Goal: Task Accomplishment & Management: Manage account settings

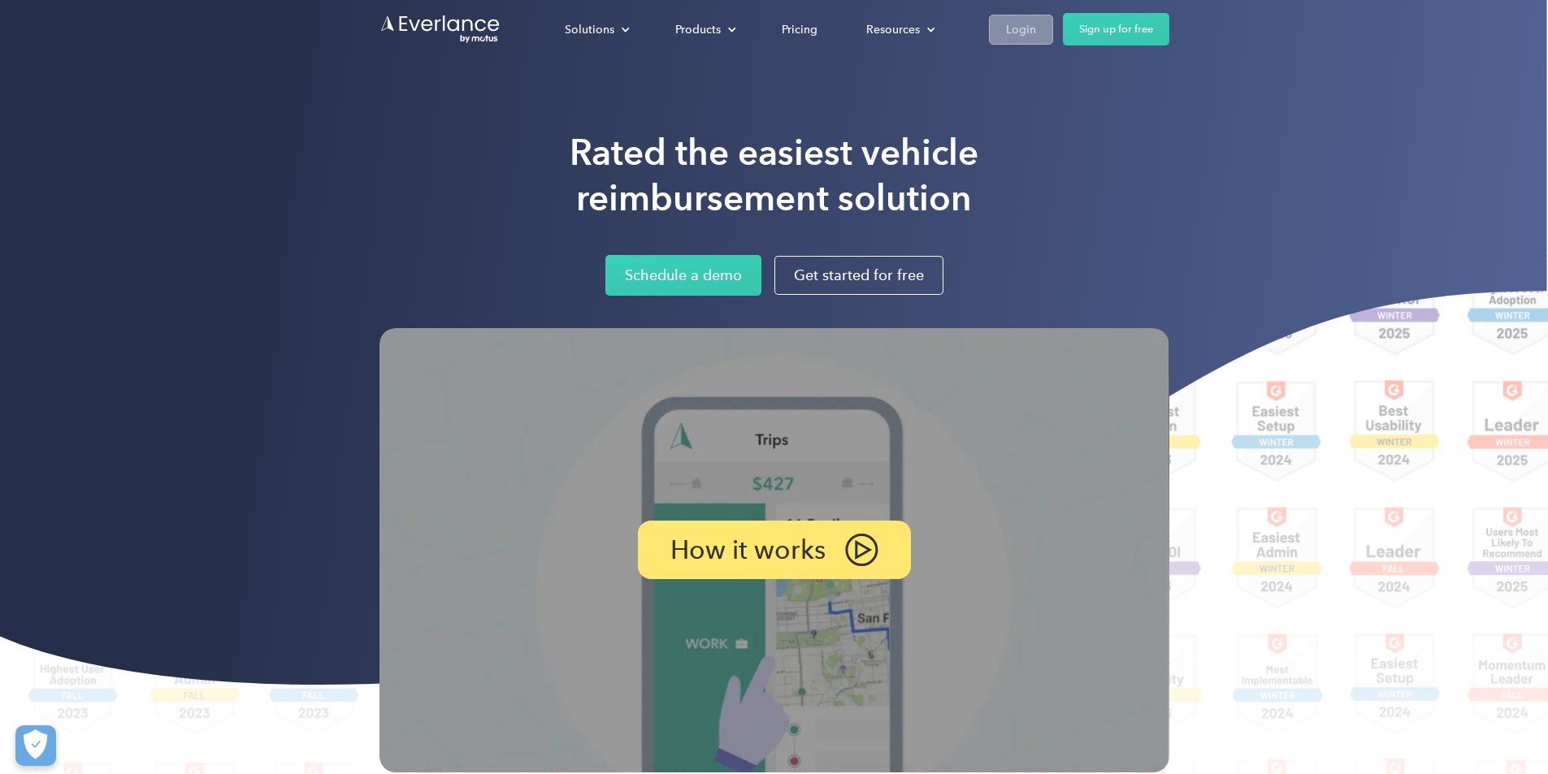
click at [1036, 27] on div "Login" at bounding box center [1021, 30] width 30 height 20
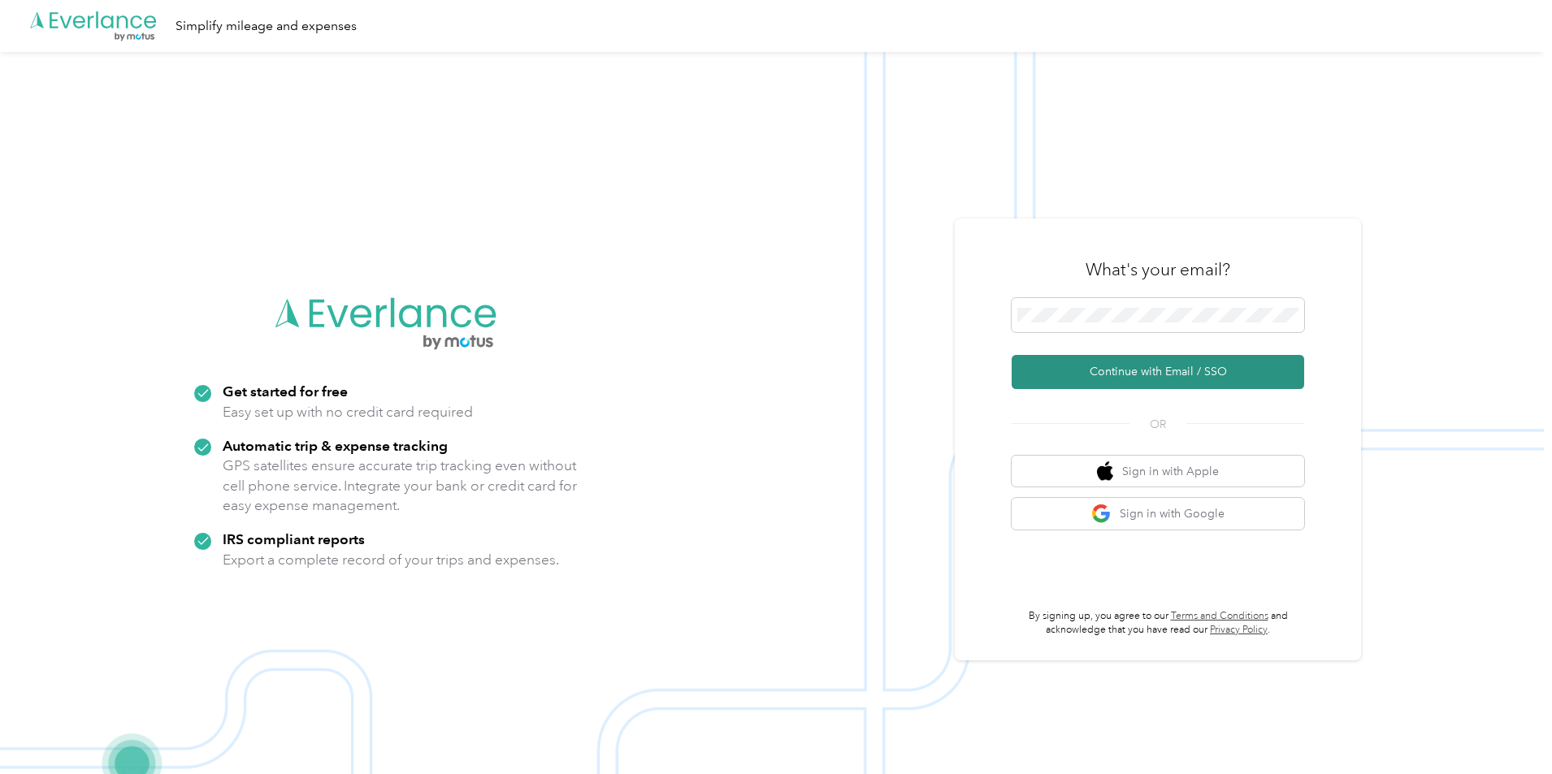
click at [1071, 374] on button "Continue with Email / SSO" at bounding box center [1158, 372] width 293 height 34
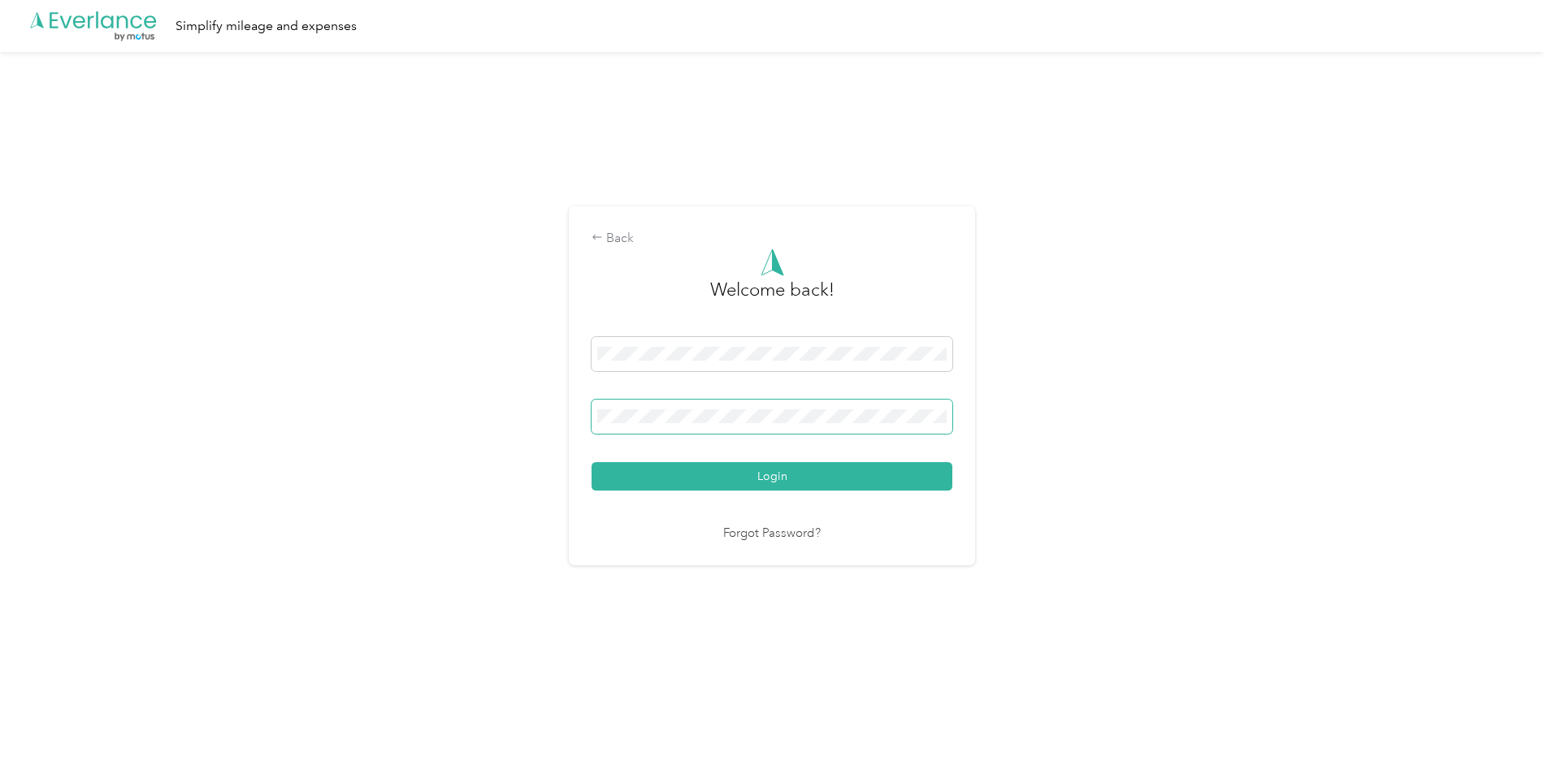
click at [592, 462] on button "Login" at bounding box center [772, 476] width 361 height 28
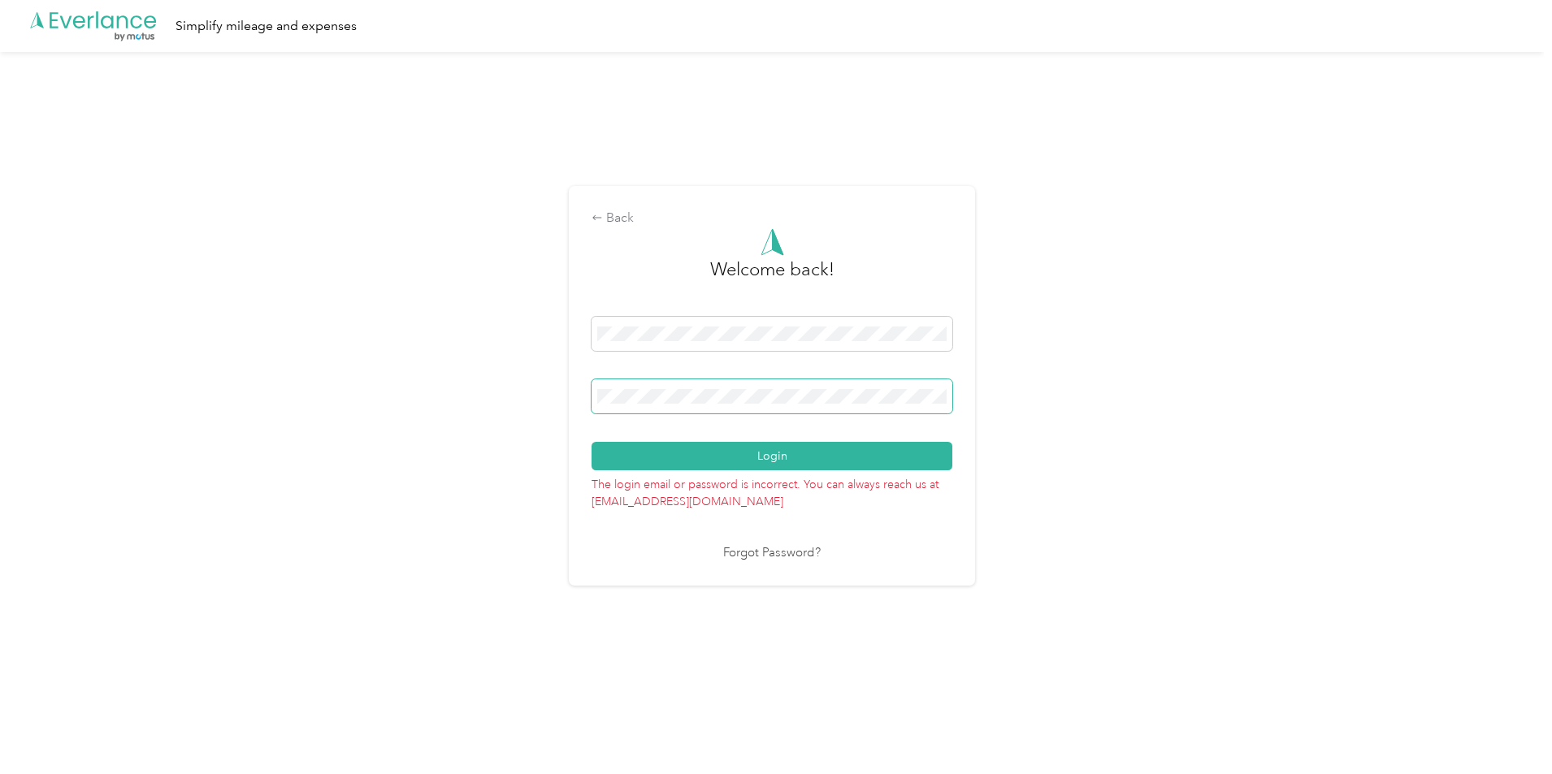
click at [646, 396] on span at bounding box center [772, 396] width 361 height 34
drag, startPoint x: 769, startPoint y: 405, endPoint x: 440, endPoint y: 402, distance: 328.3
click at [440, 402] on div "Back Welcome back! Login The login email or password is incorrect. You can alwa…" at bounding box center [772, 393] width 1544 height 682
click at [592, 442] on button "Login" at bounding box center [772, 456] width 361 height 28
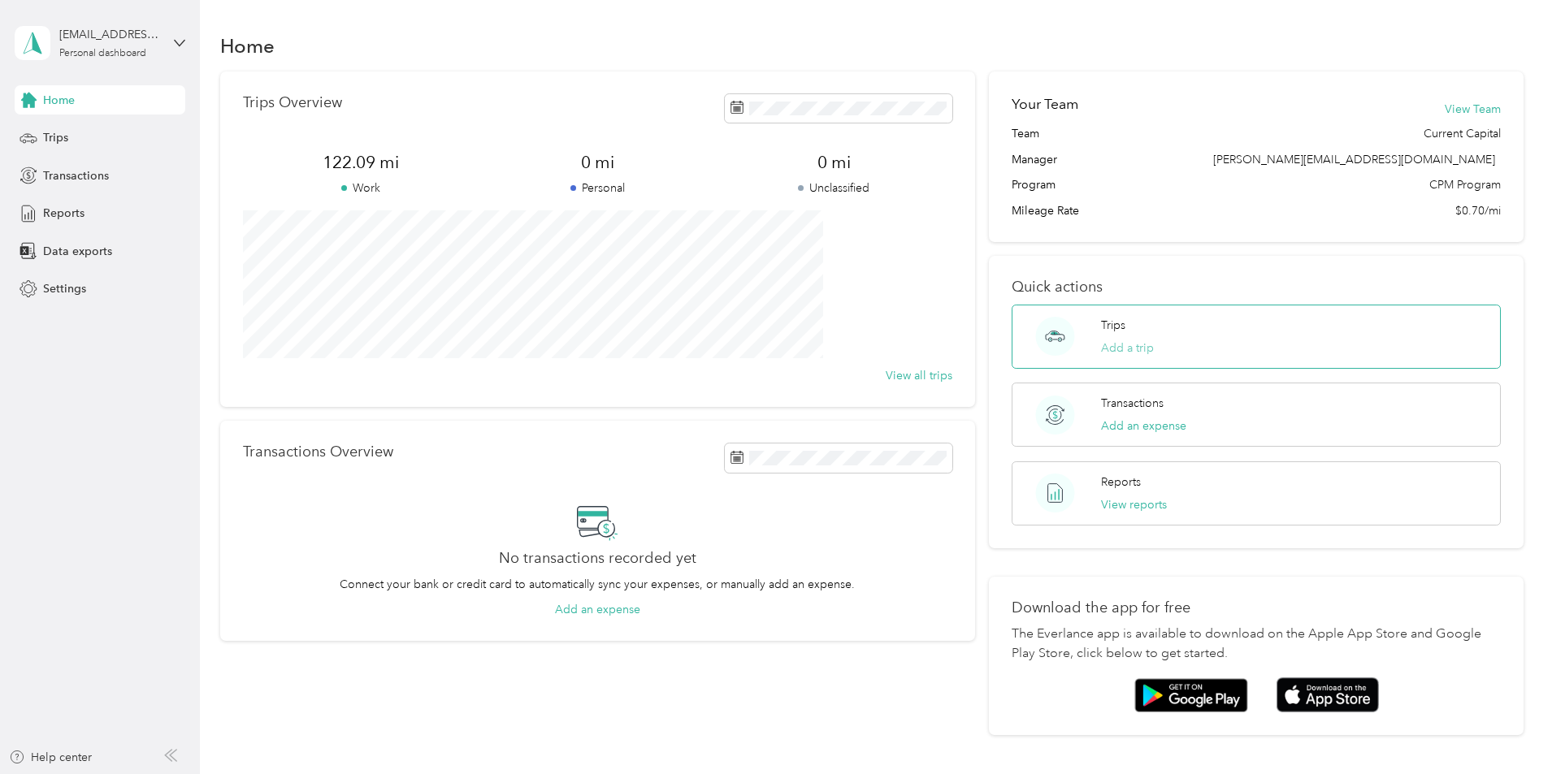
click at [1101, 348] on button "Add a trip" at bounding box center [1127, 348] width 53 height 17
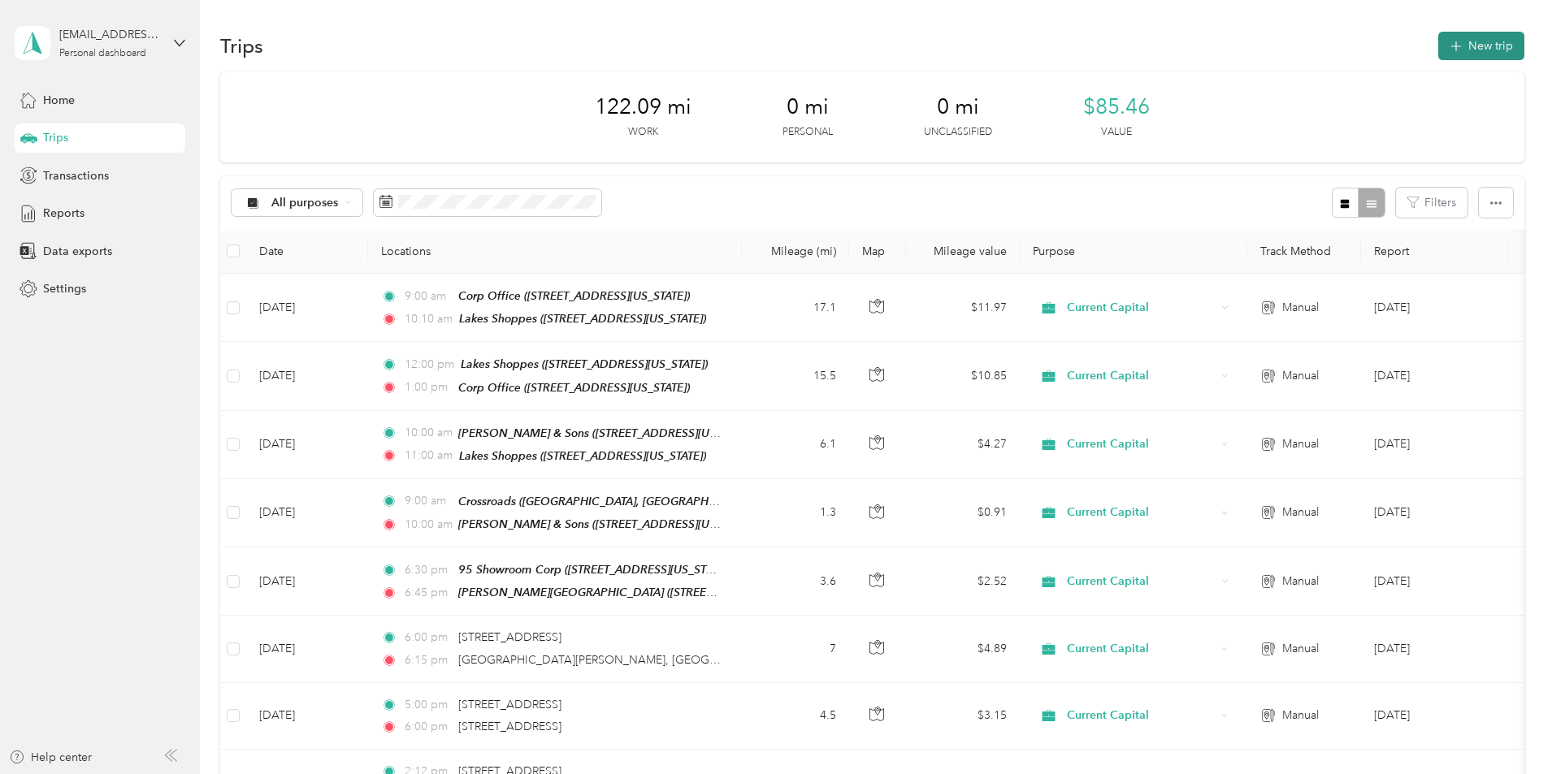
click at [1438, 46] on button "New trip" at bounding box center [1481, 46] width 86 height 28
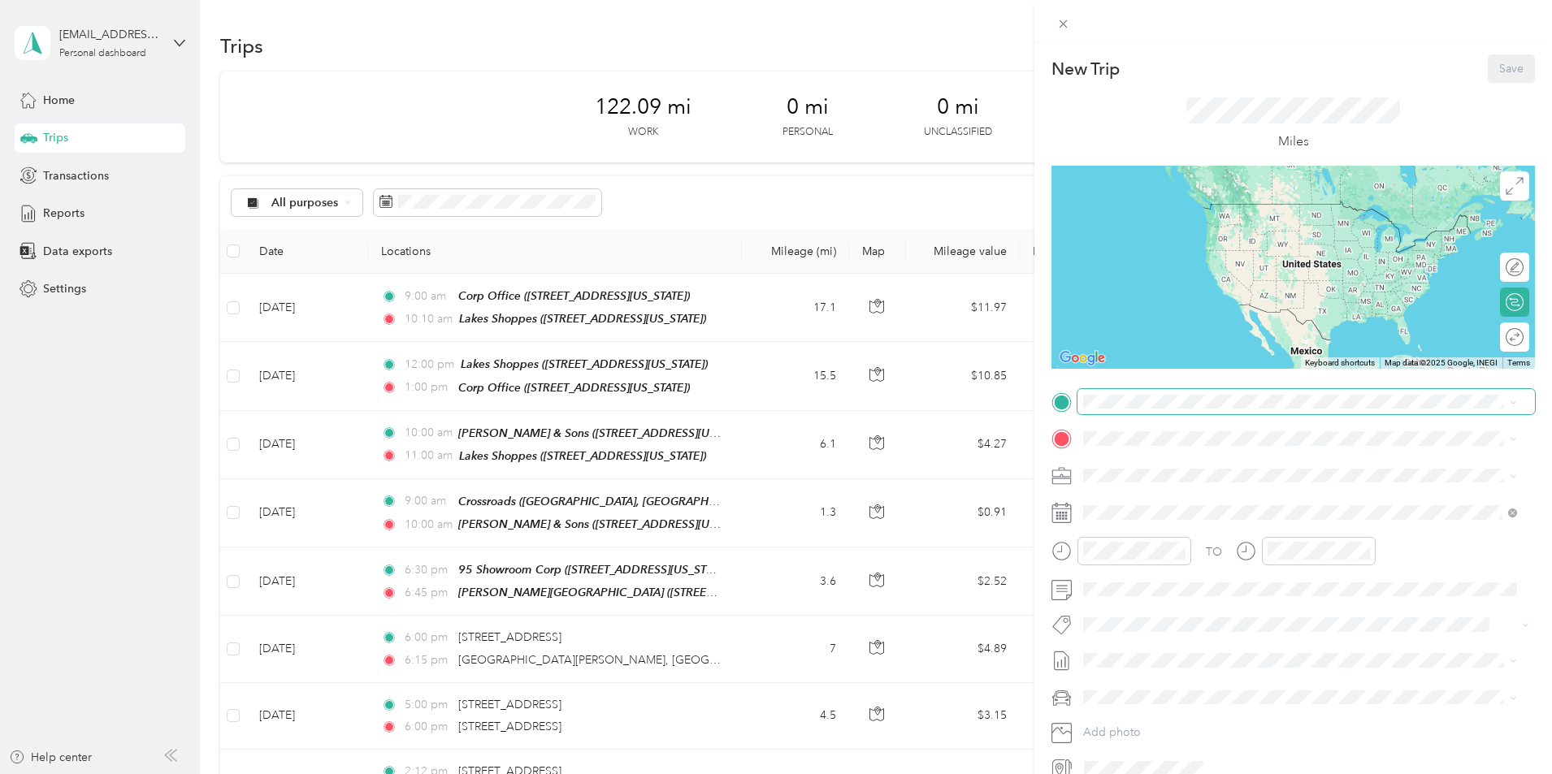
click at [1142, 774] on div "New Trip Save This trip cannot be edited because it is either under review, app…" at bounding box center [772, 774] width 1544 height 0
drag, startPoint x: 1307, startPoint y: 499, endPoint x: 1295, endPoint y: 488, distance: 16.7
click at [1276, 491] on div "Corp Office [STREET_ADDRESS][US_STATE]" at bounding box center [1195, 474] width 163 height 34
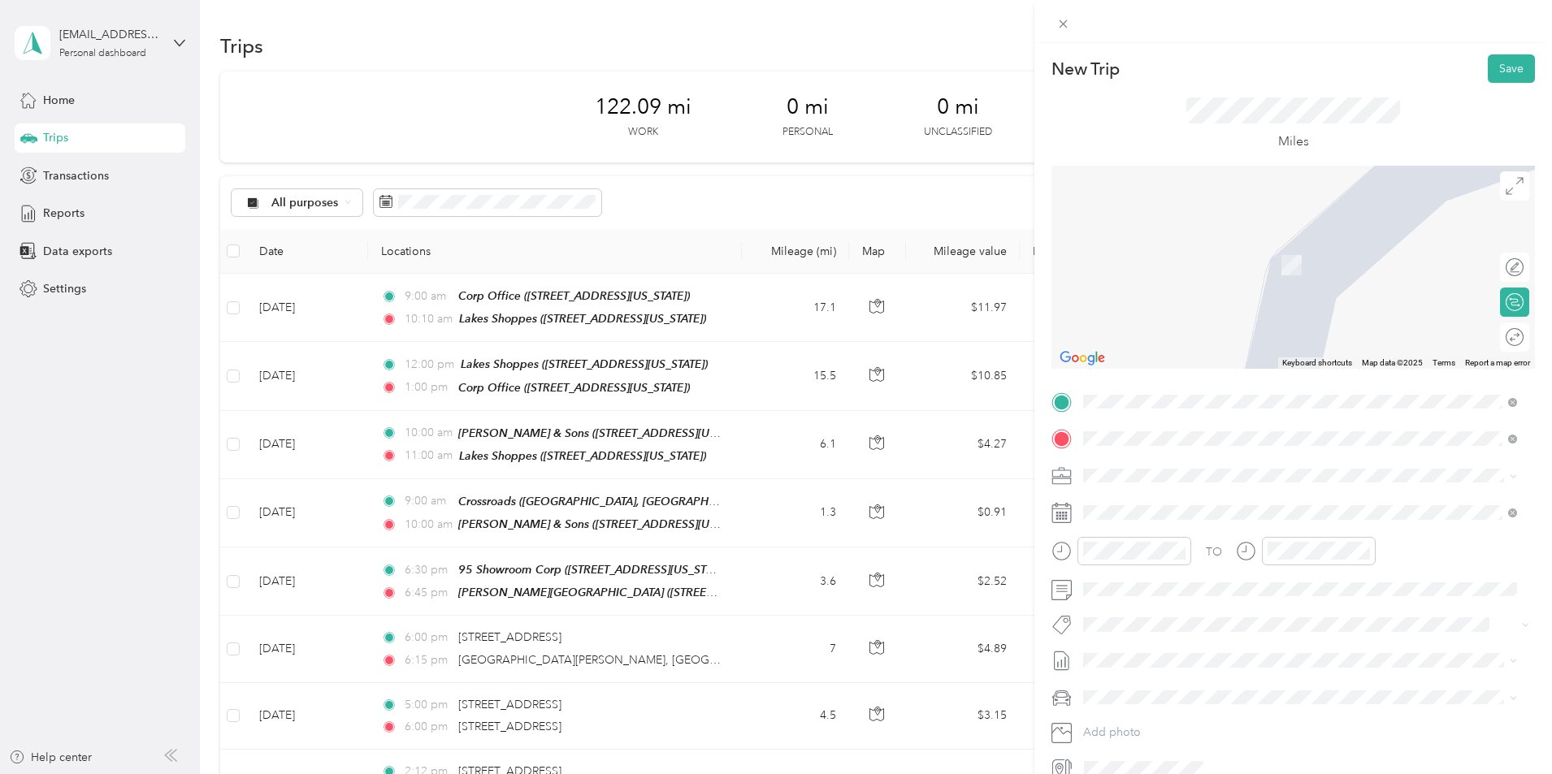
click at [1254, 523] on span "[STREET_ADDRESS][US_STATE]" at bounding box center [1195, 521] width 163 height 14
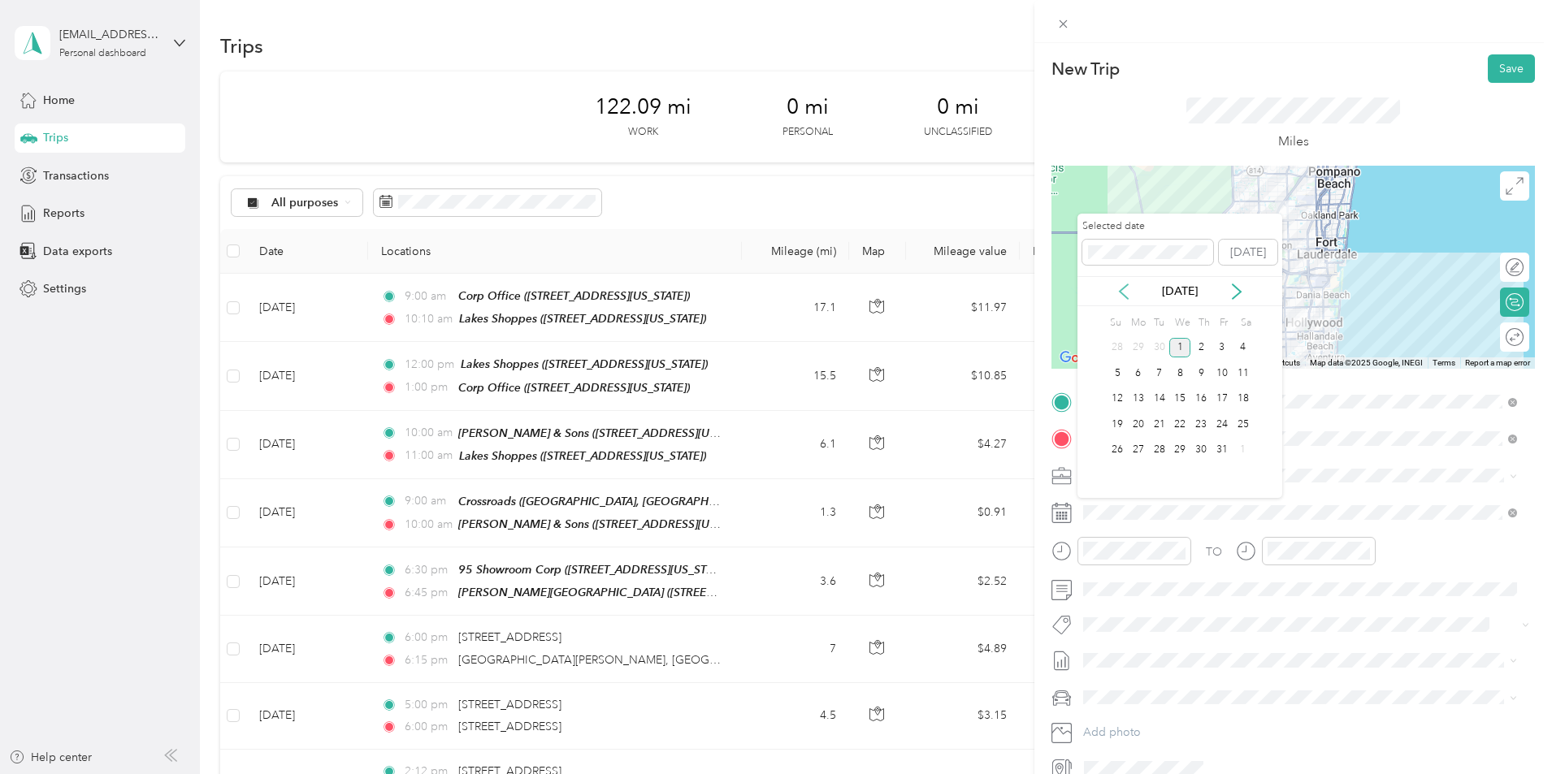
click at [1128, 291] on icon at bounding box center [1124, 292] width 16 height 16
click at [1158, 423] on div "23" at bounding box center [1159, 424] width 21 height 20
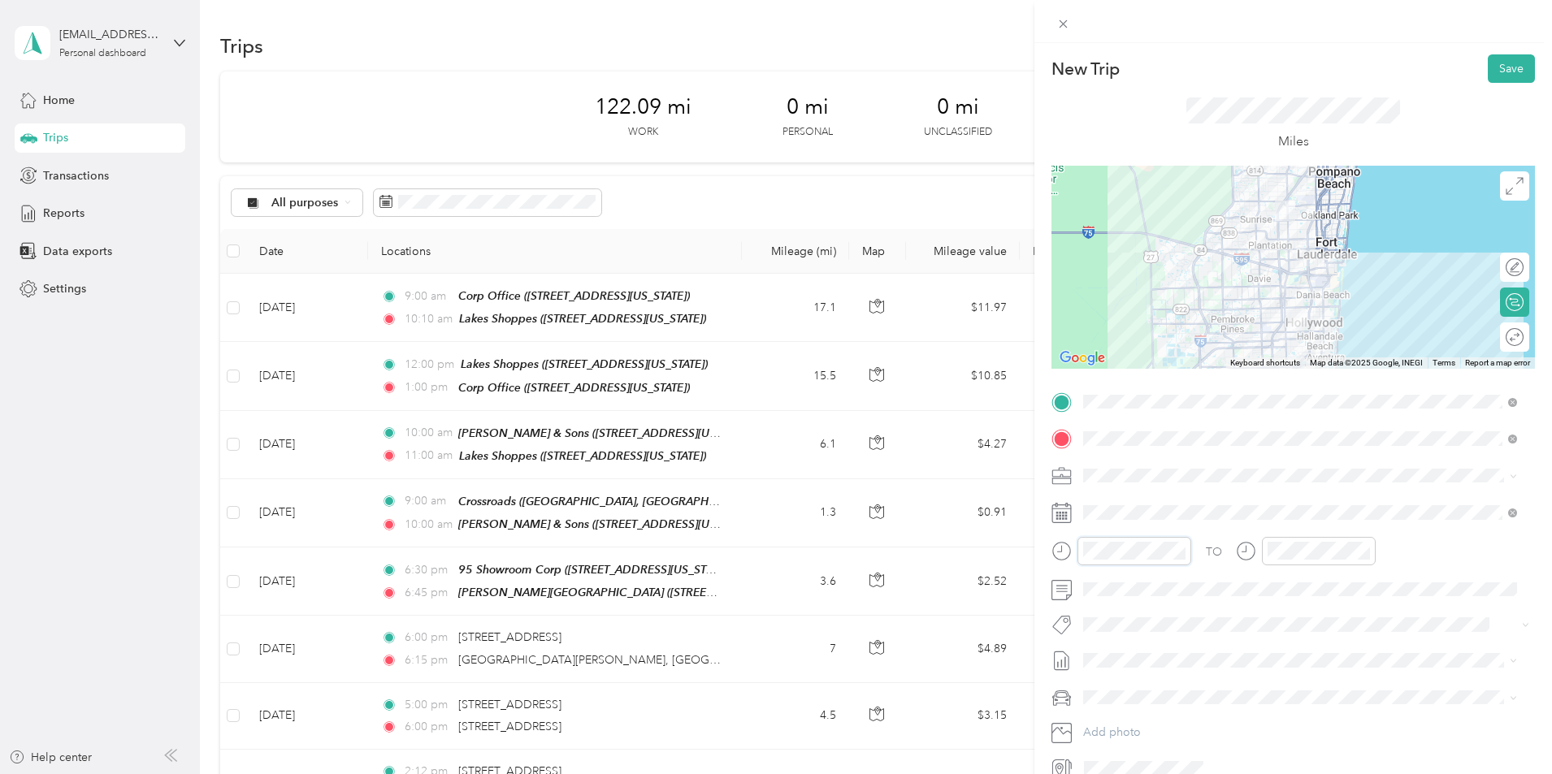
click at [1026, 549] on div "New Trip Save This trip cannot be edited because it is either under review, app…" at bounding box center [776, 387] width 1552 height 774
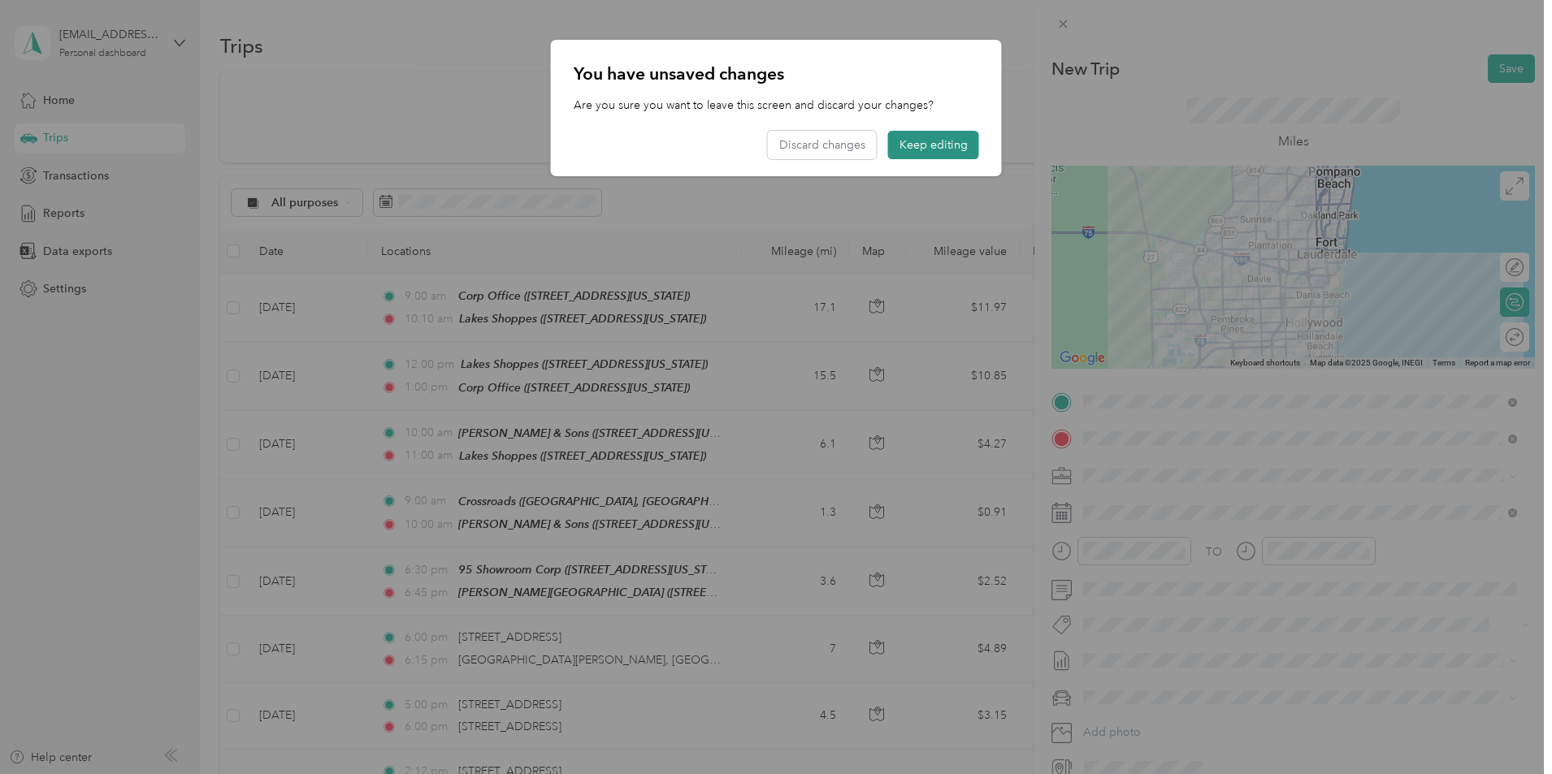
click at [910, 150] on button "Keep editing" at bounding box center [933, 145] width 91 height 28
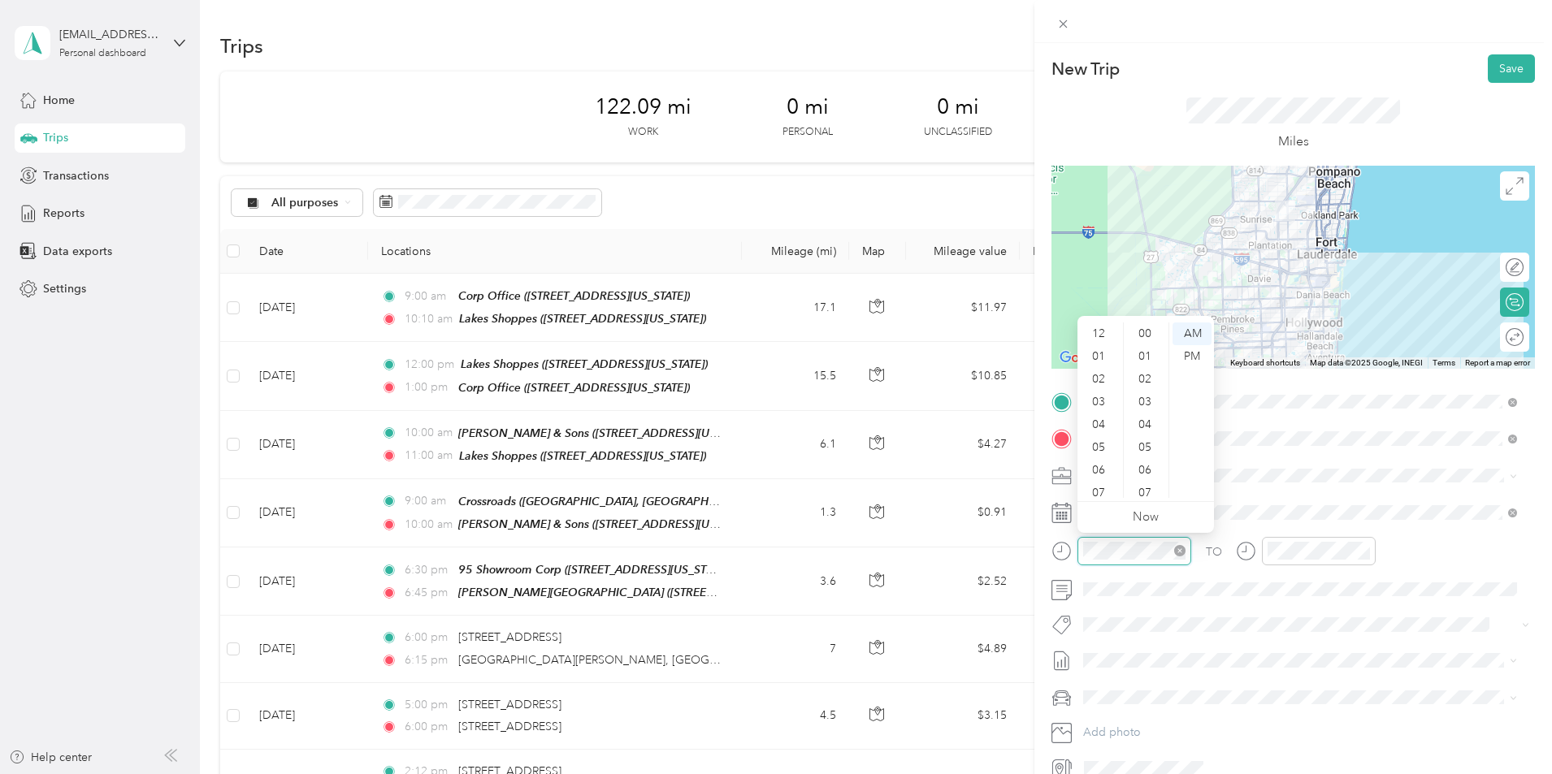
scroll to position [98, 0]
click at [1103, 433] on div "09" at bounding box center [1100, 441] width 39 height 23
click at [1139, 327] on div "00" at bounding box center [1146, 334] width 39 height 23
click at [1280, 492] on div "TO Add photo" at bounding box center [1292, 585] width 483 height 392
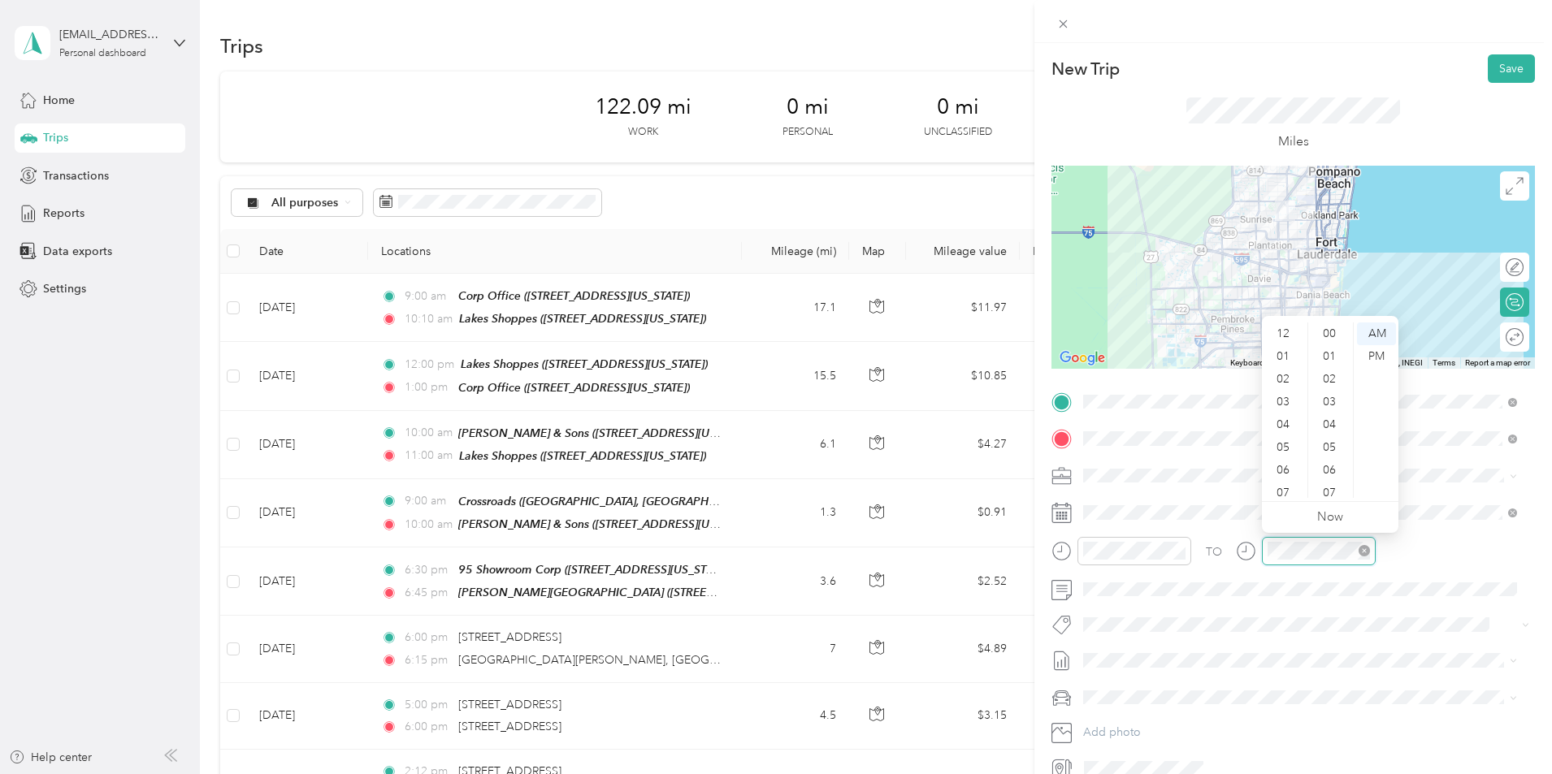
scroll to position [98, 0]
click at [1281, 457] on div "10" at bounding box center [1284, 464] width 39 height 23
click at [1372, 336] on div "AM" at bounding box center [1376, 334] width 39 height 23
click at [1324, 335] on div "00" at bounding box center [1330, 334] width 39 height 23
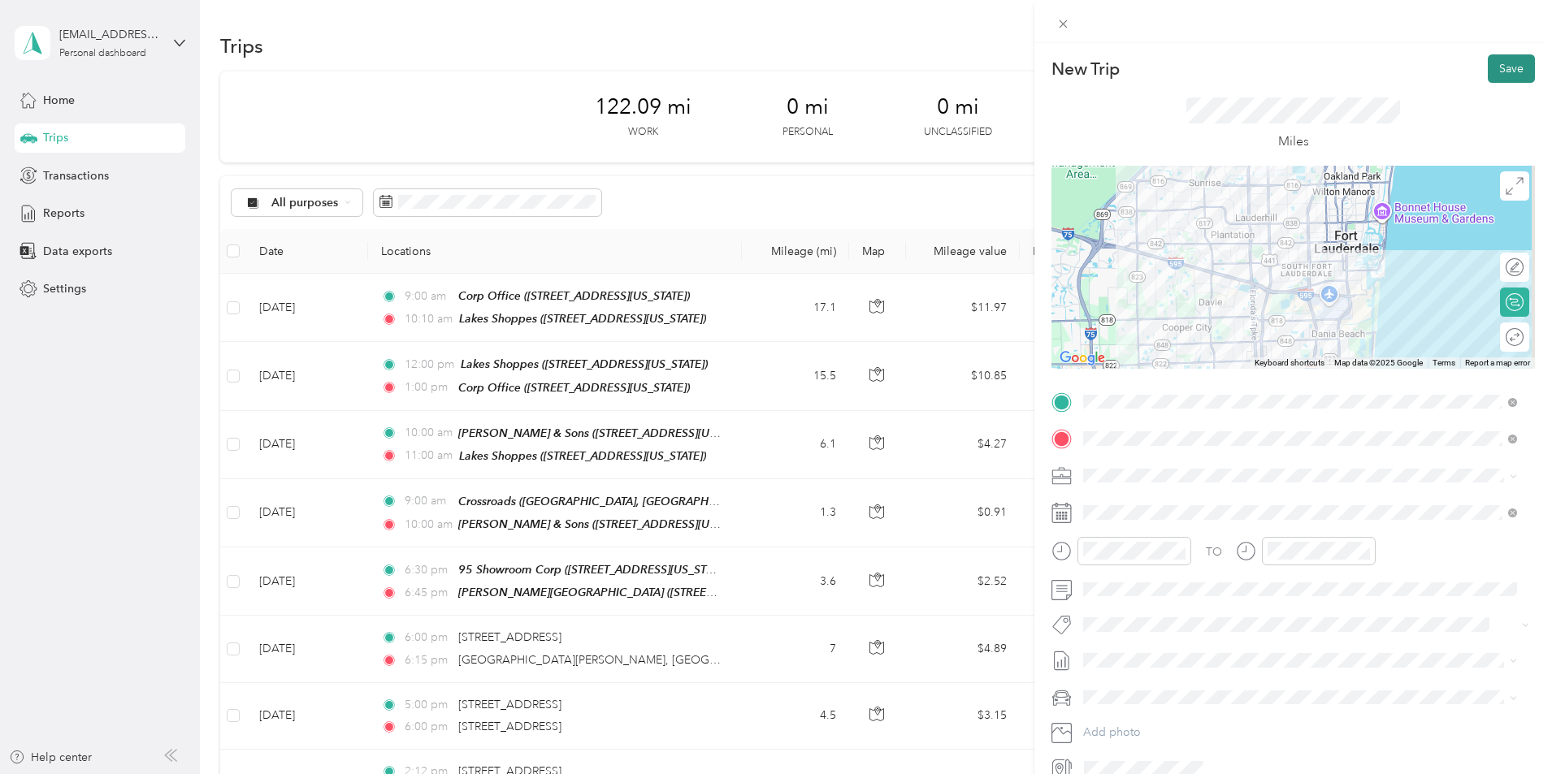
click at [1504, 62] on button "Save" at bounding box center [1511, 68] width 47 height 28
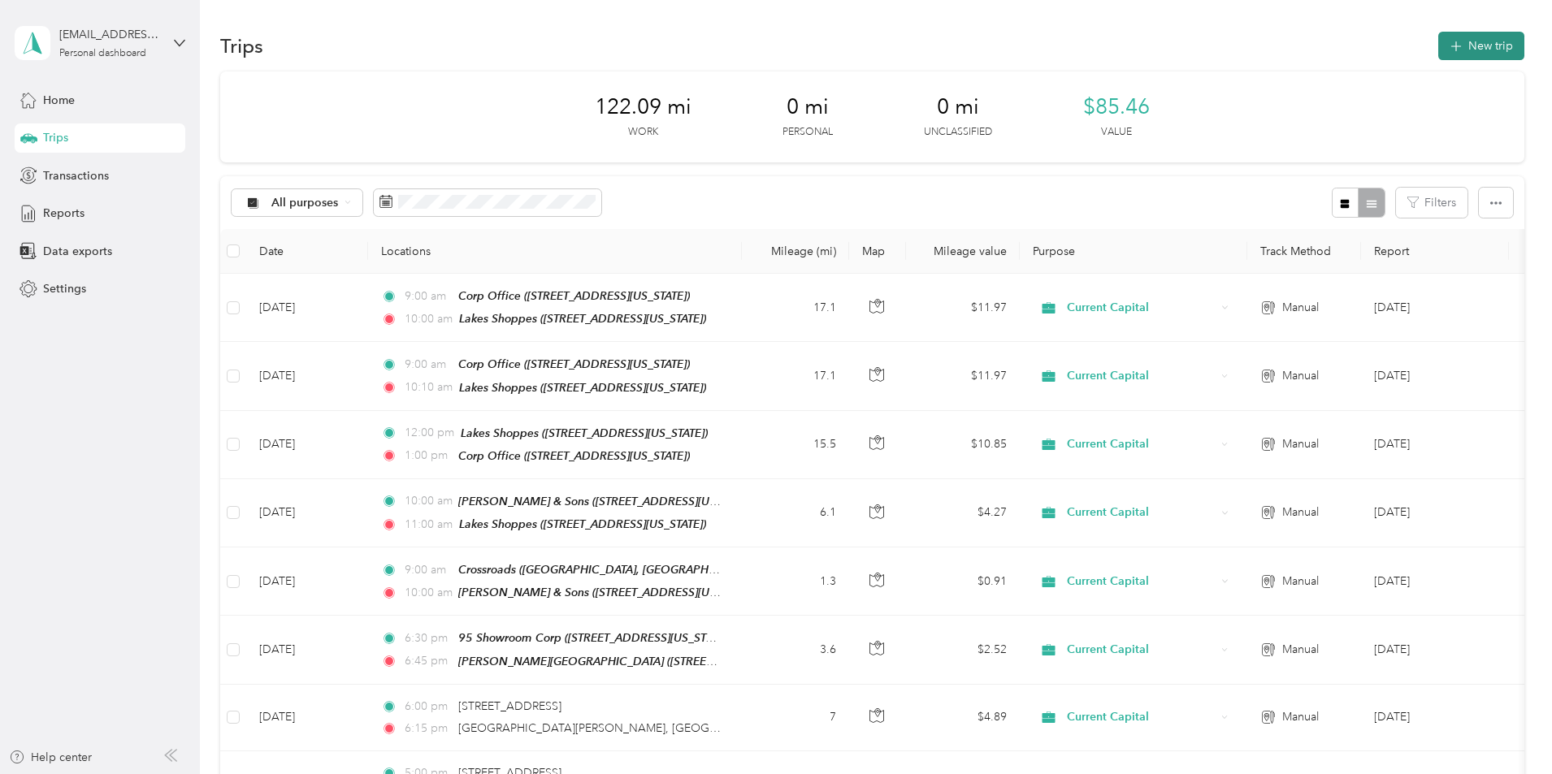
click at [1438, 48] on button "New trip" at bounding box center [1481, 46] width 86 height 28
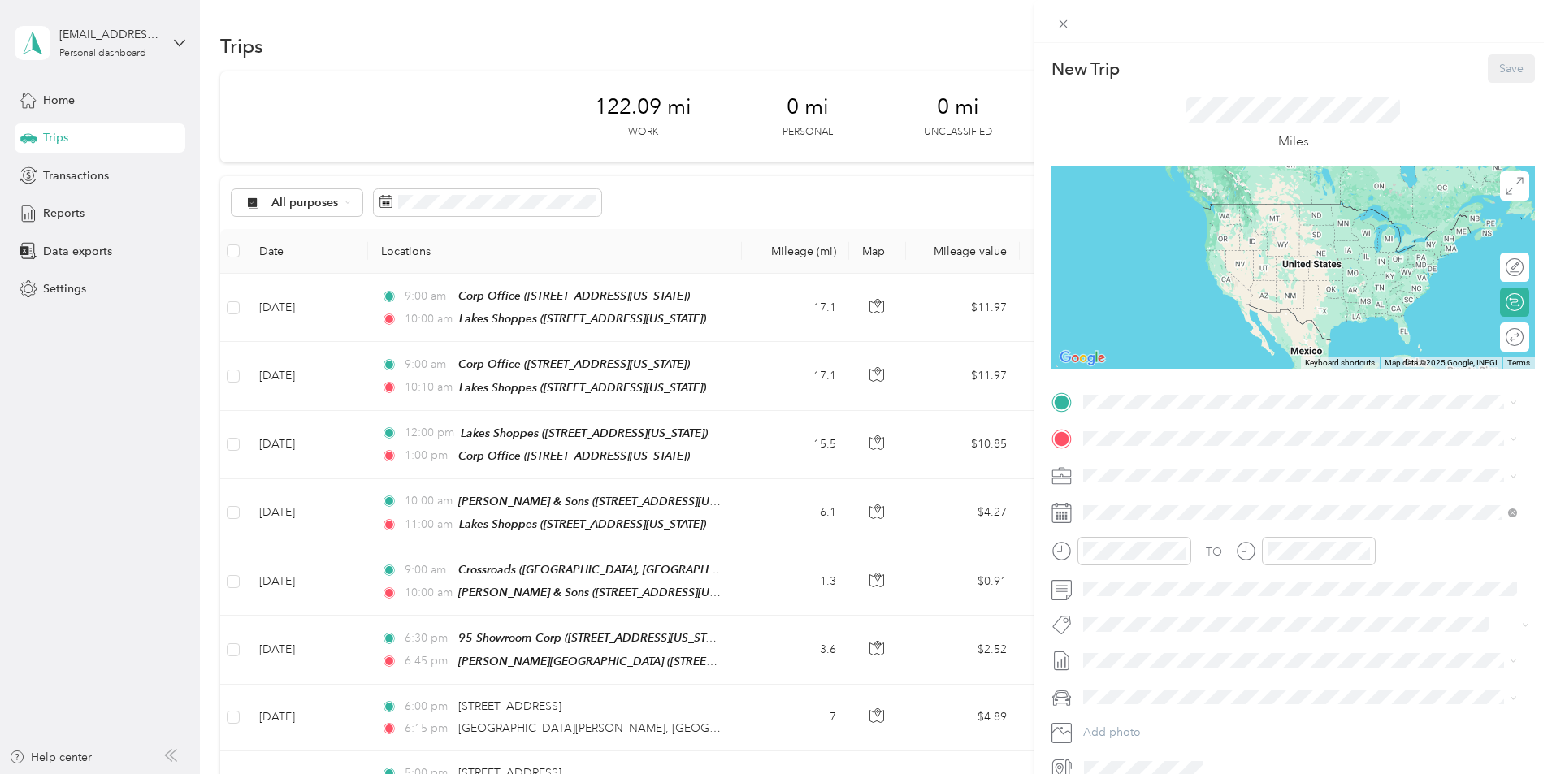
click at [1155, 388] on div "New Trip Save This trip cannot be edited because it is either under review, app…" at bounding box center [1292, 417] width 483 height 727
click at [1185, 486] on span "[STREET_ADDRESS][US_STATE]" at bounding box center [1195, 485] width 163 height 14
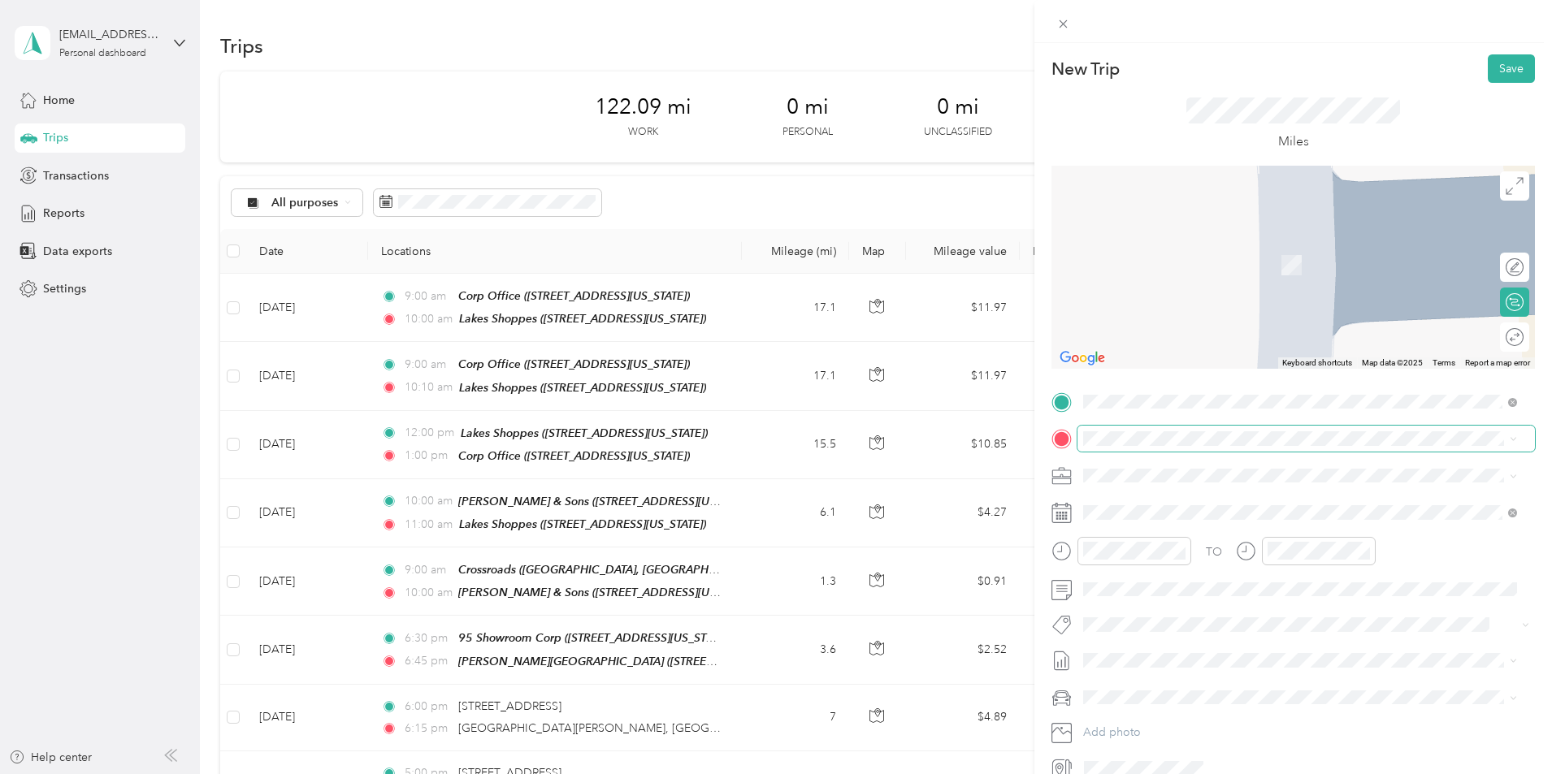
click at [1160, 446] on span at bounding box center [1305, 439] width 457 height 26
click at [1219, 497] on strong "[PERSON_NAME] & Sons" at bounding box center [1182, 503] width 136 height 15
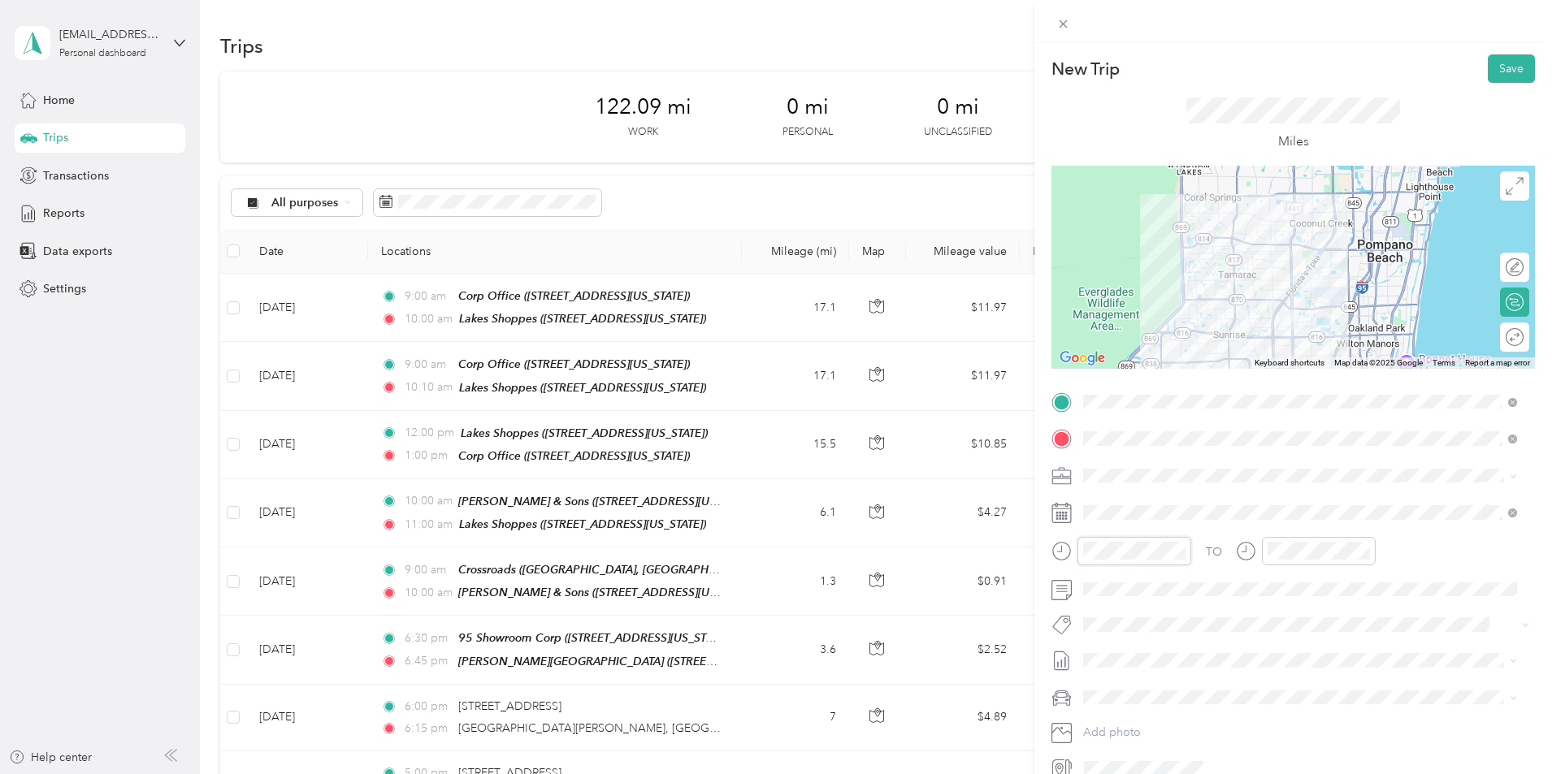
click at [1032, 547] on div "New Trip Save This trip cannot be edited because it is either under review, app…" at bounding box center [776, 387] width 1552 height 774
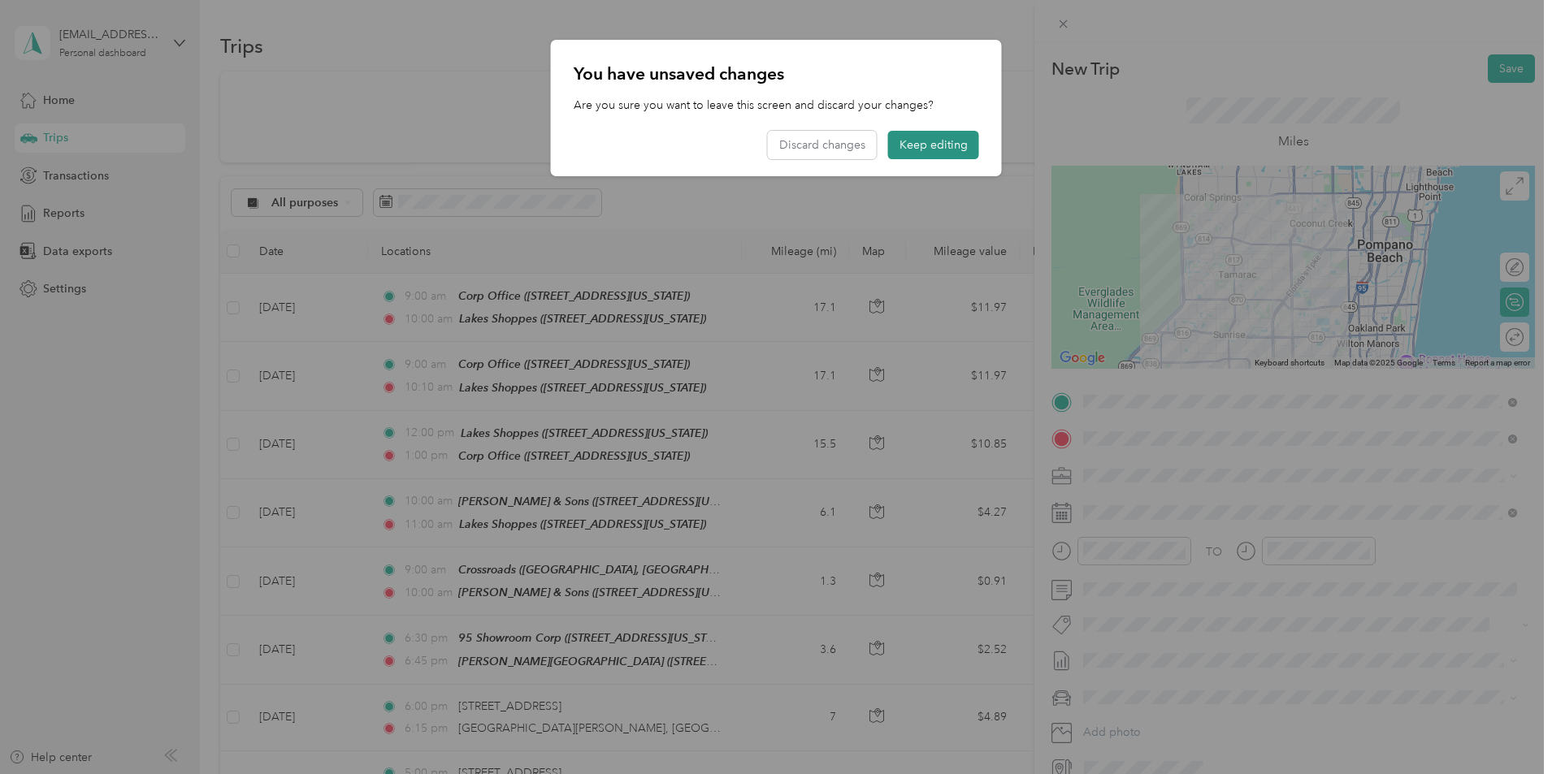
click at [966, 156] on button "Keep editing" at bounding box center [933, 145] width 91 height 28
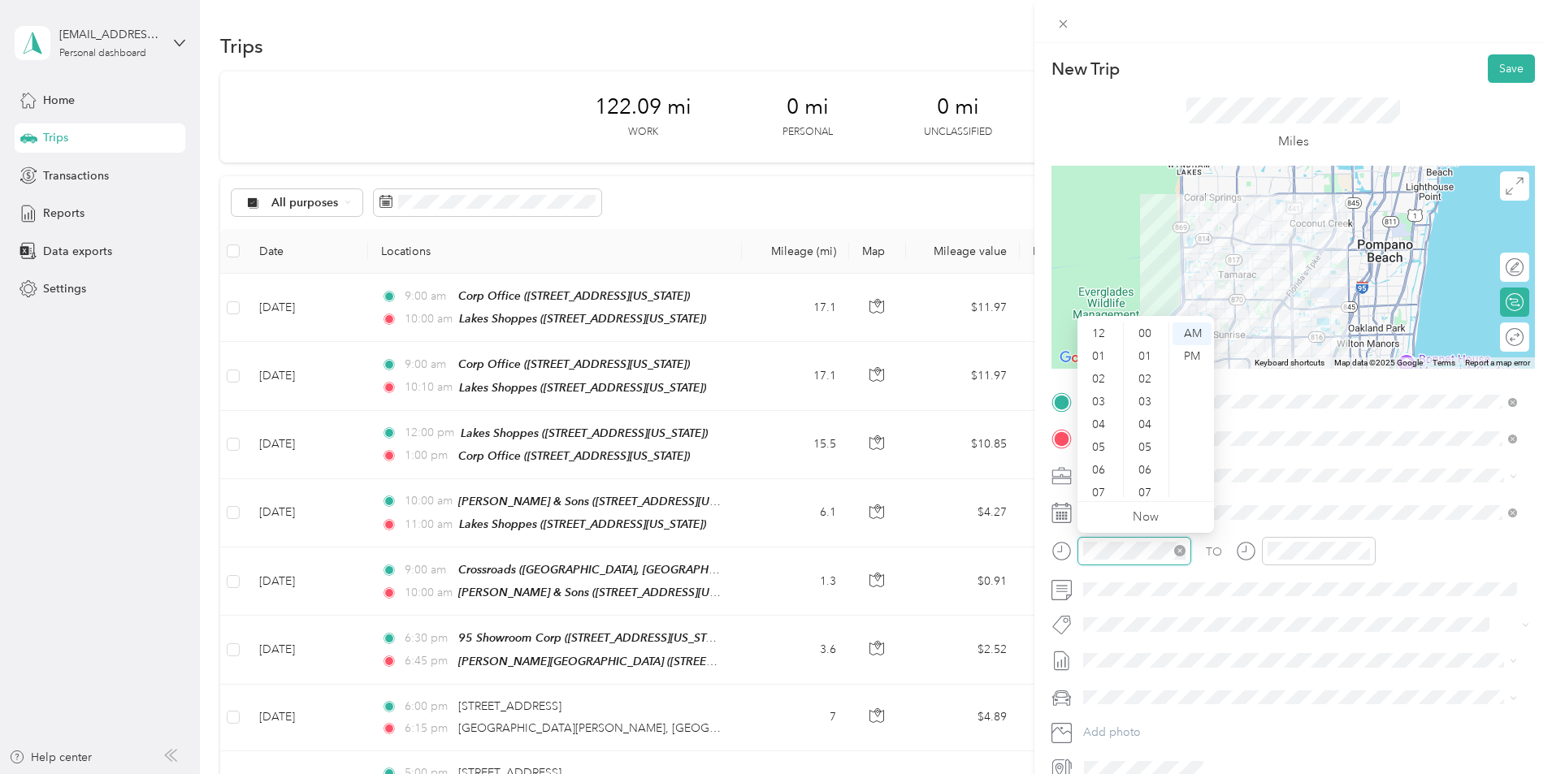
scroll to position [98, 0]
click at [1099, 461] on div "10" at bounding box center [1100, 464] width 39 height 23
click at [1143, 336] on div "00" at bounding box center [1146, 334] width 39 height 23
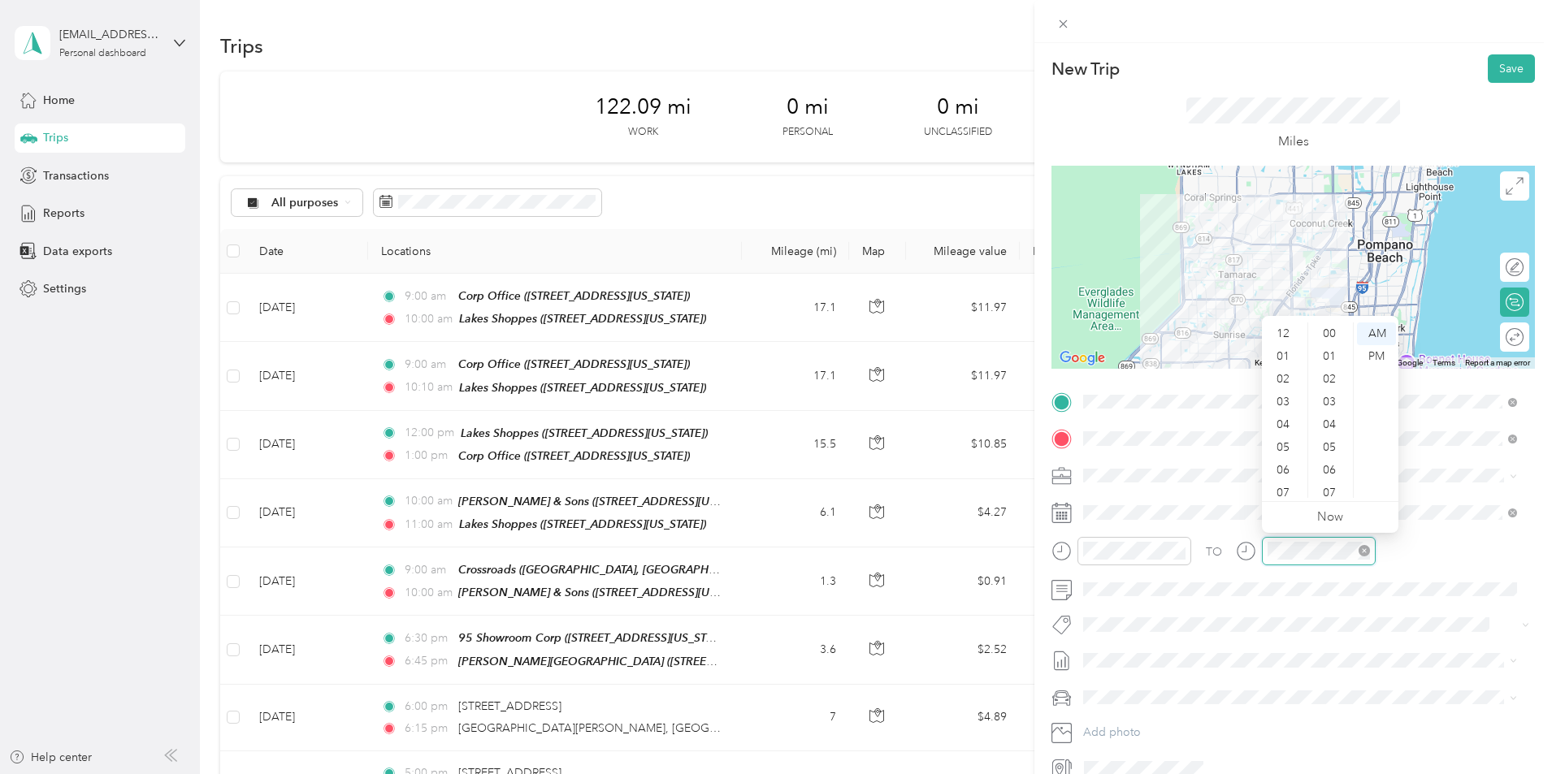
scroll to position [98, 0]
click at [1281, 483] on div "11" at bounding box center [1284, 486] width 39 height 23
click at [1502, 71] on button "Save" at bounding box center [1511, 68] width 47 height 28
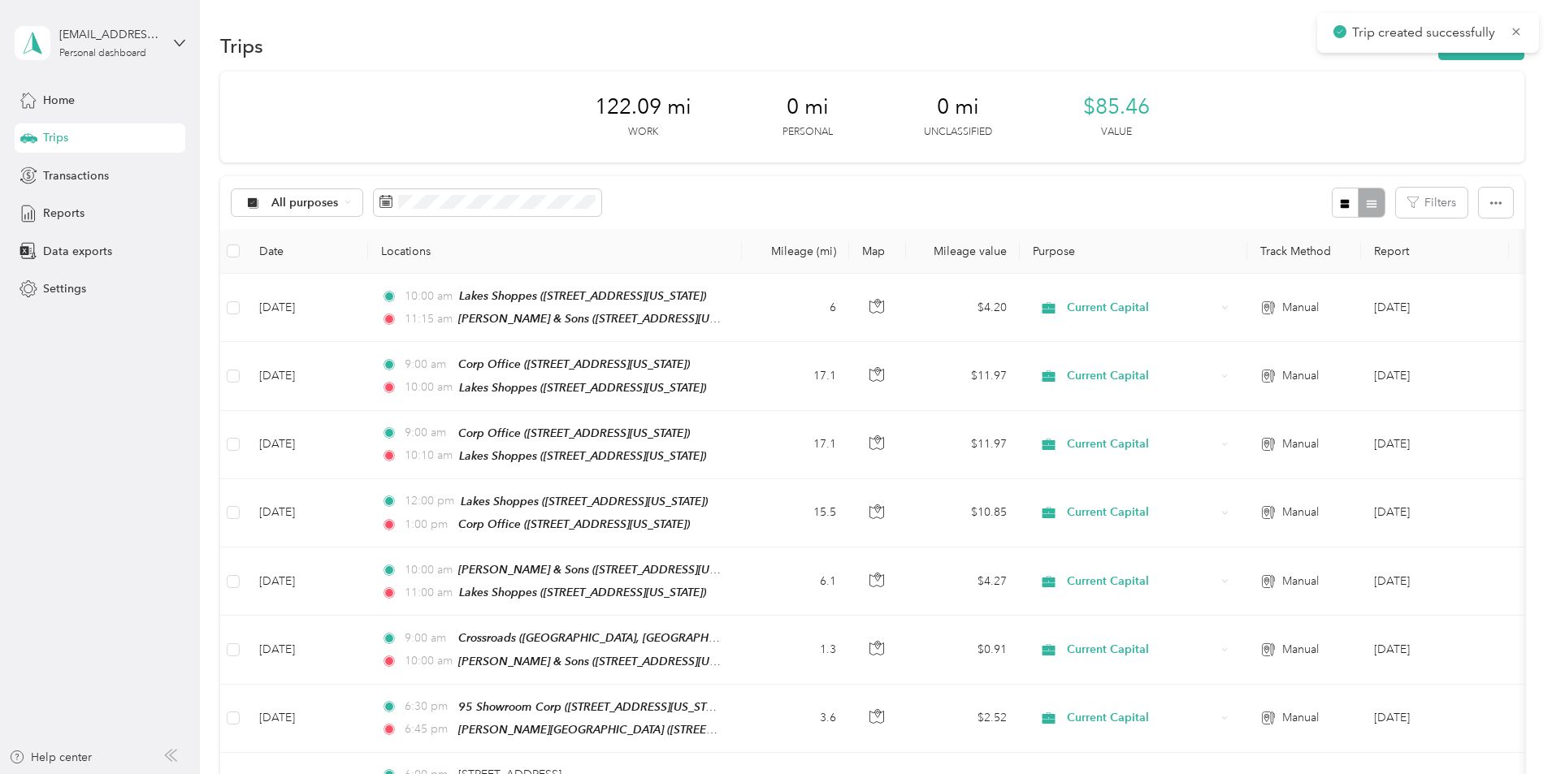
click at [1474, 117] on div "122.09 mi Work 0 mi Personal 0 mi Unclassified $85.46 Value All purposes Filter…" at bounding box center [872, 739] width 1304 height 1334
click at [1438, 40] on button "New trip" at bounding box center [1481, 46] width 86 height 28
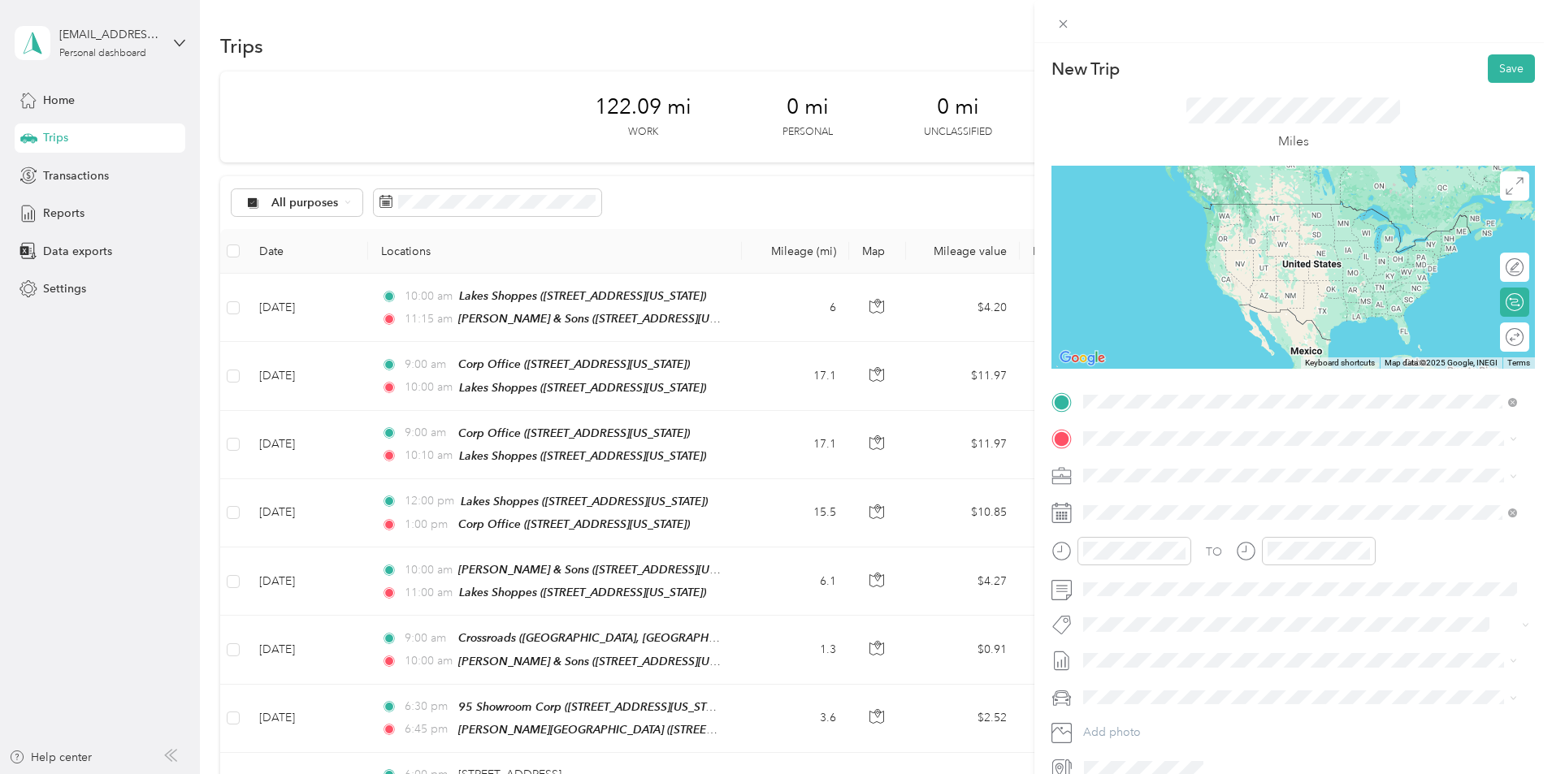
click at [1225, 471] on div "[PERSON_NAME] & Sons [STREET_ADDRESS][US_STATE]" at bounding box center [1195, 476] width 163 height 34
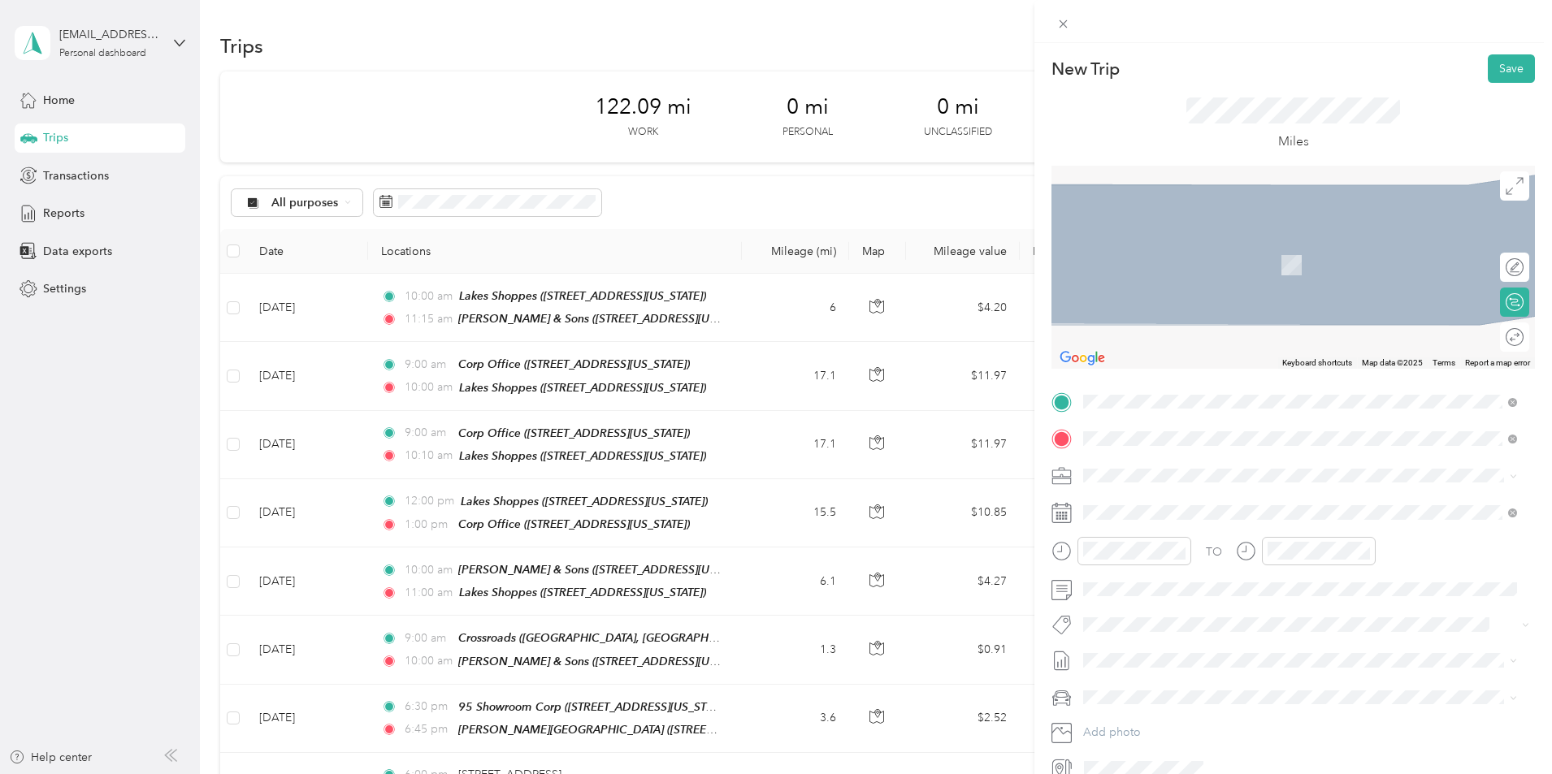
click at [1211, 528] on span "[STREET_ADDRESS][PERSON_NAME][US_STATE]" at bounding box center [1240, 521] width 253 height 14
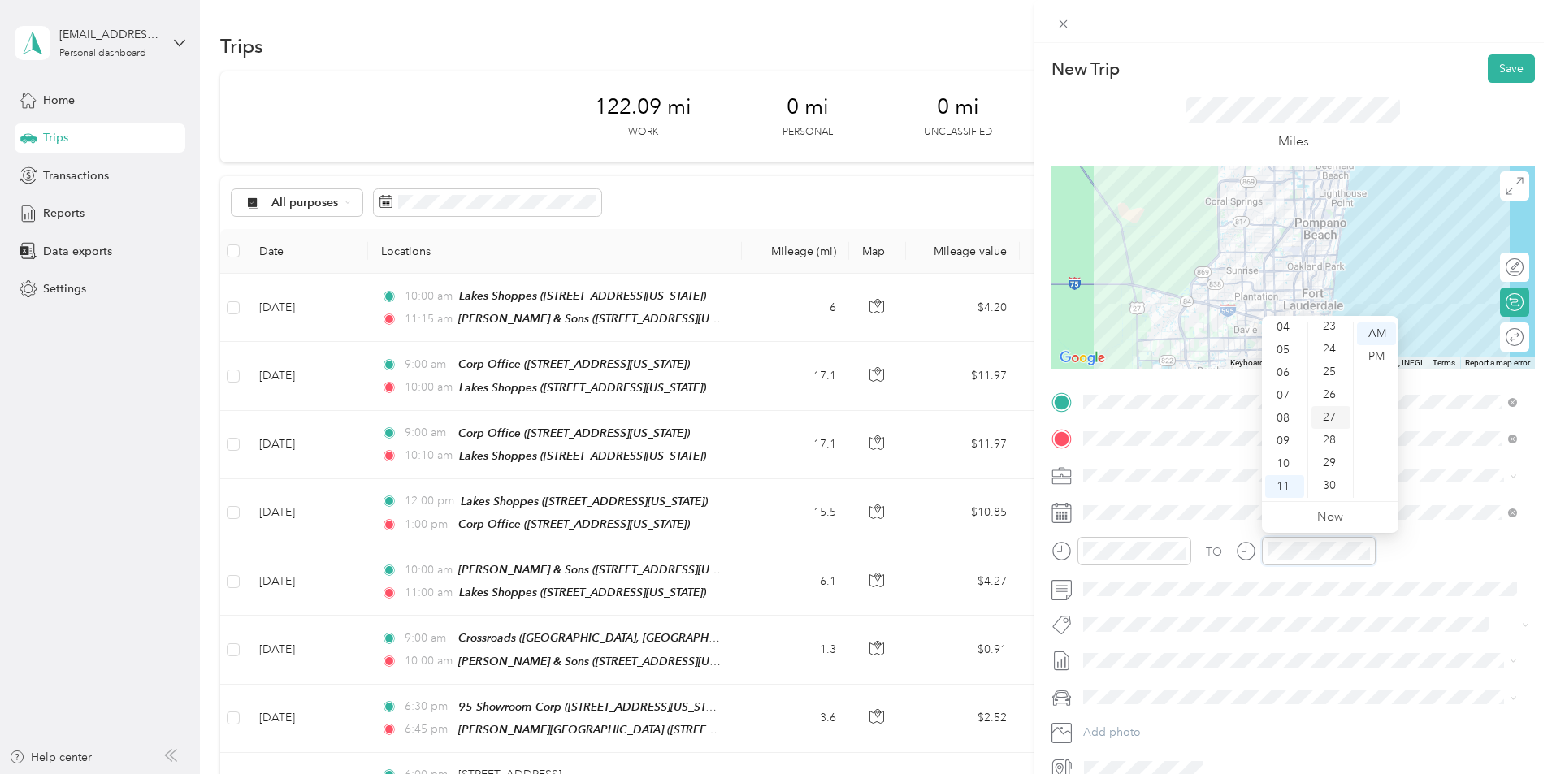
scroll to position [581, 0]
click at [1332, 438] on div "30" at bounding box center [1330, 435] width 39 height 23
click at [1424, 563] on div "TO" at bounding box center [1292, 557] width 483 height 40
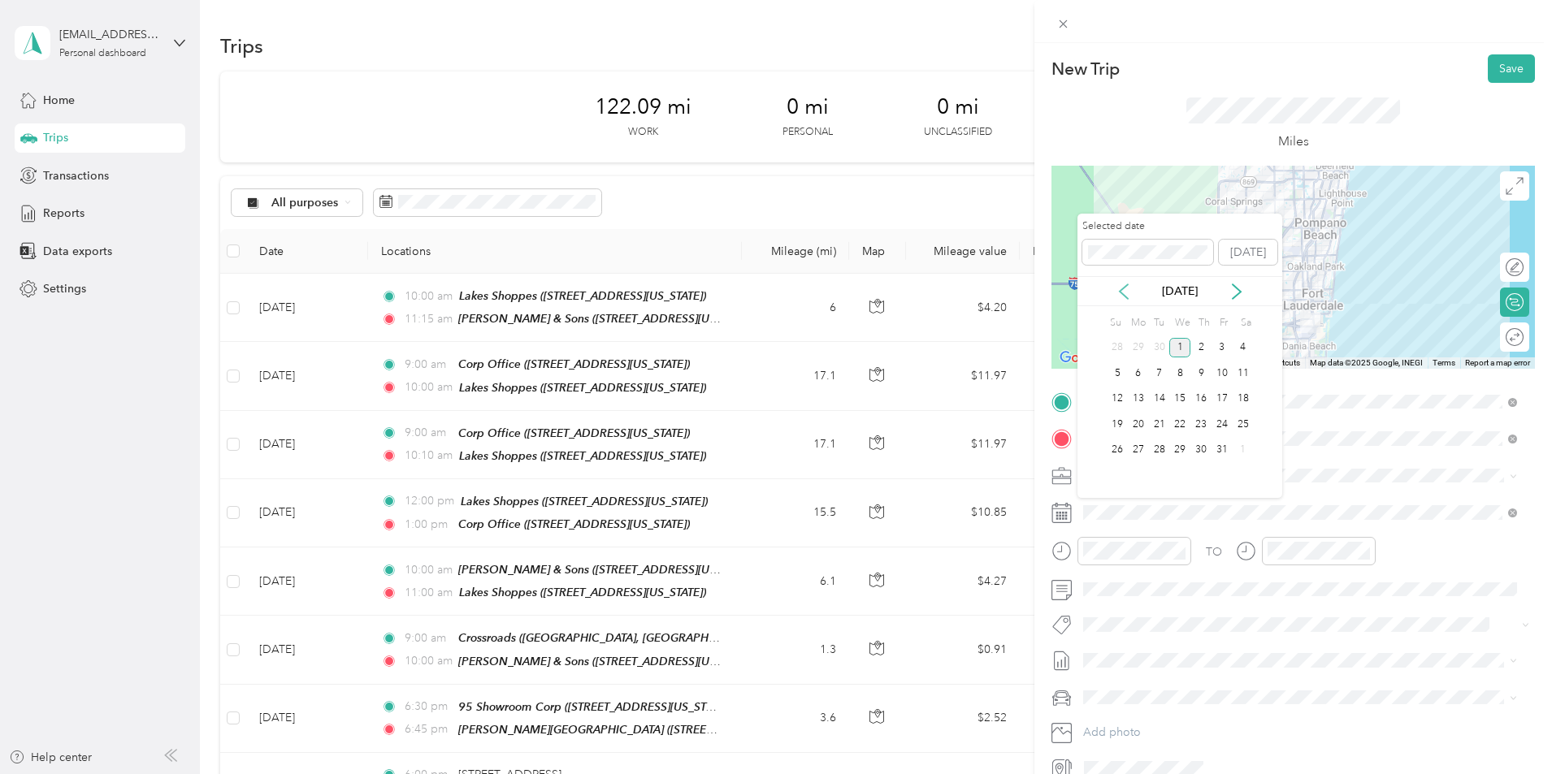
click at [1123, 284] on icon at bounding box center [1124, 292] width 16 height 16
click at [1162, 424] on div "23" at bounding box center [1159, 424] width 21 height 20
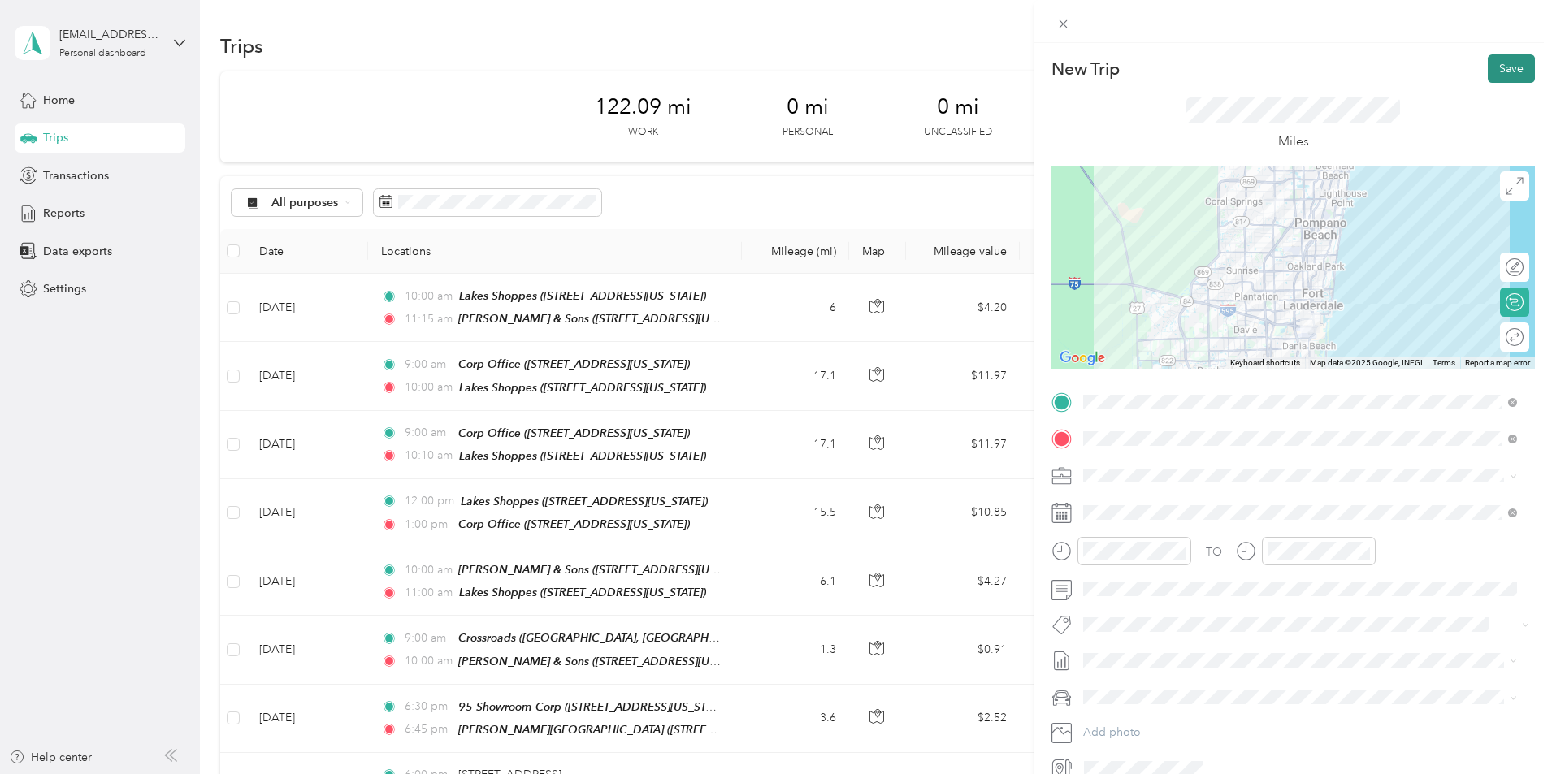
click at [1499, 65] on button "Save" at bounding box center [1511, 68] width 47 height 28
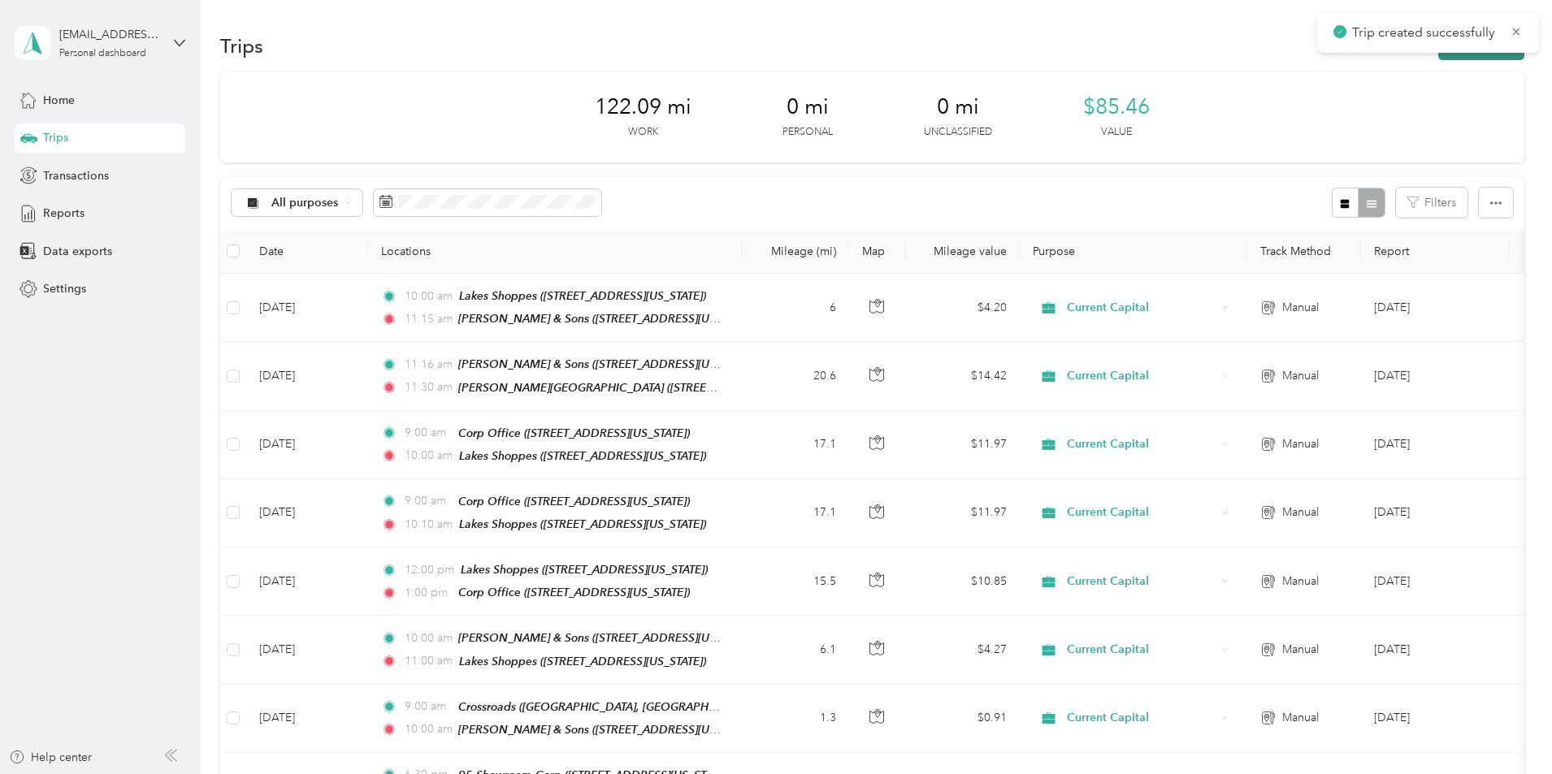
click at [1438, 55] on button "New trip" at bounding box center [1481, 46] width 86 height 28
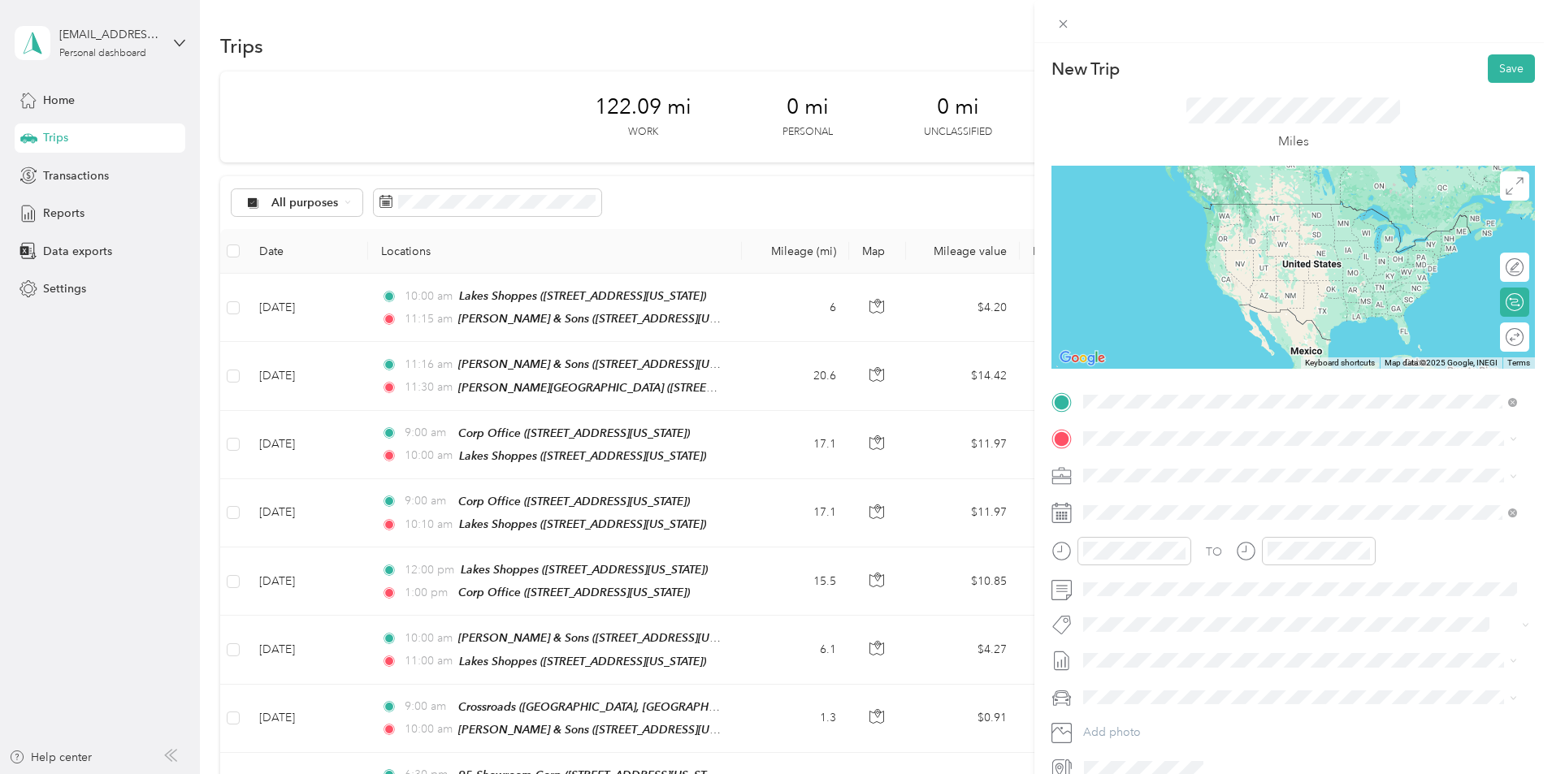
click at [1202, 492] on span "[STREET_ADDRESS][PERSON_NAME][US_STATE]" at bounding box center [1240, 485] width 253 height 14
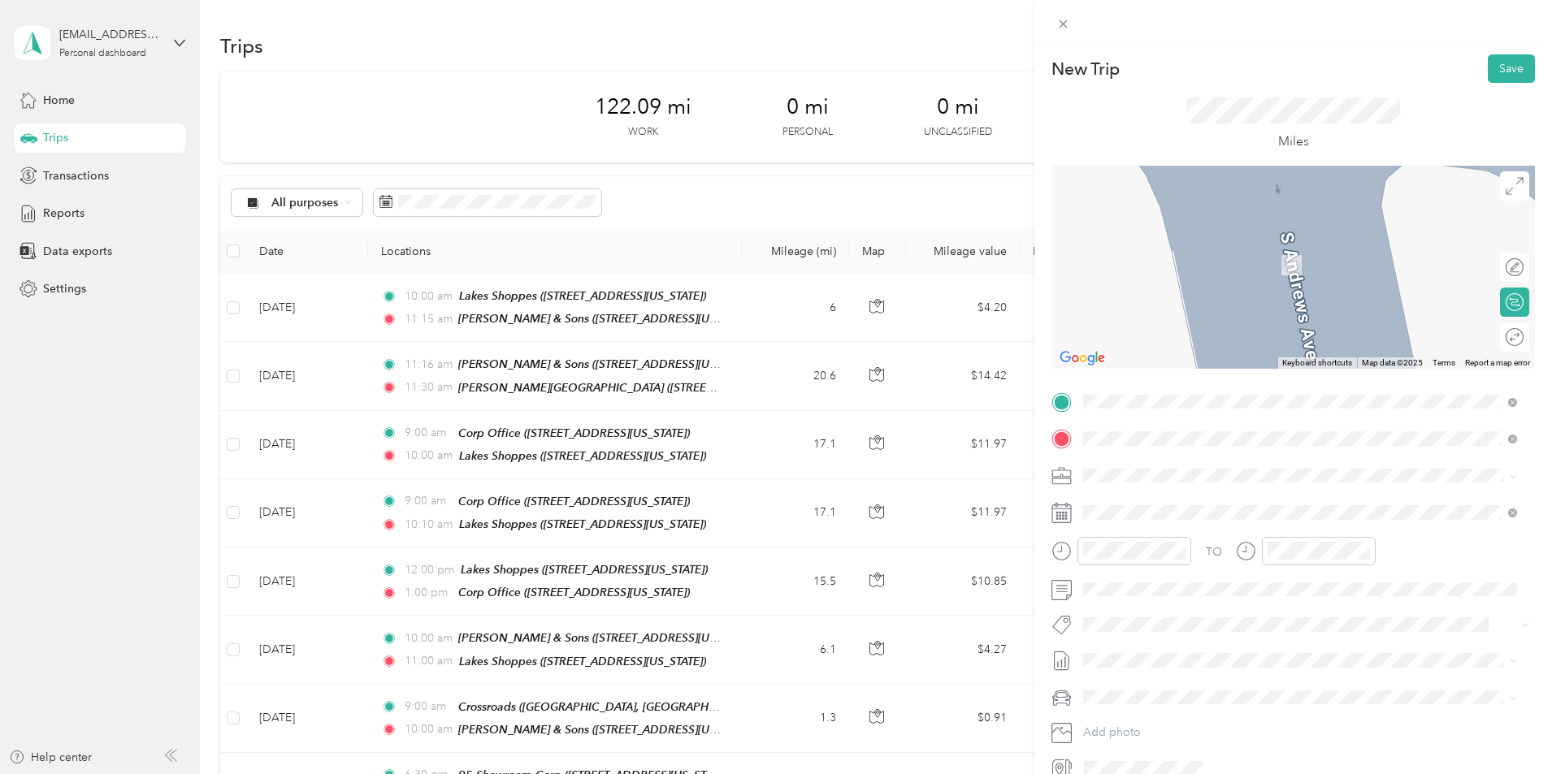
click at [1187, 506] on strong "95 Showroom Corp" at bounding box center [1167, 503] width 106 height 15
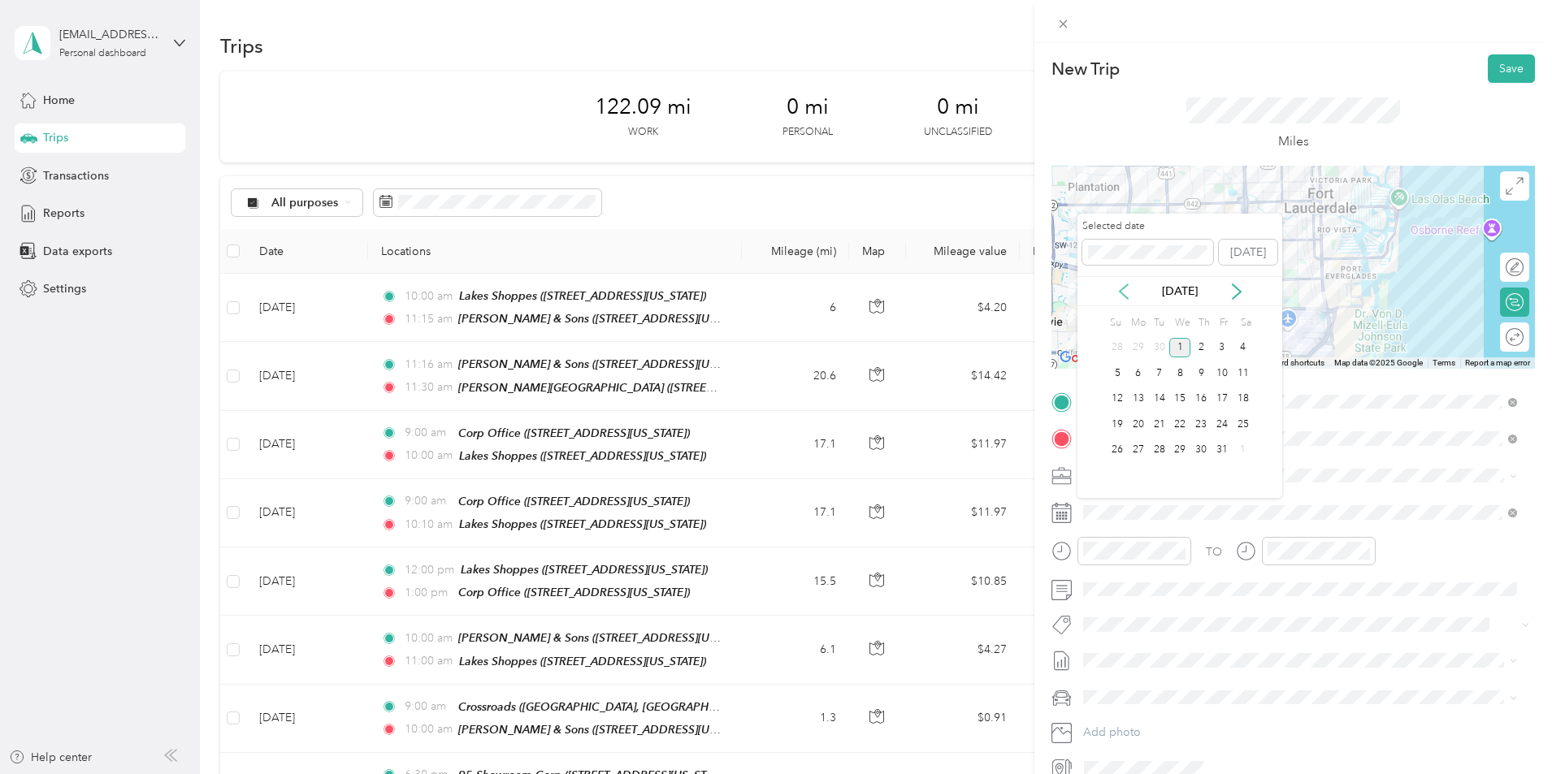
click at [1124, 292] on icon at bounding box center [1124, 292] width 16 height 16
click at [1161, 424] on div "23" at bounding box center [1159, 424] width 21 height 20
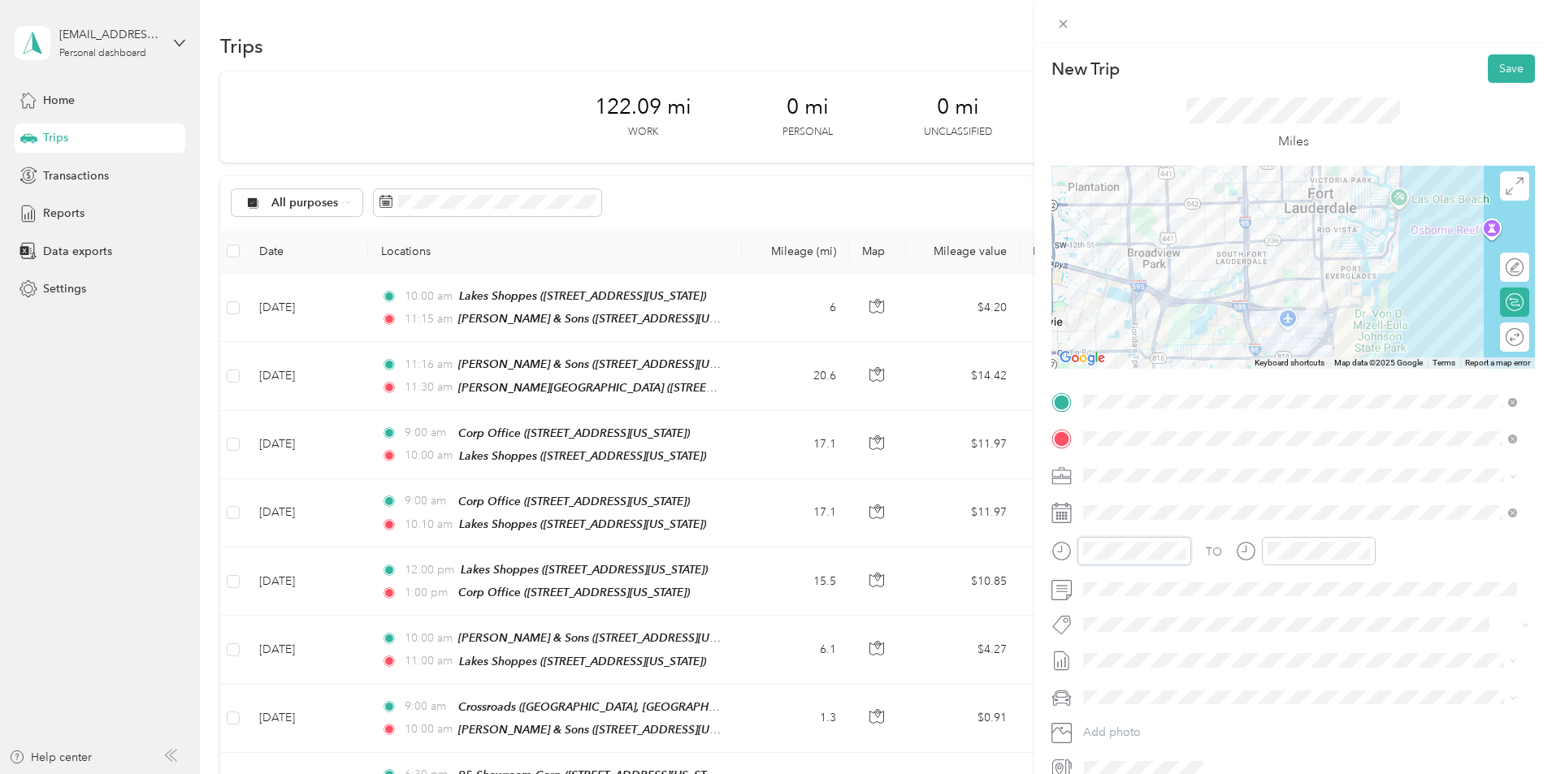
click at [1047, 546] on form "New Trip Save This trip cannot be edited because it is either under review, app…" at bounding box center [1293, 417] width 518 height 727
click at [1100, 492] on div "11" at bounding box center [1100, 486] width 39 height 23
click at [1144, 416] on div "30" at bounding box center [1146, 412] width 39 height 23
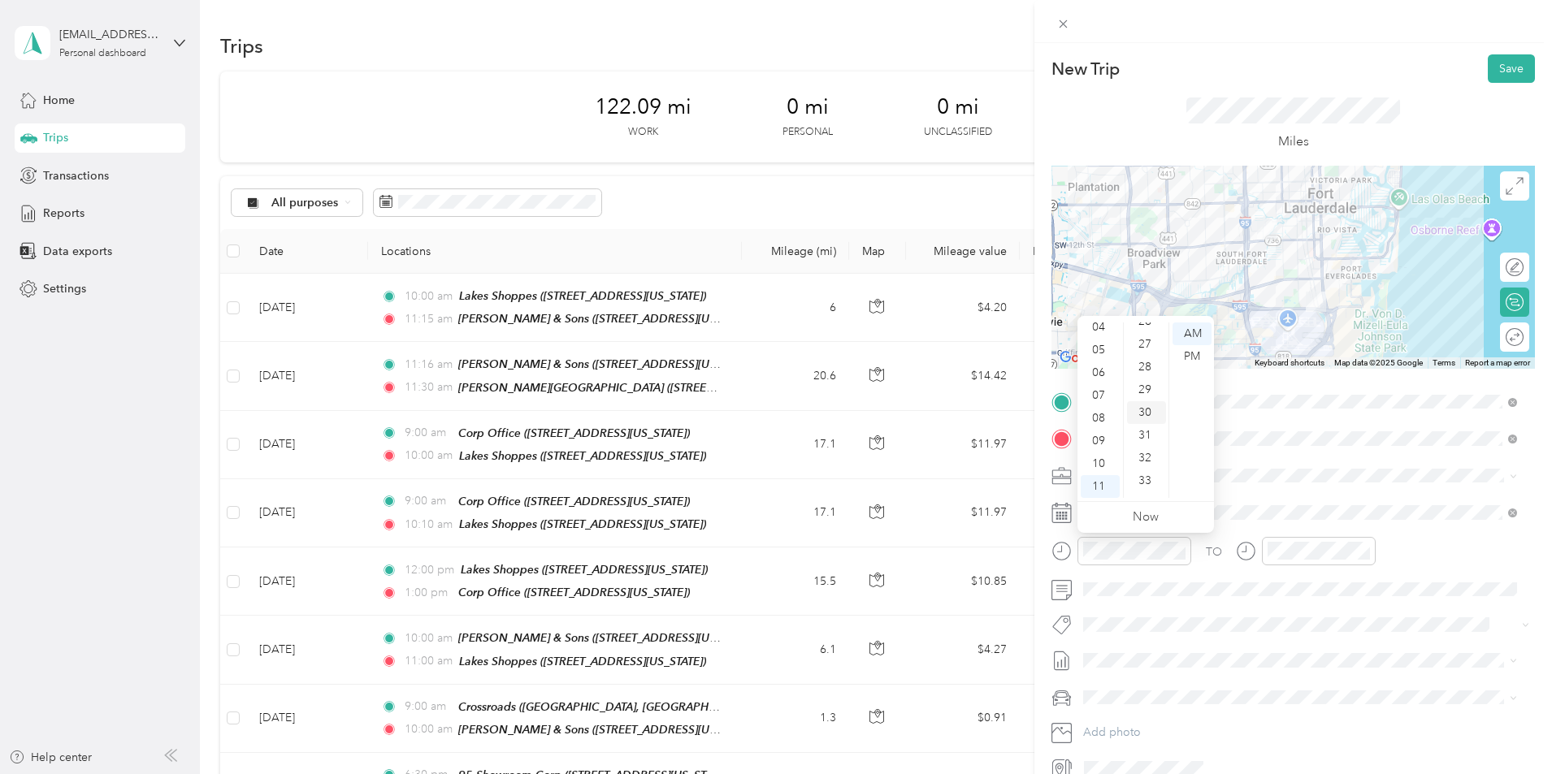
scroll to position [683, 0]
click at [1372, 505] on span at bounding box center [1305, 513] width 457 height 26
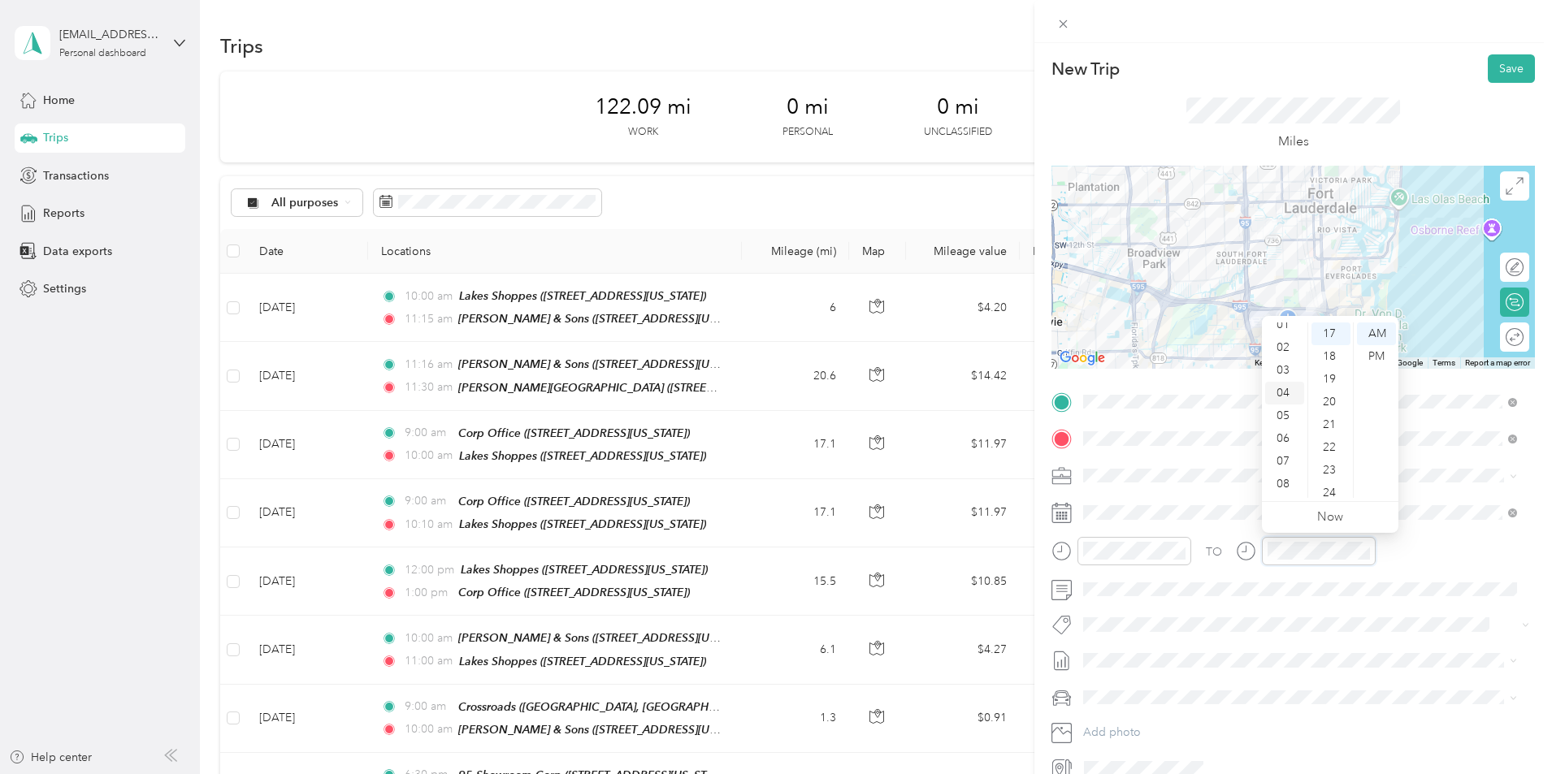
scroll to position [0, 0]
click at [1281, 336] on div "12" at bounding box center [1284, 334] width 39 height 23
click at [1331, 338] on div "00" at bounding box center [1330, 334] width 39 height 23
click at [1378, 356] on div "PM" at bounding box center [1376, 356] width 39 height 23
click at [1433, 557] on div "TO" at bounding box center [1292, 557] width 483 height 40
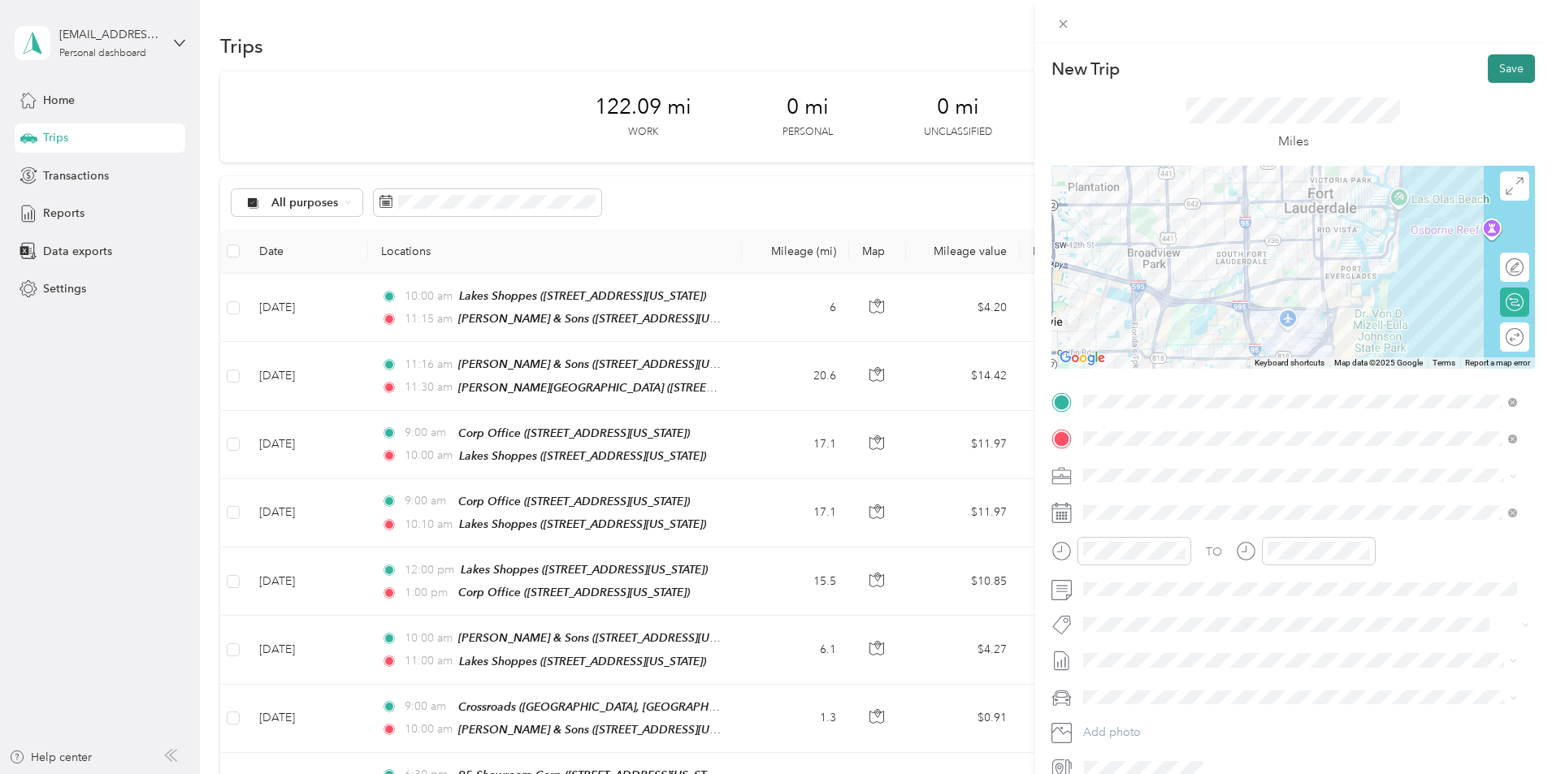
click at [1509, 73] on button "Save" at bounding box center [1511, 68] width 47 height 28
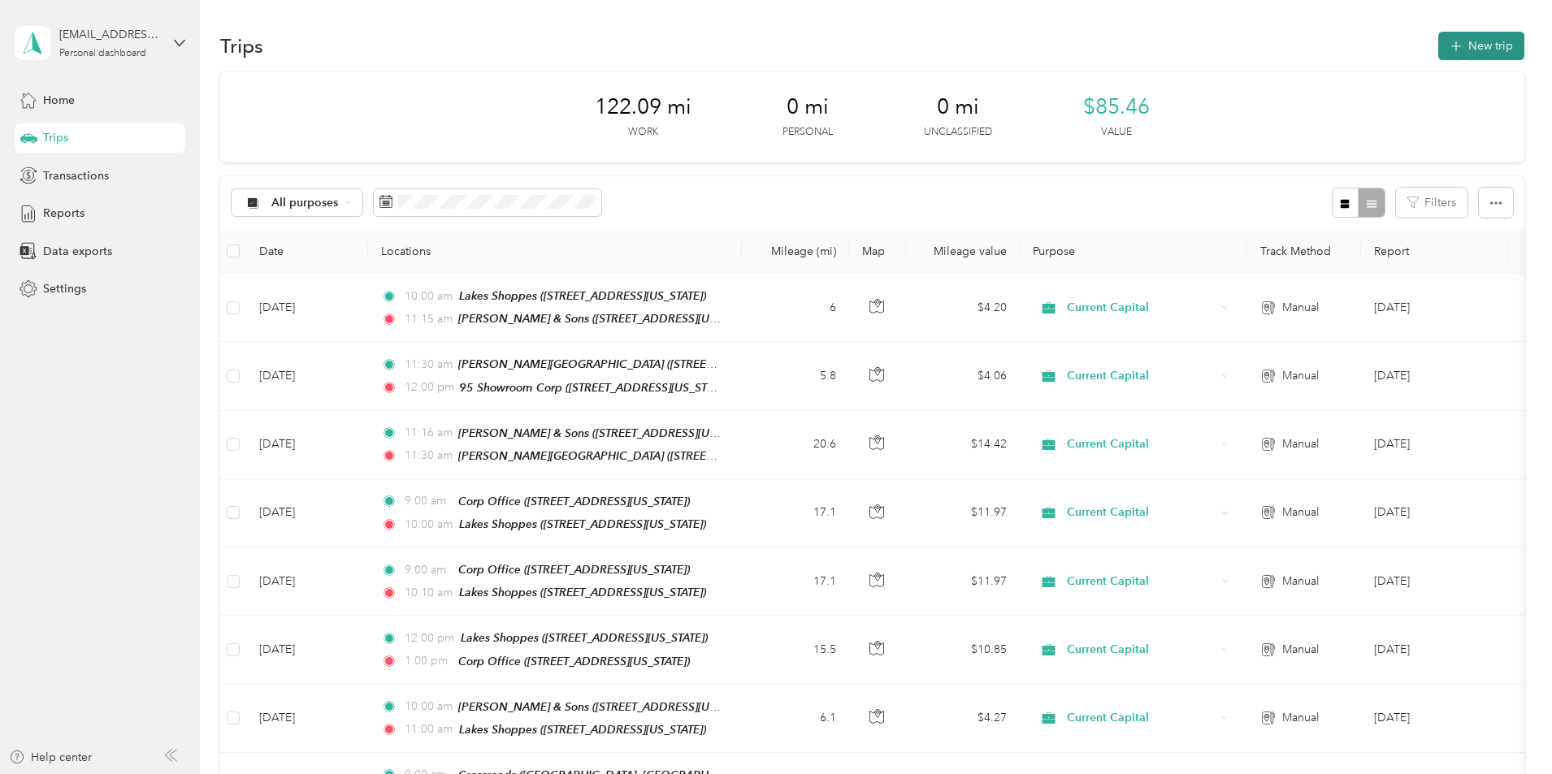
click at [1438, 42] on button "New trip" at bounding box center [1481, 46] width 86 height 28
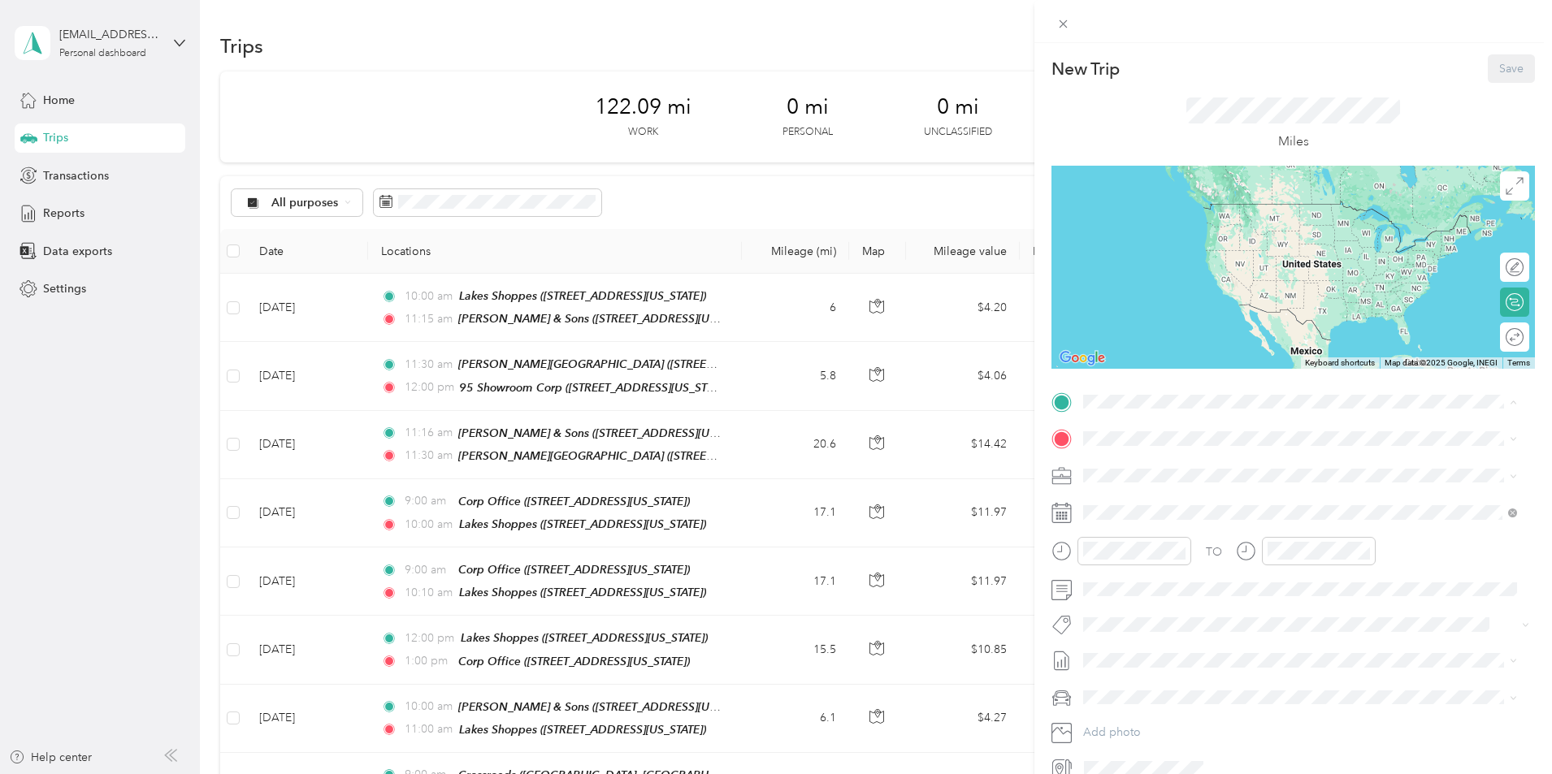
click at [1150, 82] on div "New Trip Save" at bounding box center [1292, 68] width 483 height 28
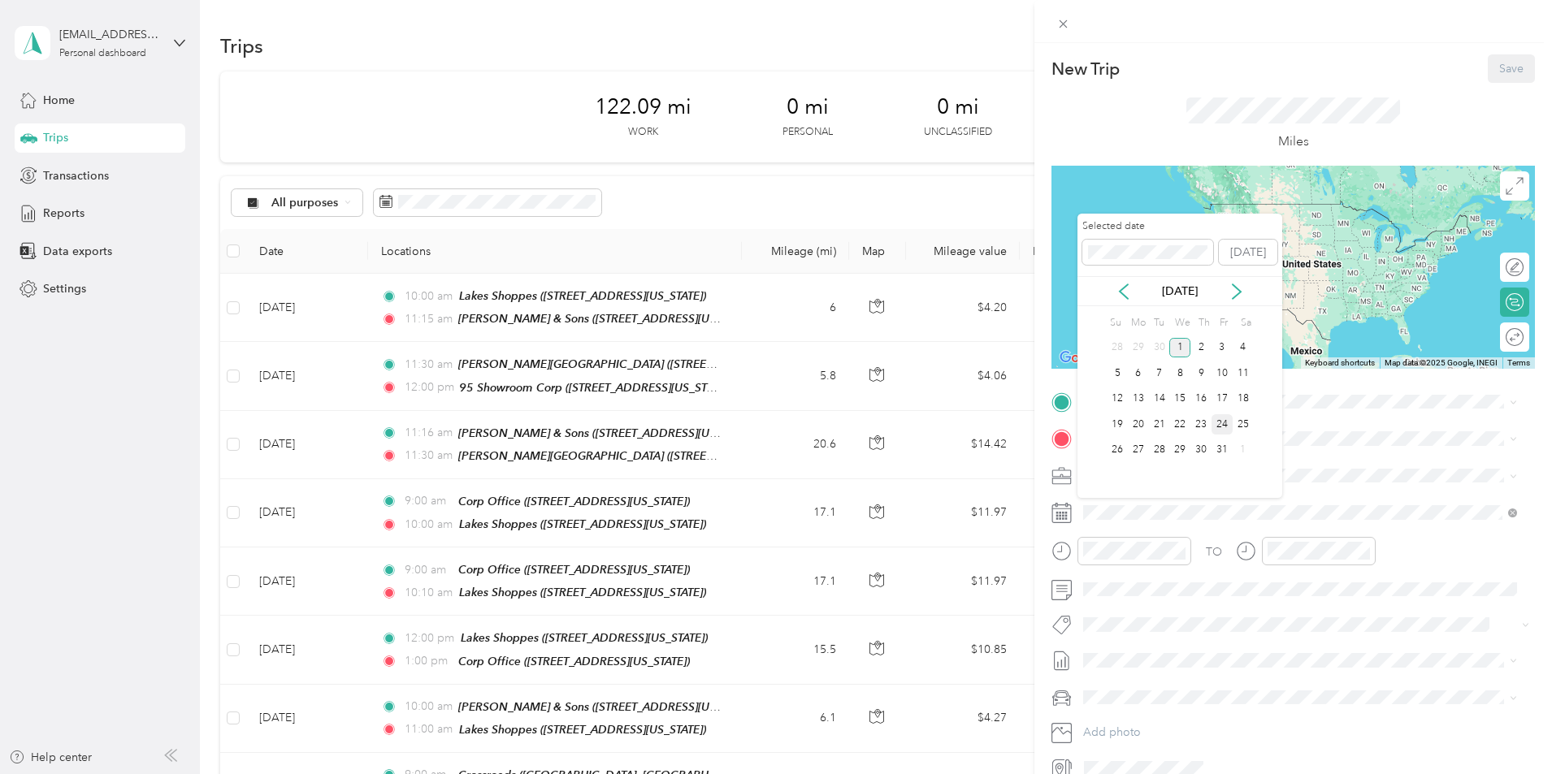
click at [1217, 426] on div "24" at bounding box center [1221, 424] width 21 height 20
click at [1205, 423] on div "23" at bounding box center [1200, 424] width 21 height 20
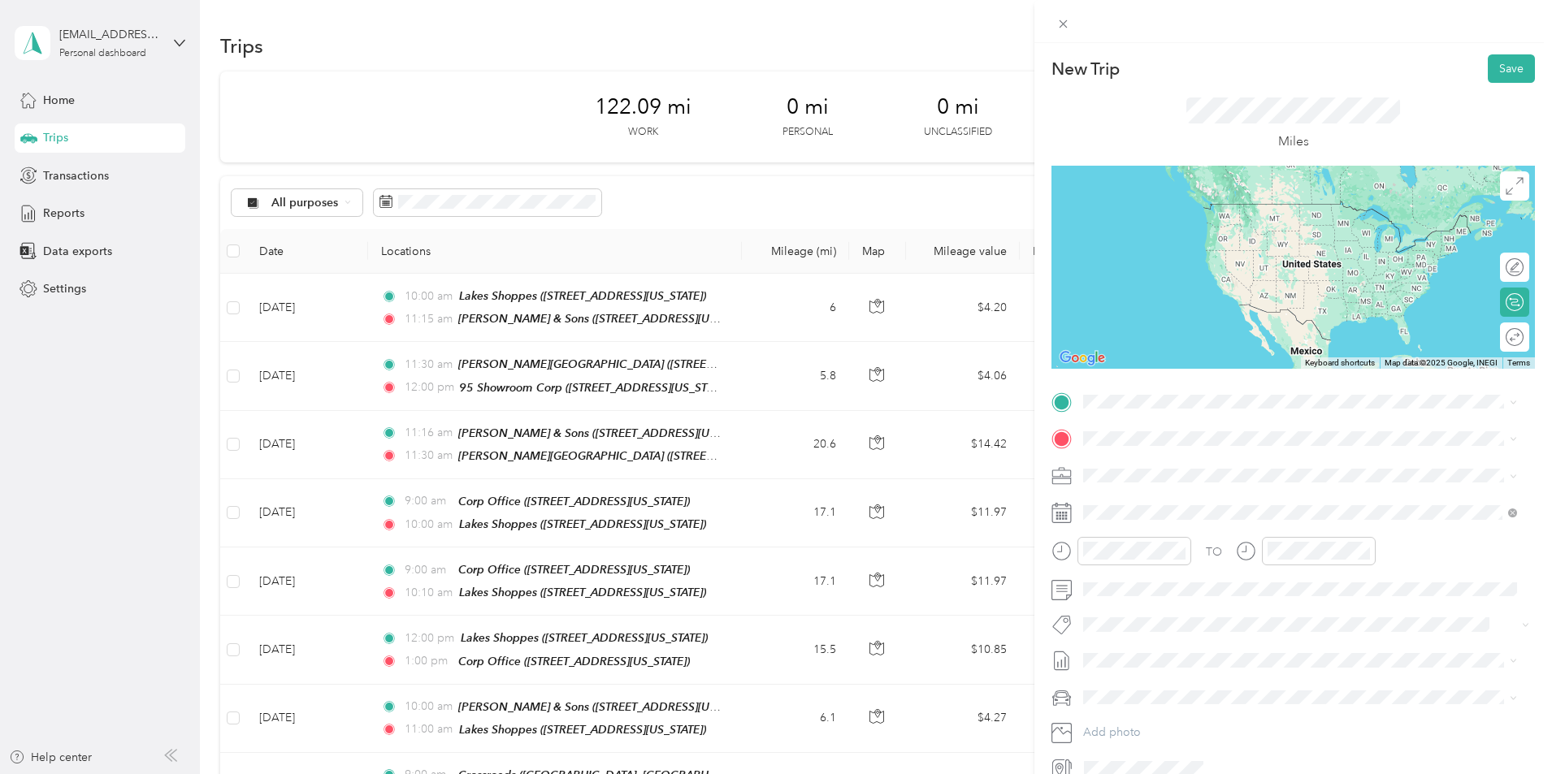
click at [1203, 487] on div "Corp Office [STREET_ADDRESS][US_STATE]" at bounding box center [1195, 471] width 163 height 34
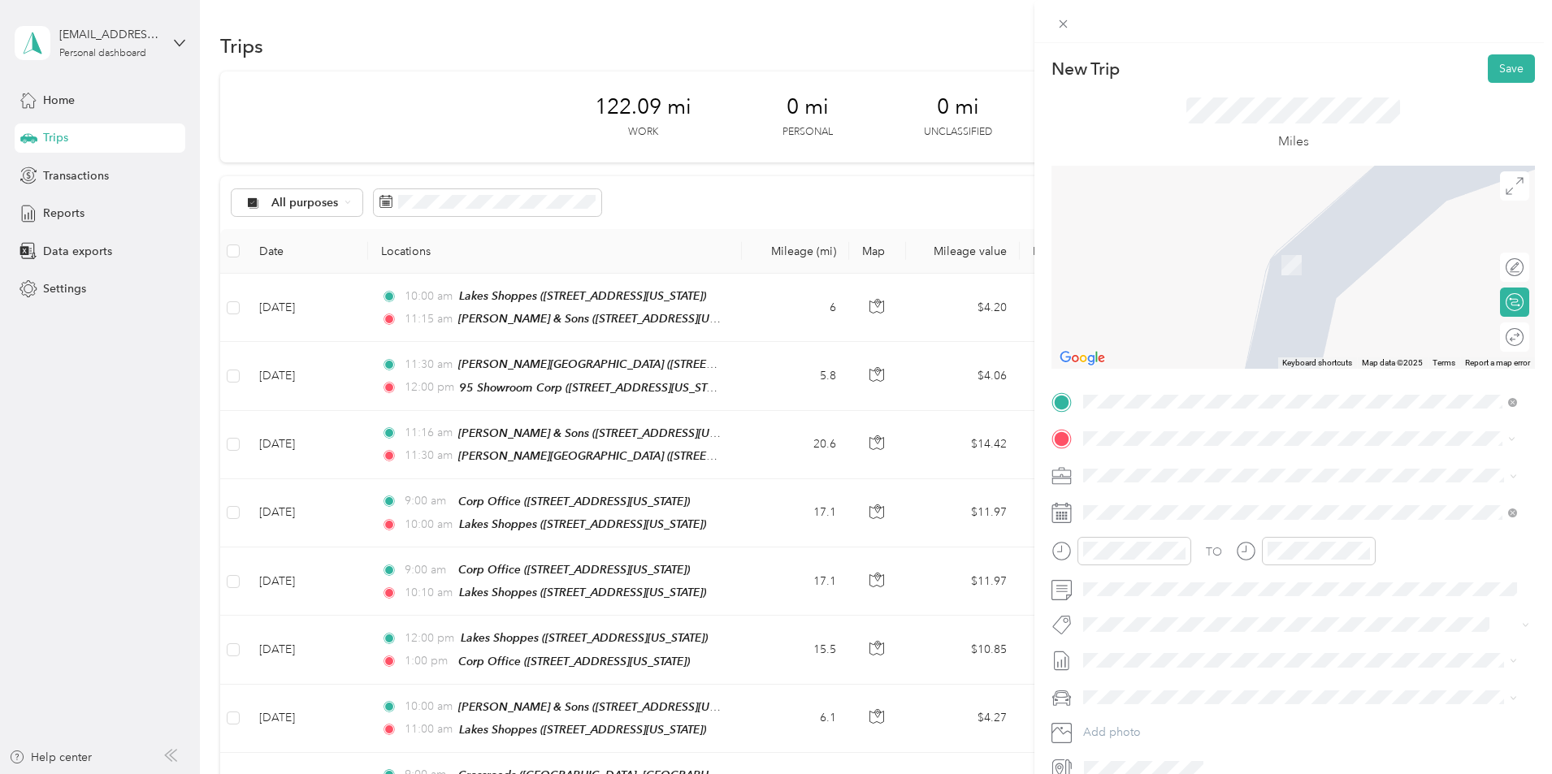
click at [1215, 530] on div "Lakes Shoppes [STREET_ADDRESS][US_STATE]" at bounding box center [1195, 513] width 163 height 34
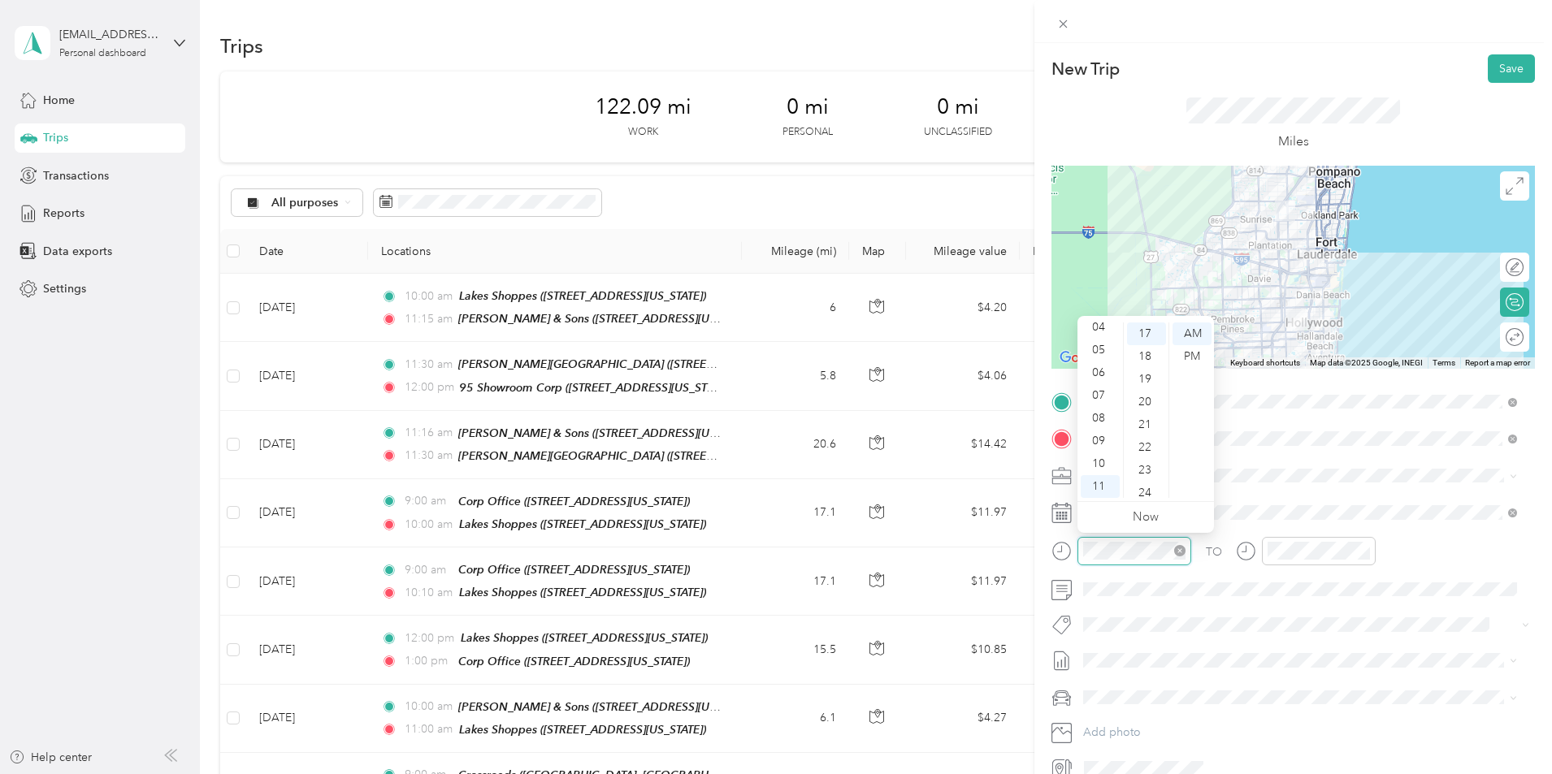
scroll to position [387, 0]
click at [1103, 436] on div "09" at bounding box center [1100, 441] width 39 height 23
click at [1102, 442] on div "09" at bounding box center [1100, 441] width 39 height 23
click at [1144, 335] on div "00" at bounding box center [1146, 334] width 39 height 23
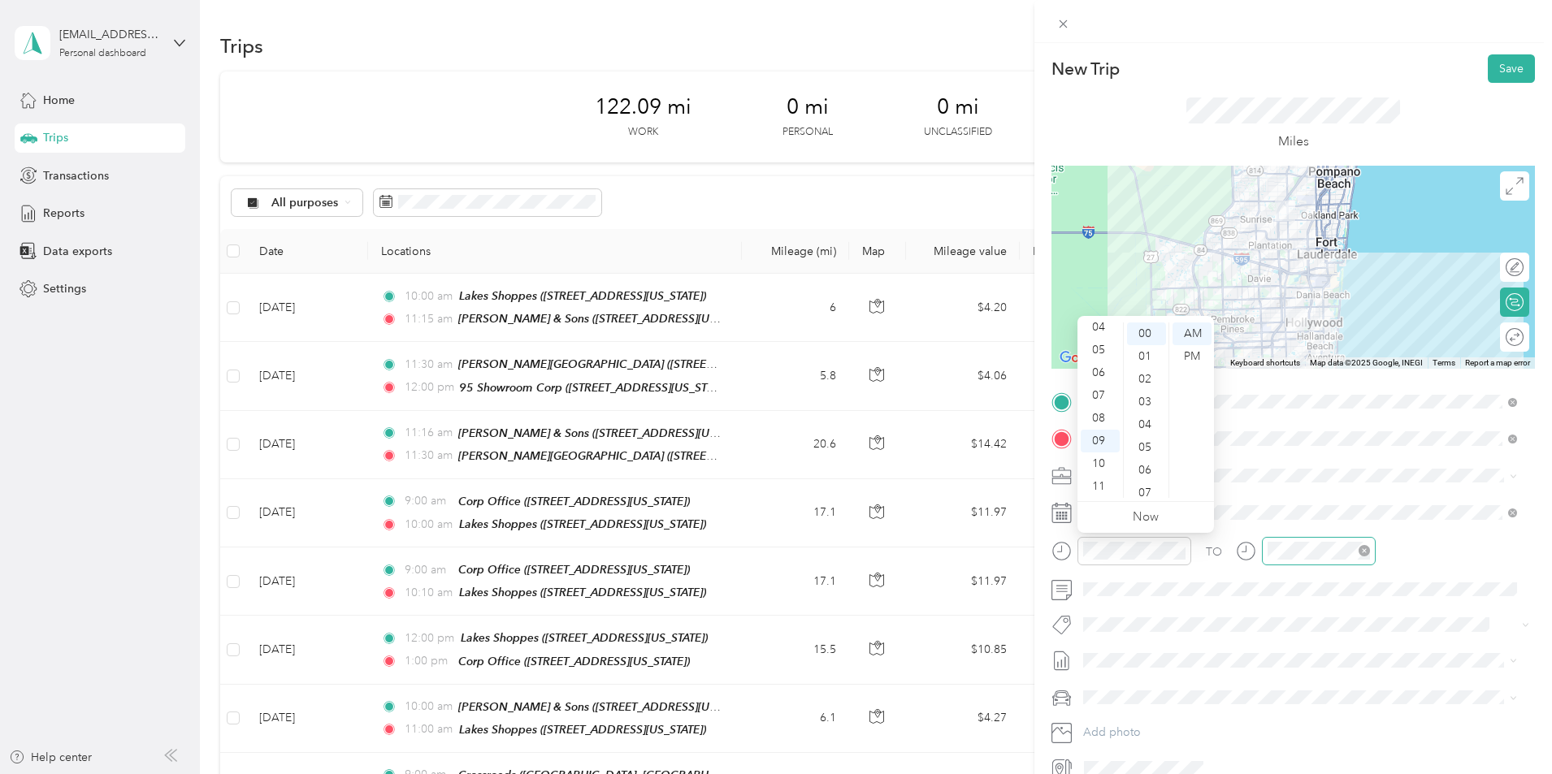
click at [1339, 540] on div at bounding box center [1319, 551] width 114 height 28
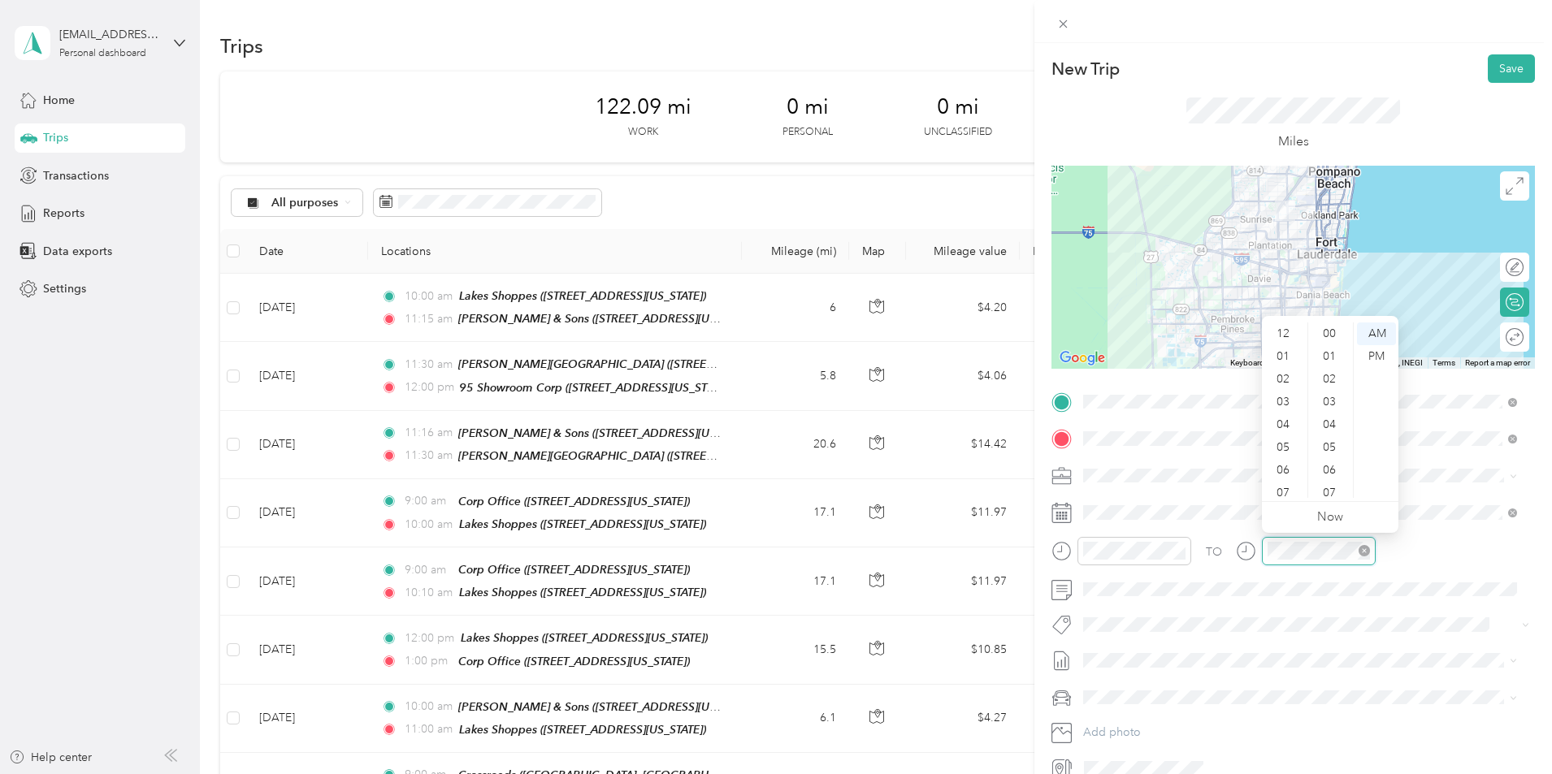
scroll to position [98, 0]
click at [1281, 467] on div "10" at bounding box center [1284, 464] width 39 height 23
click at [1320, 328] on div "00" at bounding box center [1330, 334] width 39 height 23
click at [1345, 610] on div "TO Add photo" at bounding box center [1292, 585] width 483 height 392
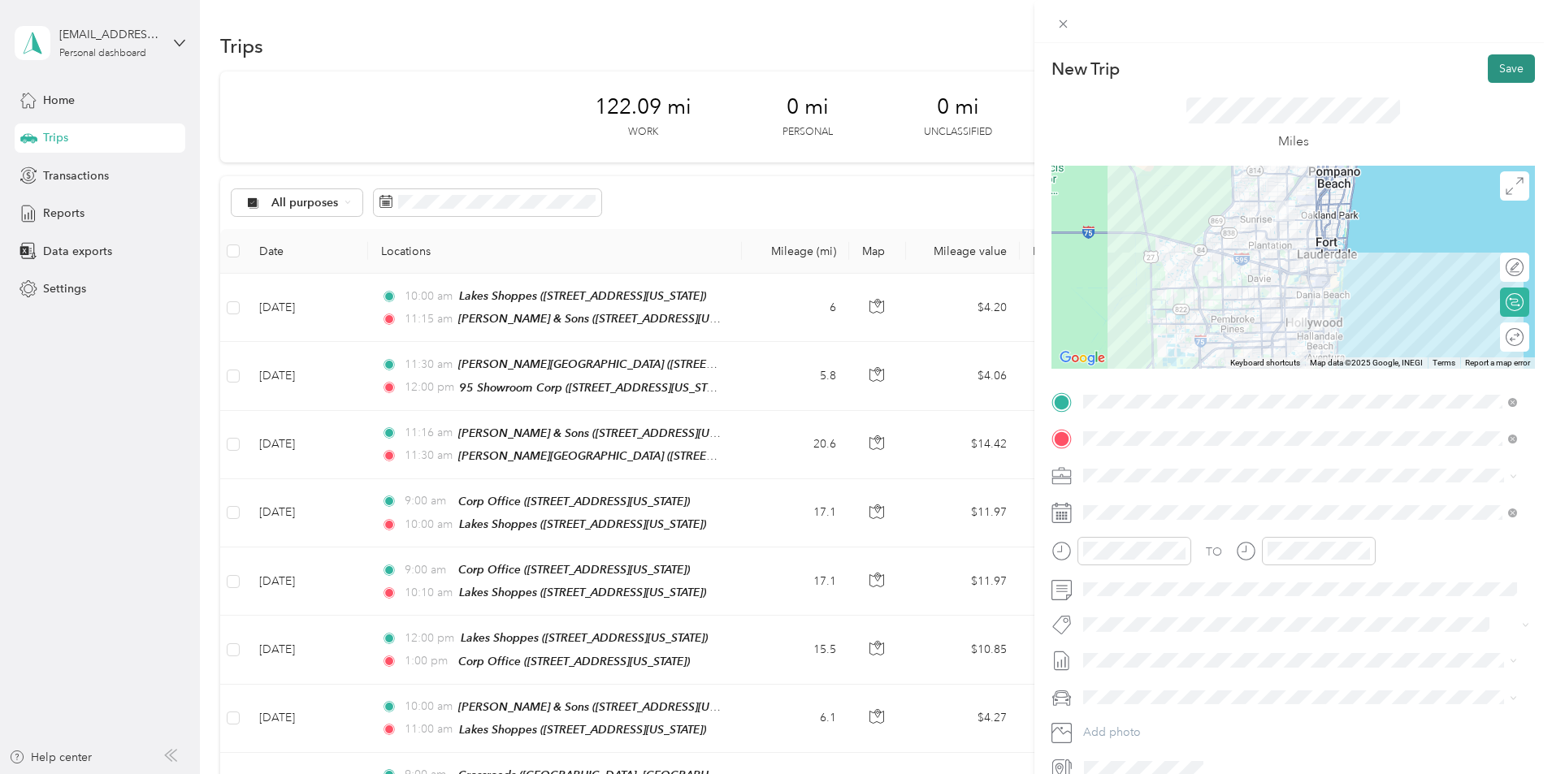
click at [1509, 70] on button "Save" at bounding box center [1511, 68] width 47 height 28
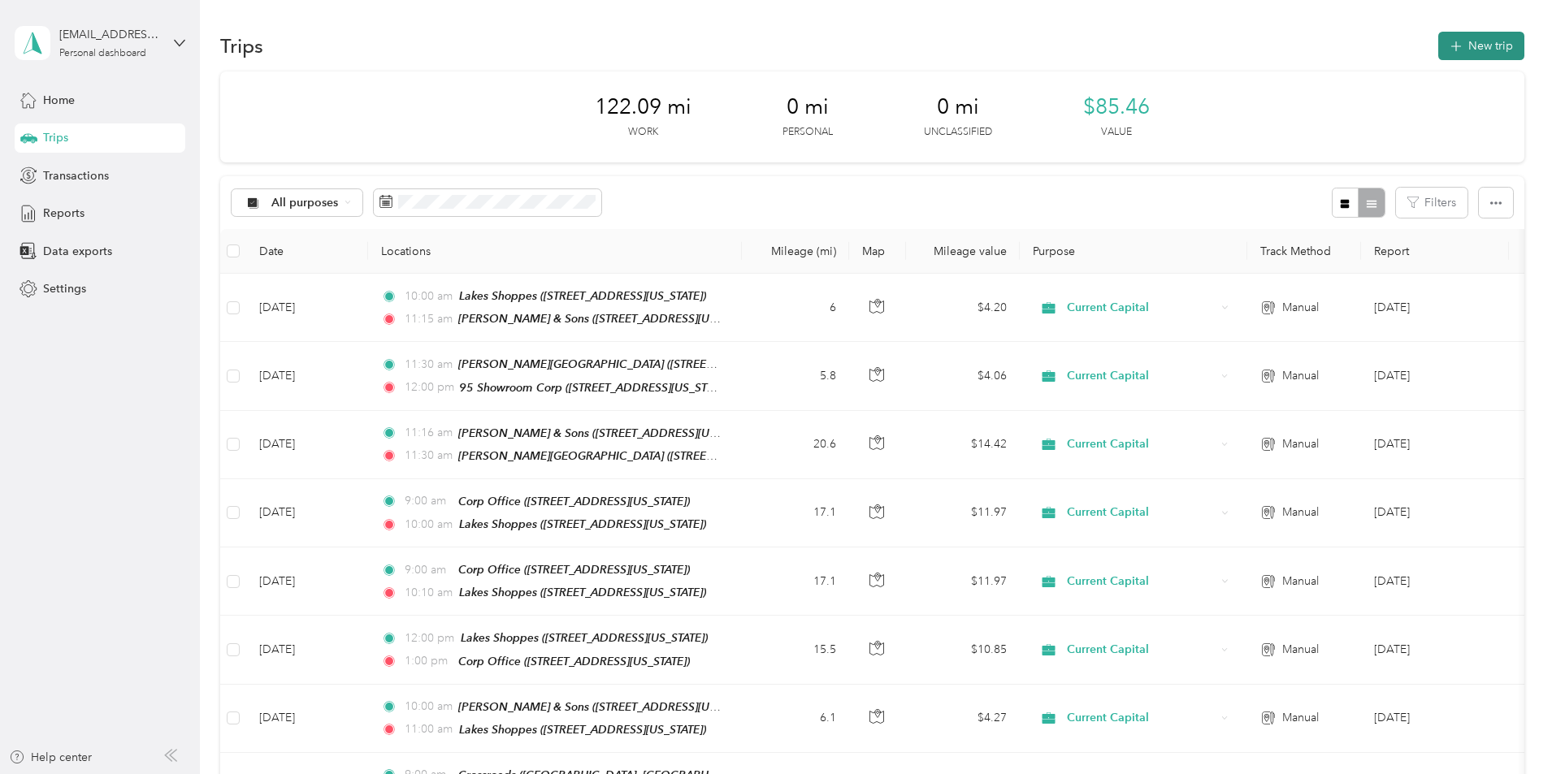
click at [1438, 47] on button "New trip" at bounding box center [1481, 46] width 86 height 28
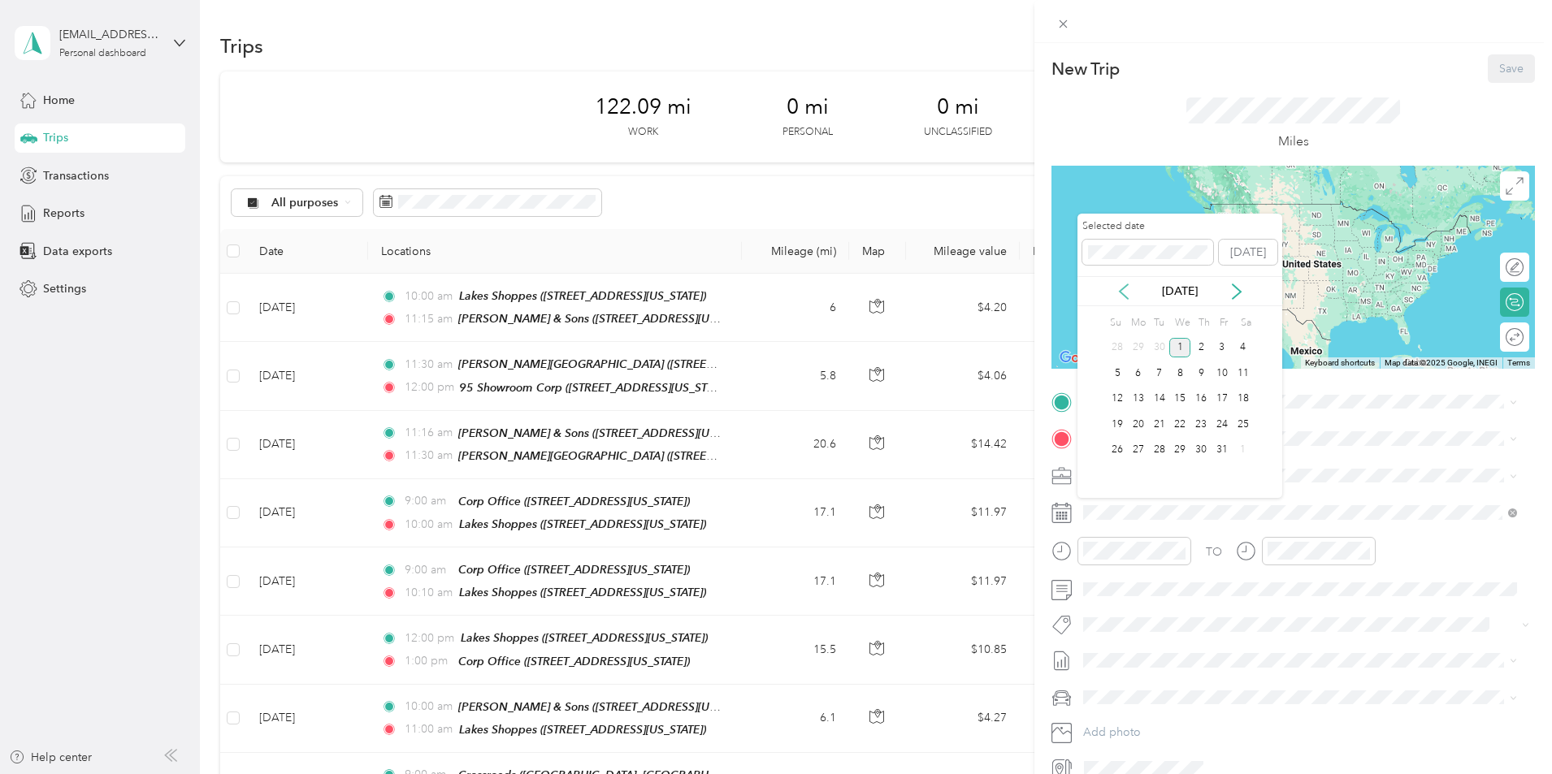
click at [1124, 294] on icon at bounding box center [1124, 291] width 8 height 15
click at [1201, 423] on div "25" at bounding box center [1200, 424] width 21 height 20
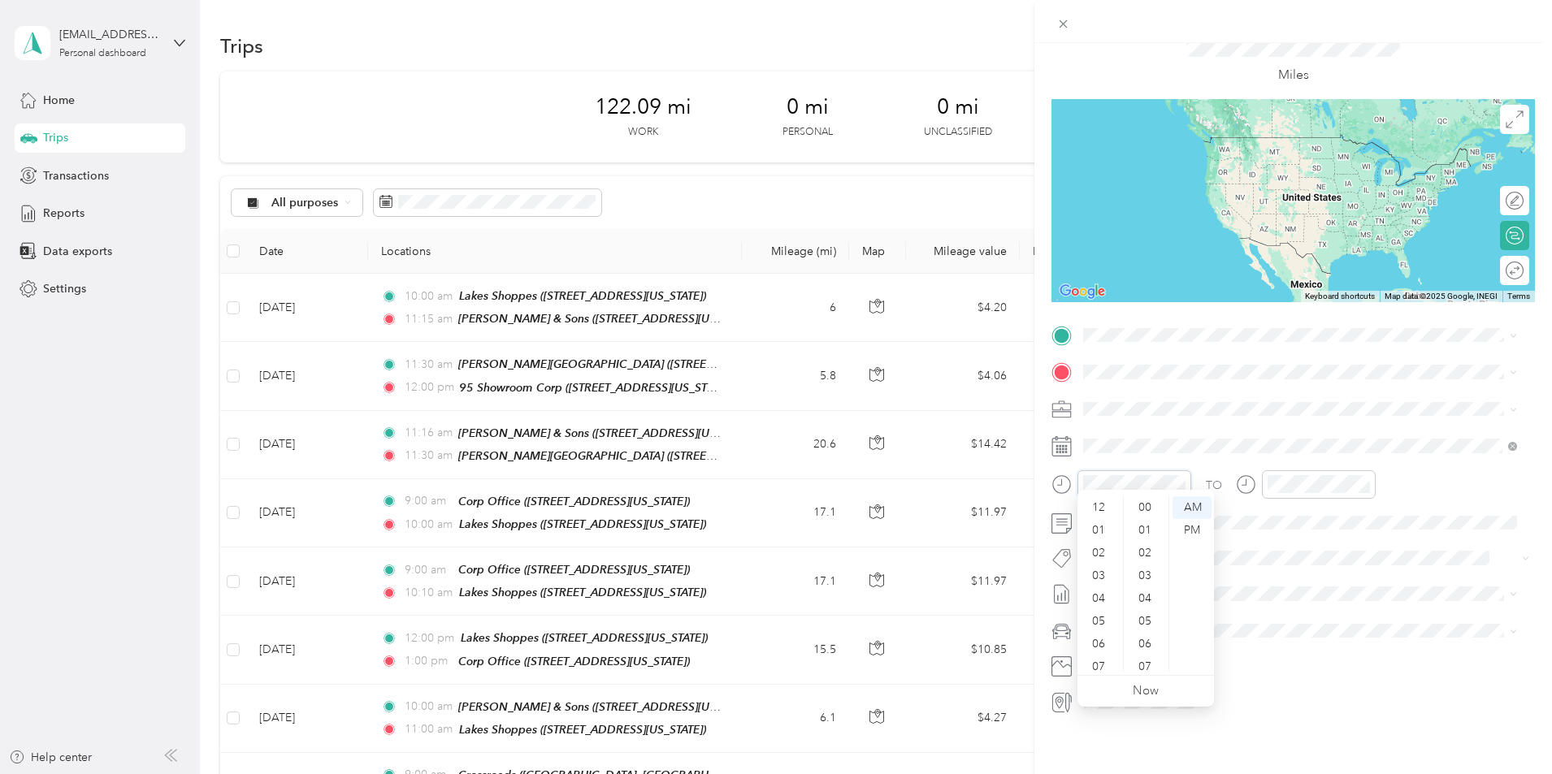
scroll to position [98, 0]
click at [1099, 659] on div "11" at bounding box center [1100, 660] width 39 height 23
click at [1097, 507] on div "12" at bounding box center [1100, 507] width 39 height 23
click at [1196, 527] on div "PM" at bounding box center [1191, 530] width 39 height 23
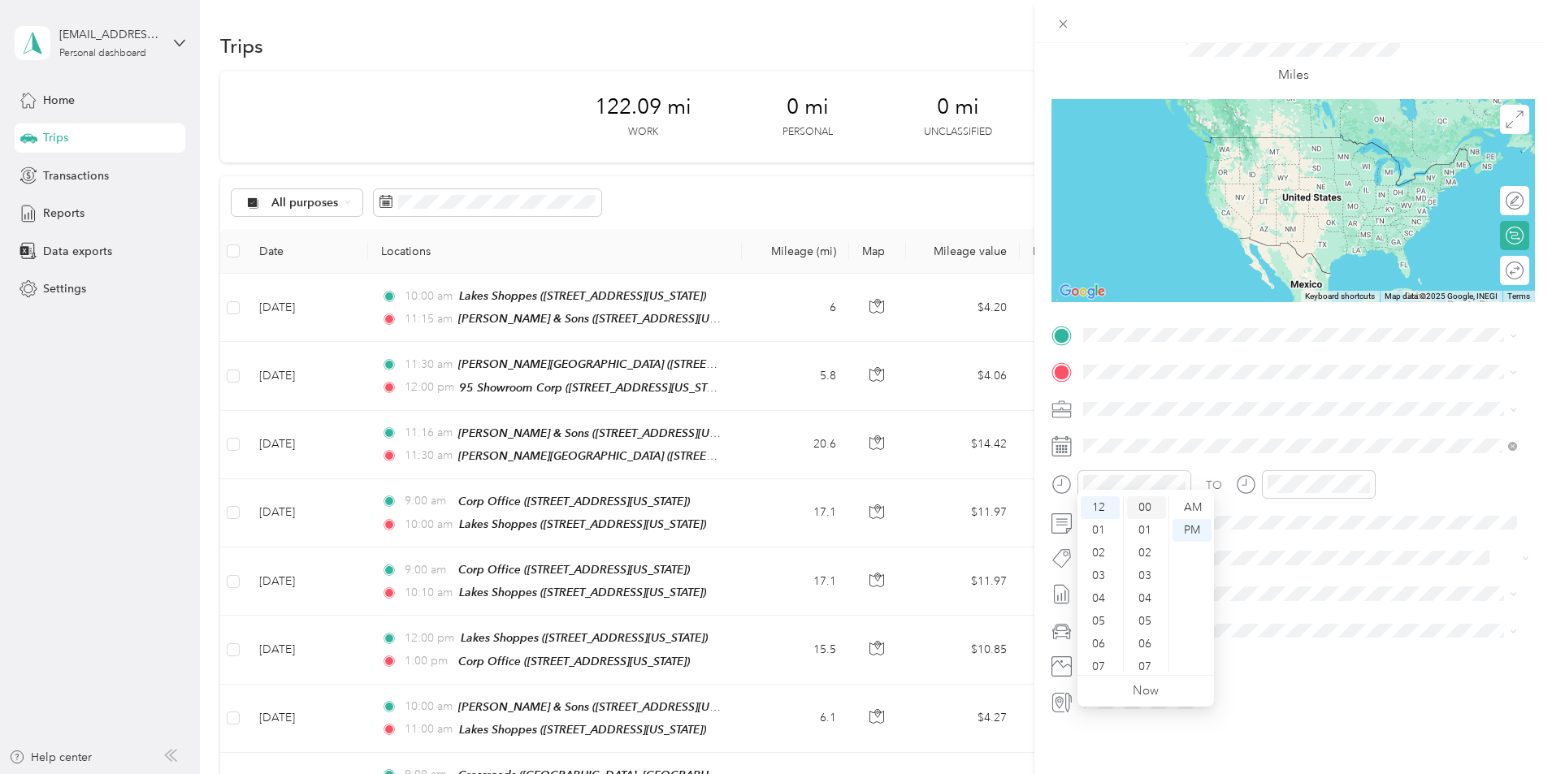
click at [1139, 502] on div "00" at bounding box center [1146, 507] width 39 height 23
click at [1287, 525] on div "01" at bounding box center [1284, 530] width 39 height 23
click at [1379, 519] on div "PM" at bounding box center [1376, 530] width 39 height 23
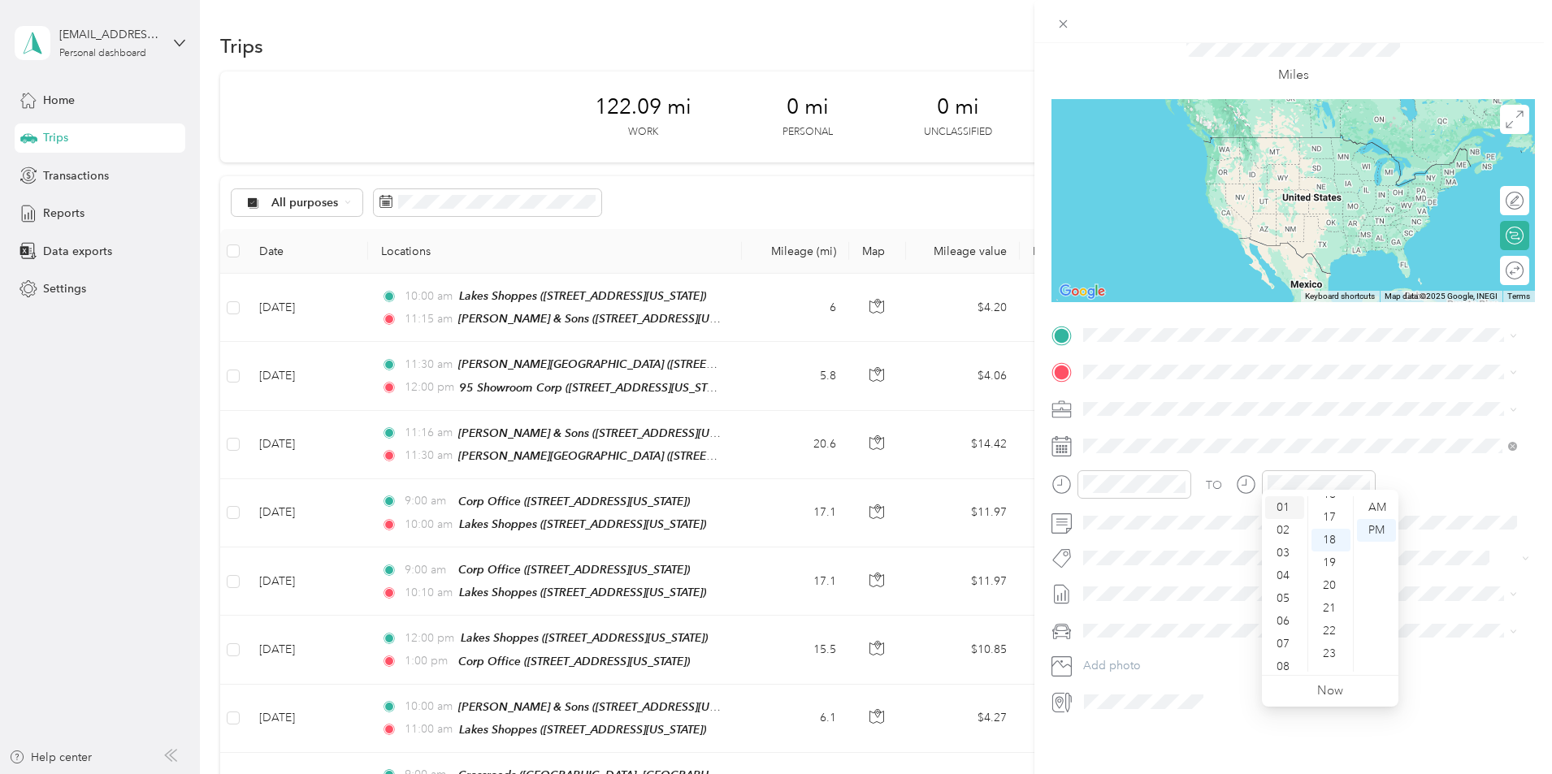
click at [1289, 514] on div "01" at bounding box center [1284, 507] width 39 height 23
click at [1325, 504] on div "00" at bounding box center [1330, 507] width 39 height 23
click at [1379, 533] on div "PM" at bounding box center [1376, 530] width 39 height 23
click at [1206, 407] on div "Corp Office [STREET_ADDRESS][US_STATE]" at bounding box center [1195, 397] width 163 height 34
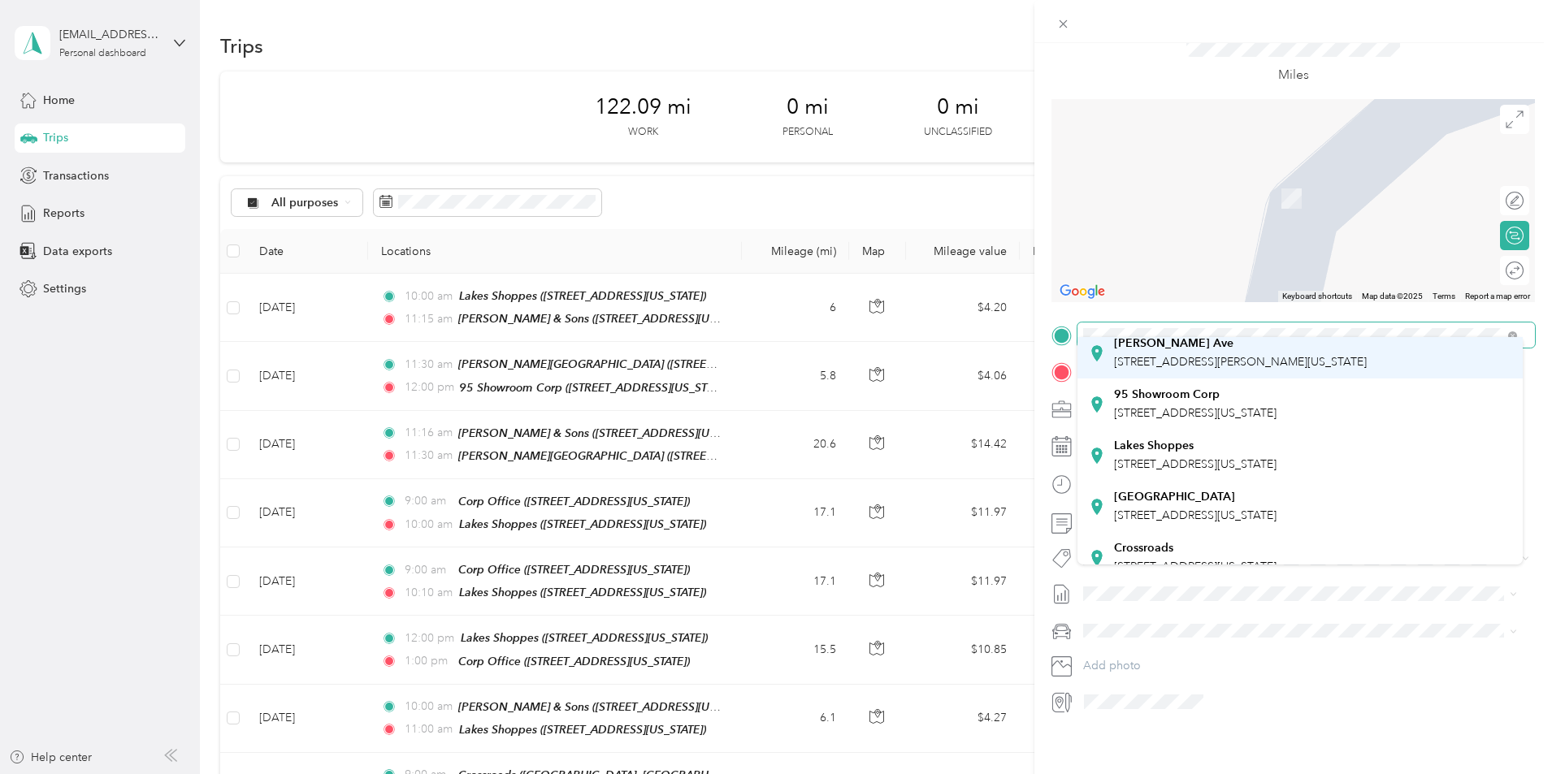
scroll to position [217, 0]
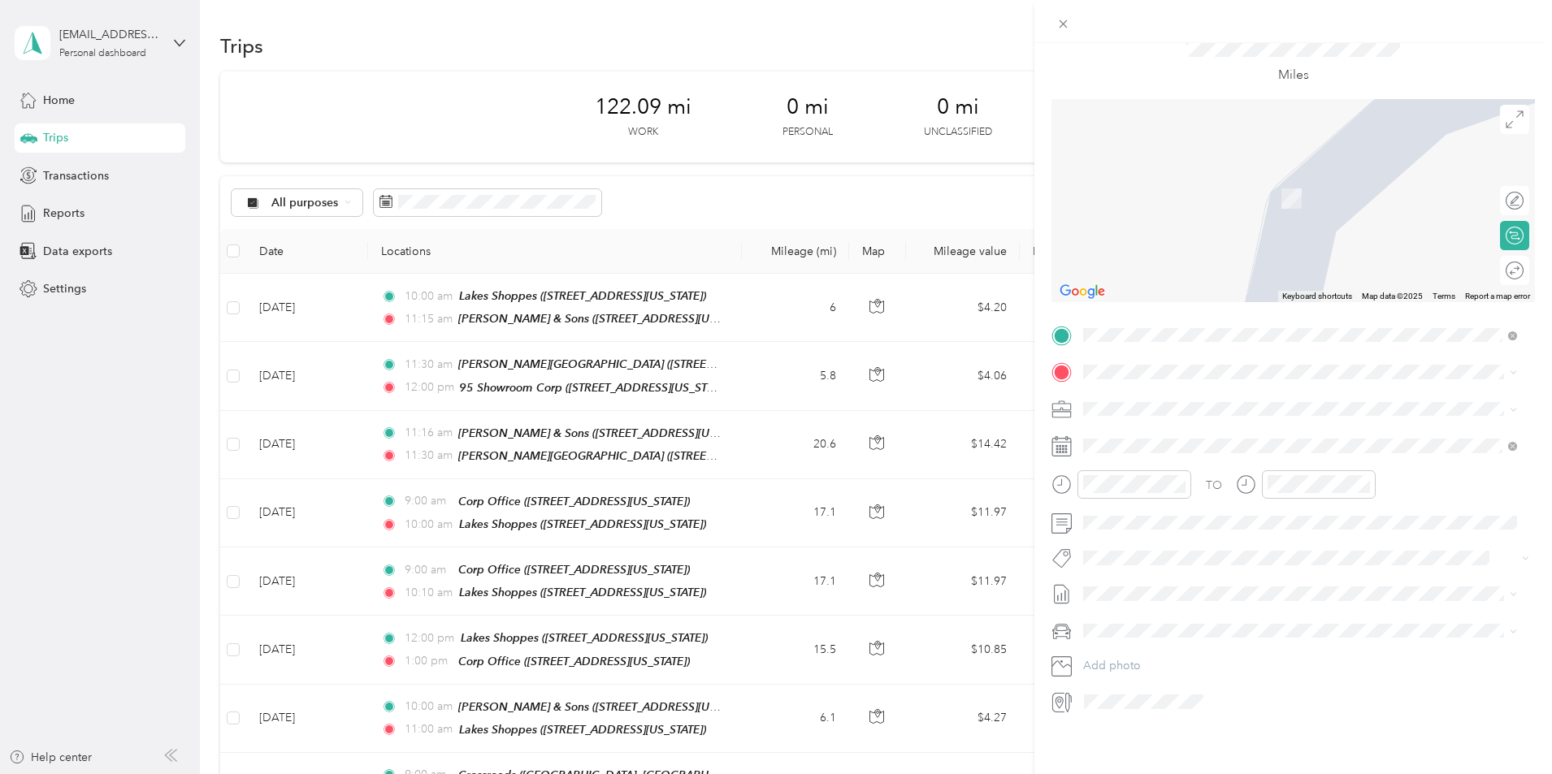
click at [1203, 403] on div "Lakes Shoppes [STREET_ADDRESS][US_STATE]" at bounding box center [1195, 386] width 163 height 34
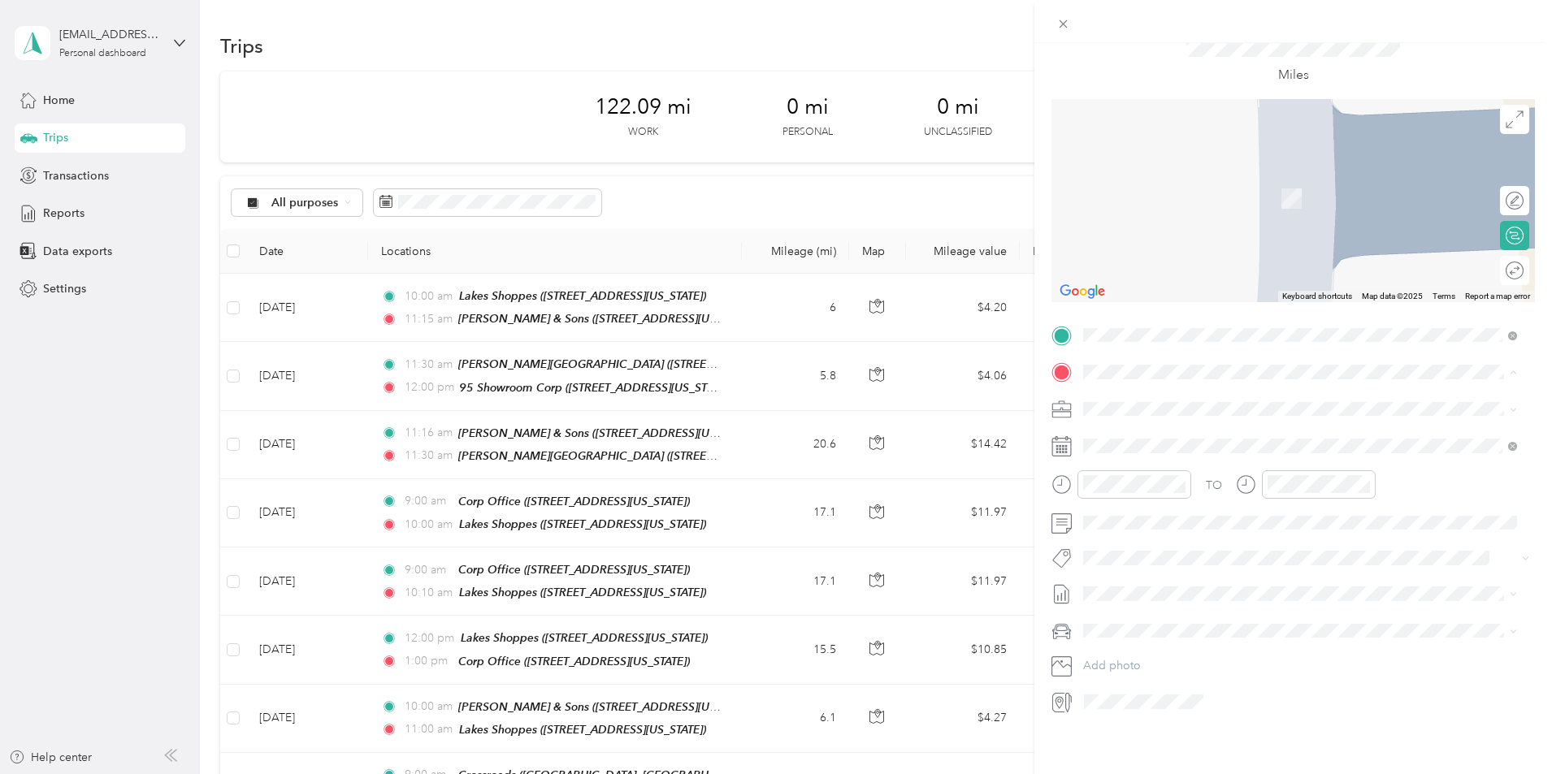
click at [1250, 552] on span "[STREET_ADDRESS][US_STATE]" at bounding box center [1195, 545] width 163 height 14
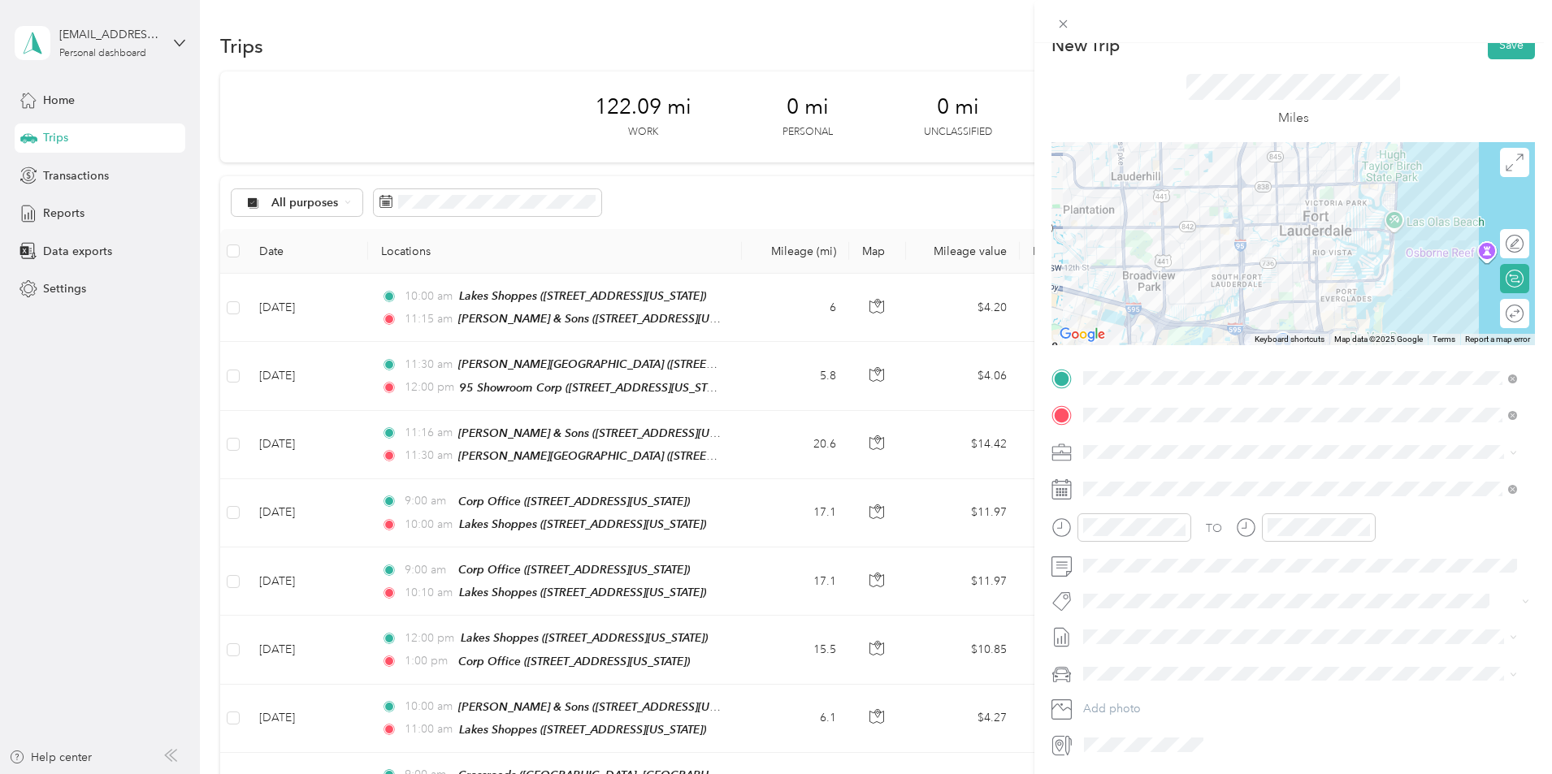
scroll to position [0, 0]
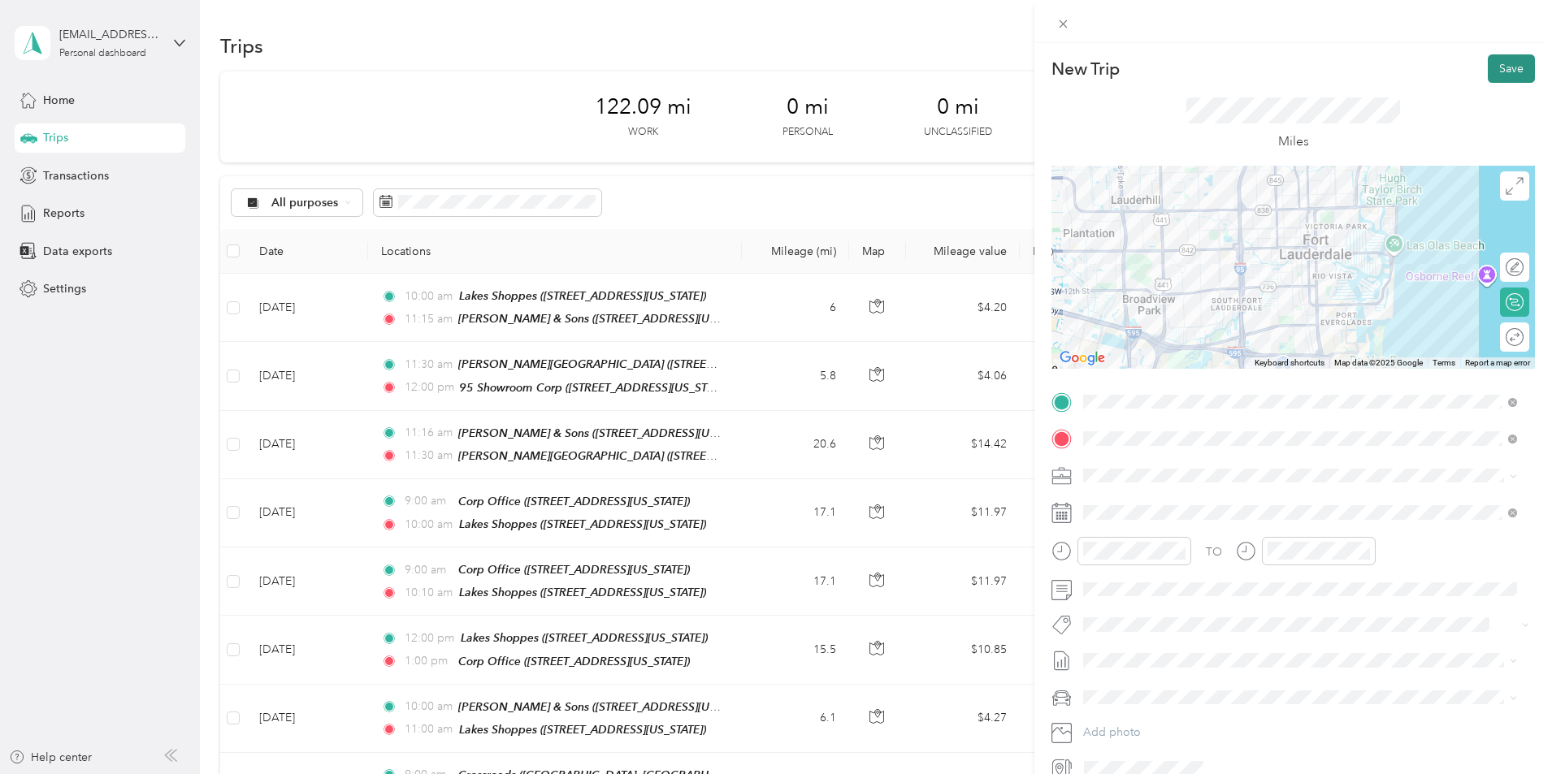
click at [1488, 63] on button "Save" at bounding box center [1511, 68] width 47 height 28
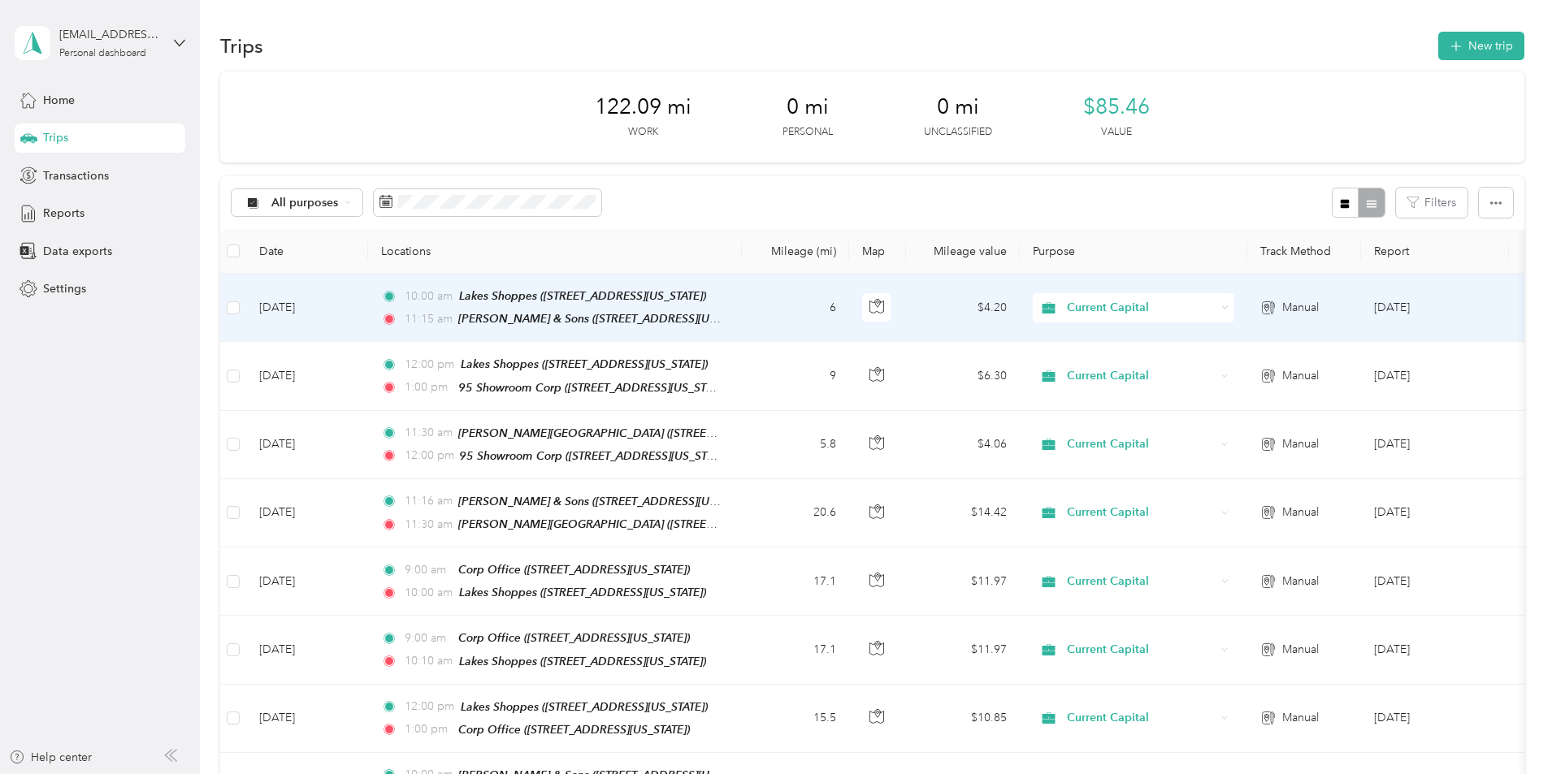
click at [368, 306] on td "[DATE]" at bounding box center [307, 308] width 122 height 68
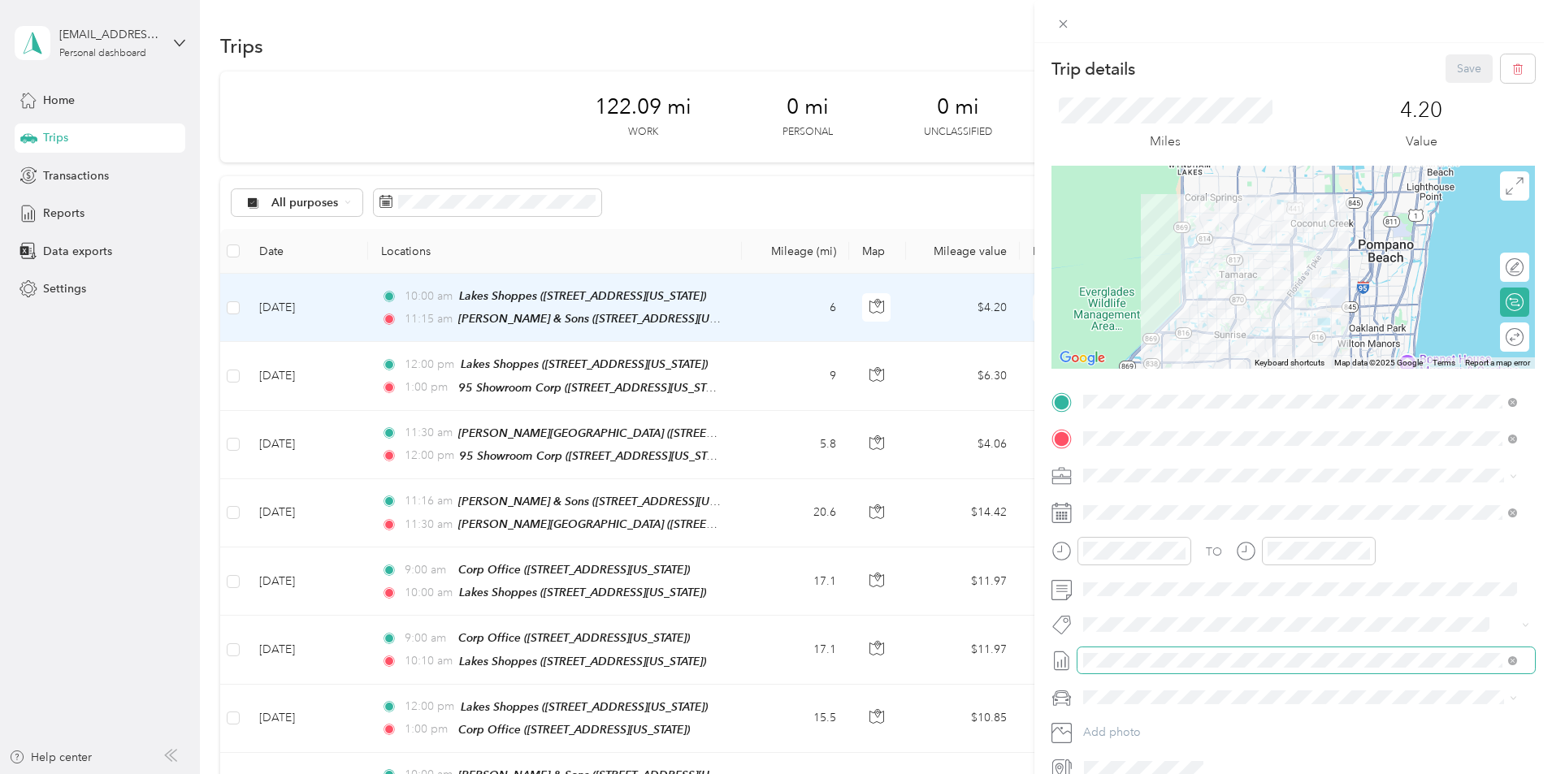
click at [1152, 652] on span at bounding box center [1305, 661] width 457 height 26
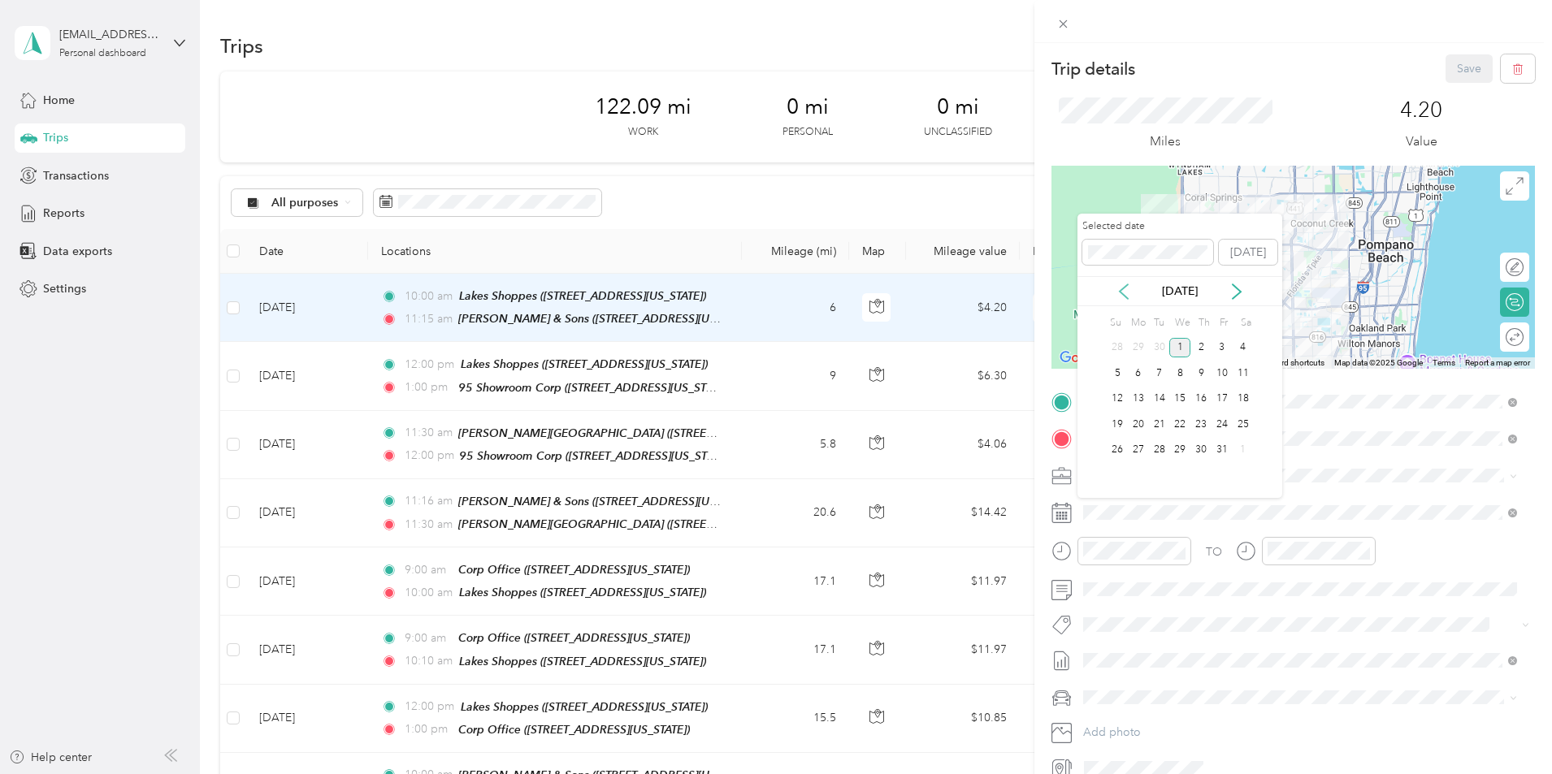
click at [1125, 289] on icon at bounding box center [1124, 292] width 16 height 16
click at [1204, 422] on div "25" at bounding box center [1200, 424] width 21 height 20
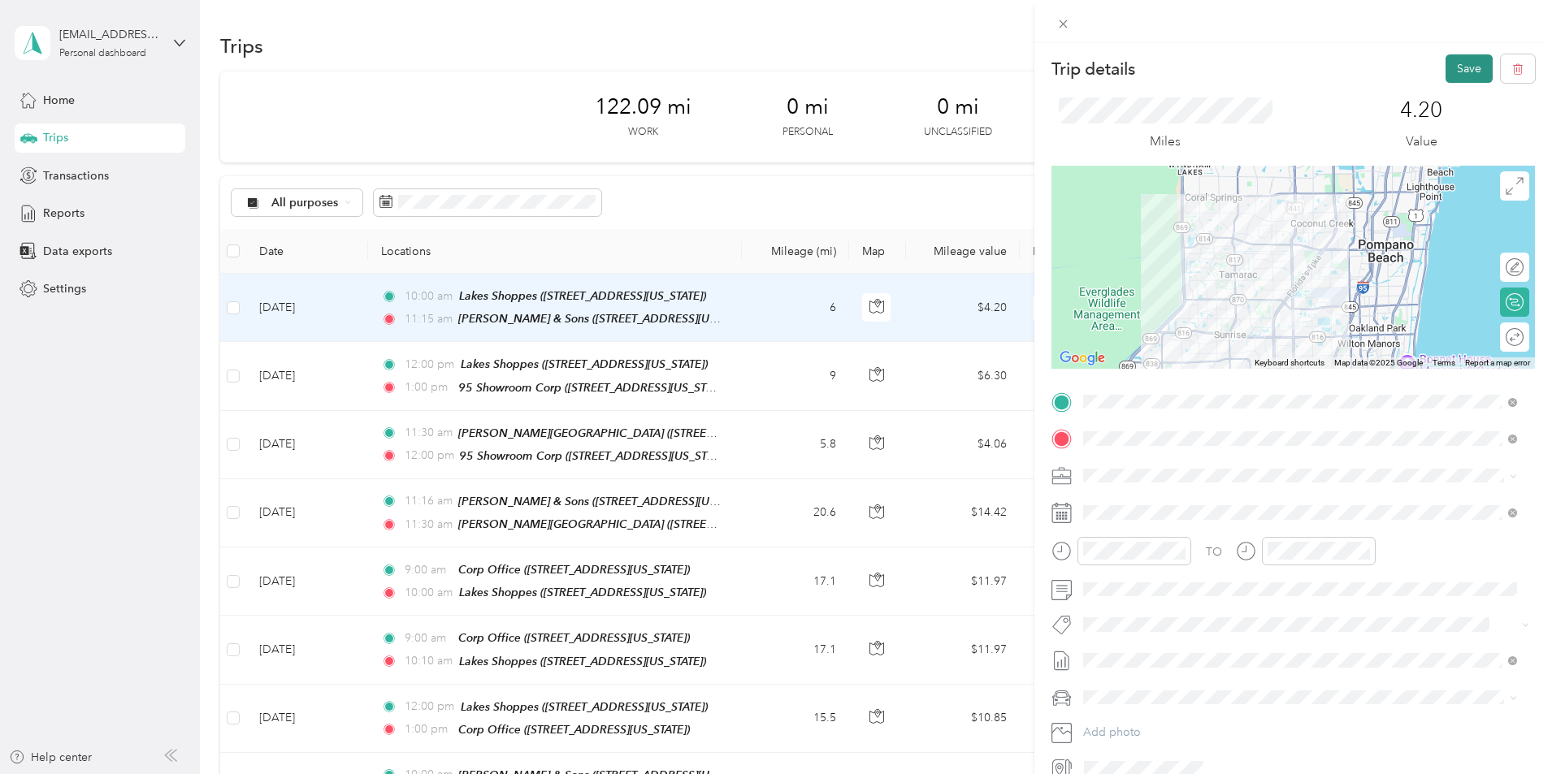
click at [1467, 63] on button "Save" at bounding box center [1468, 68] width 47 height 28
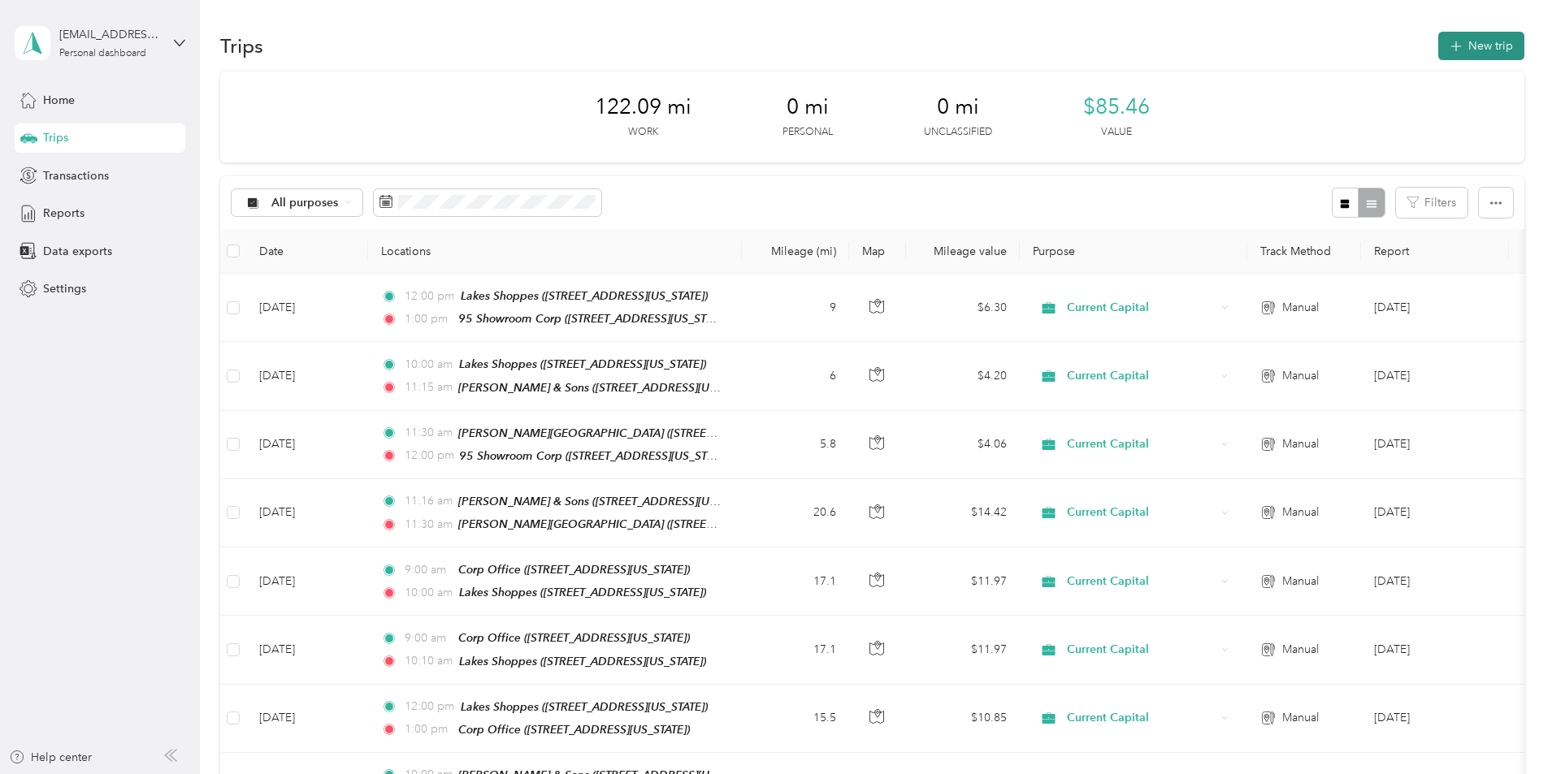
click at [1438, 46] on button "New trip" at bounding box center [1481, 46] width 86 height 28
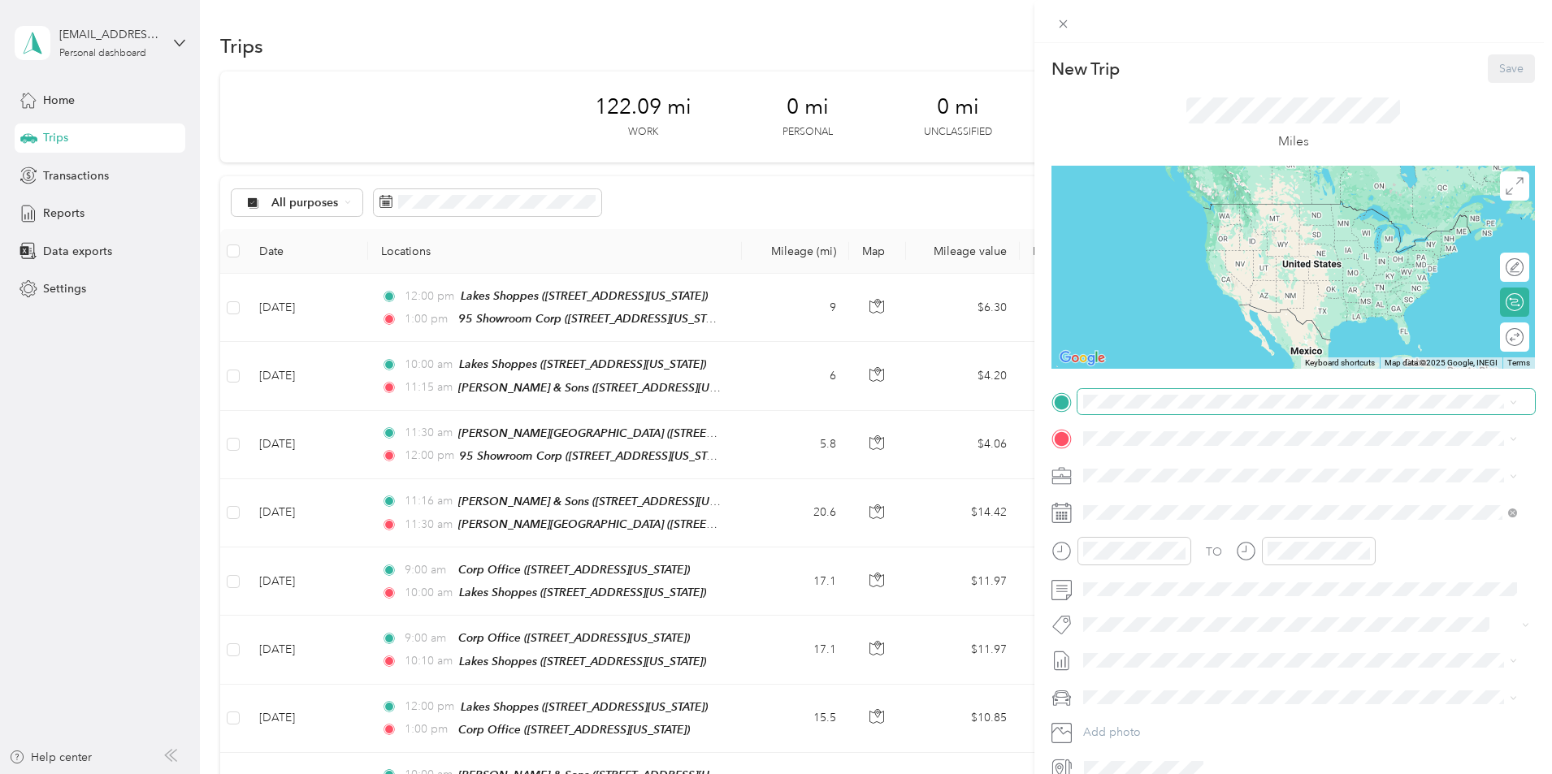
click at [1142, 413] on span at bounding box center [1305, 402] width 457 height 26
click at [911, 37] on div "New Trip Save This trip cannot be edited because it is either under review, app…" at bounding box center [776, 387] width 1552 height 774
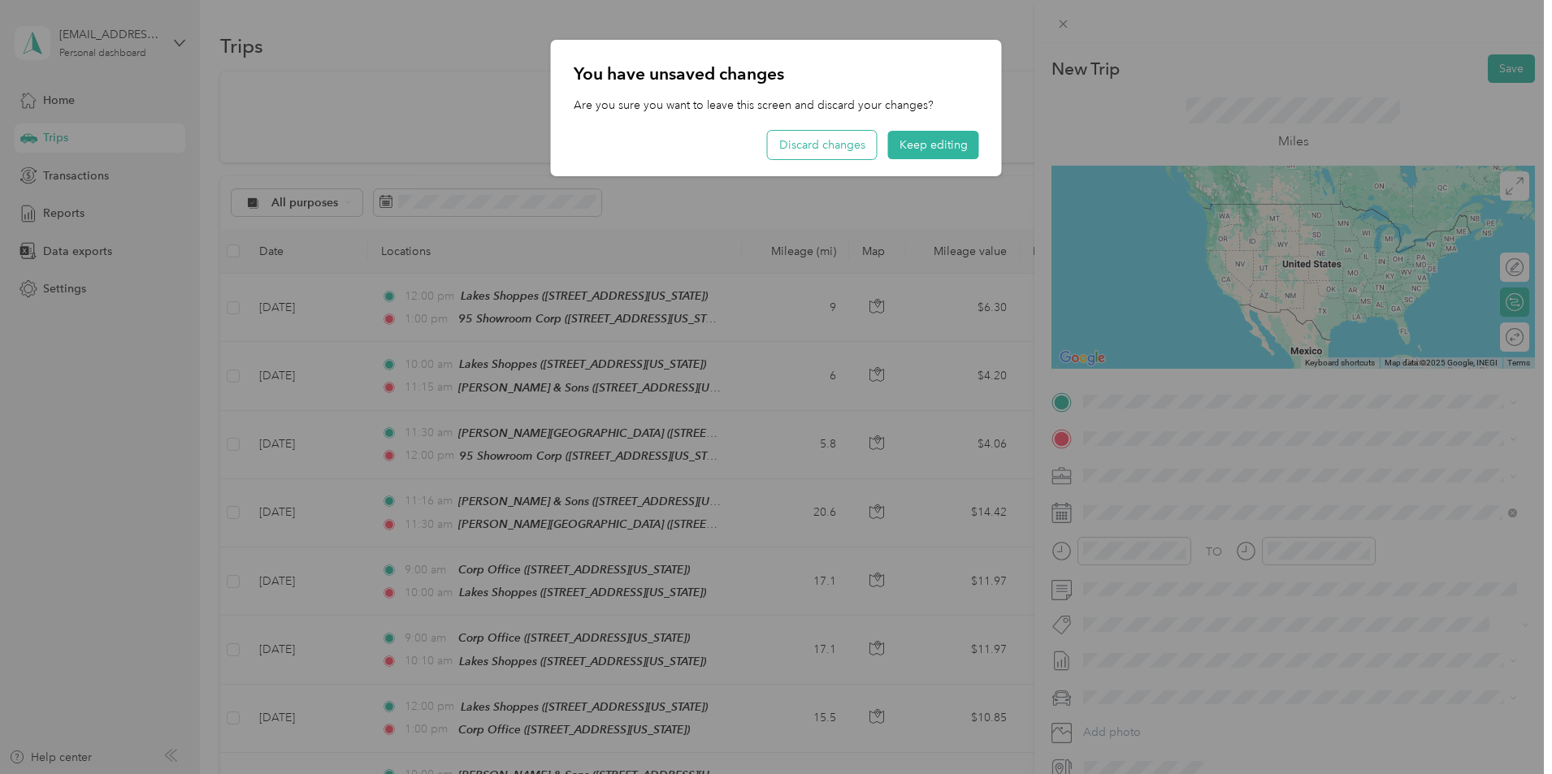
click at [859, 141] on button "Discard changes" at bounding box center [822, 145] width 109 height 28
